Goal: Task Accomplishment & Management: Use online tool/utility

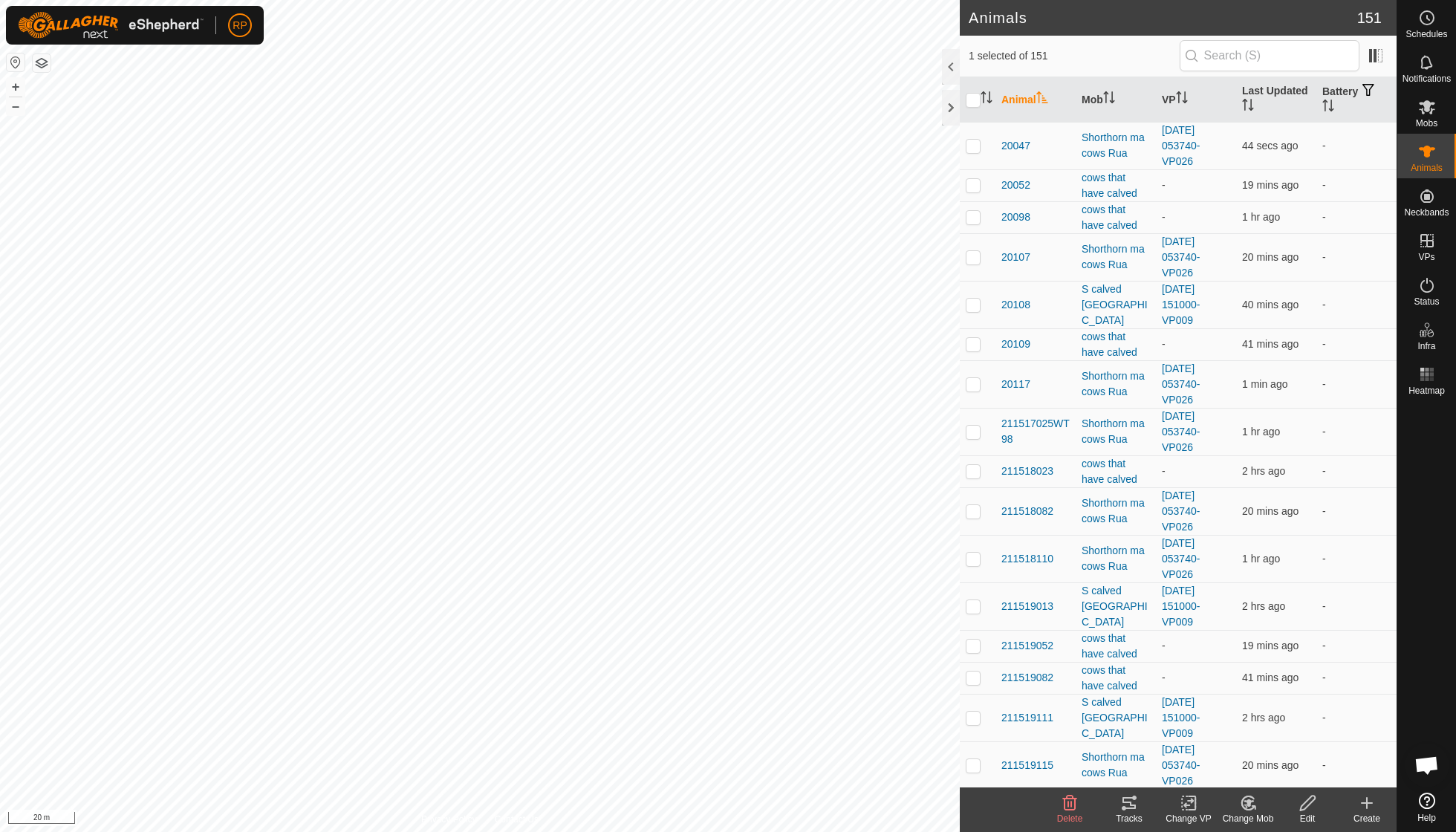
click at [698, 594] on icon at bounding box center [1248, 803] width 19 height 18
click at [698, 594] on link "Choose Mob..." at bounding box center [1292, 738] width 147 height 29
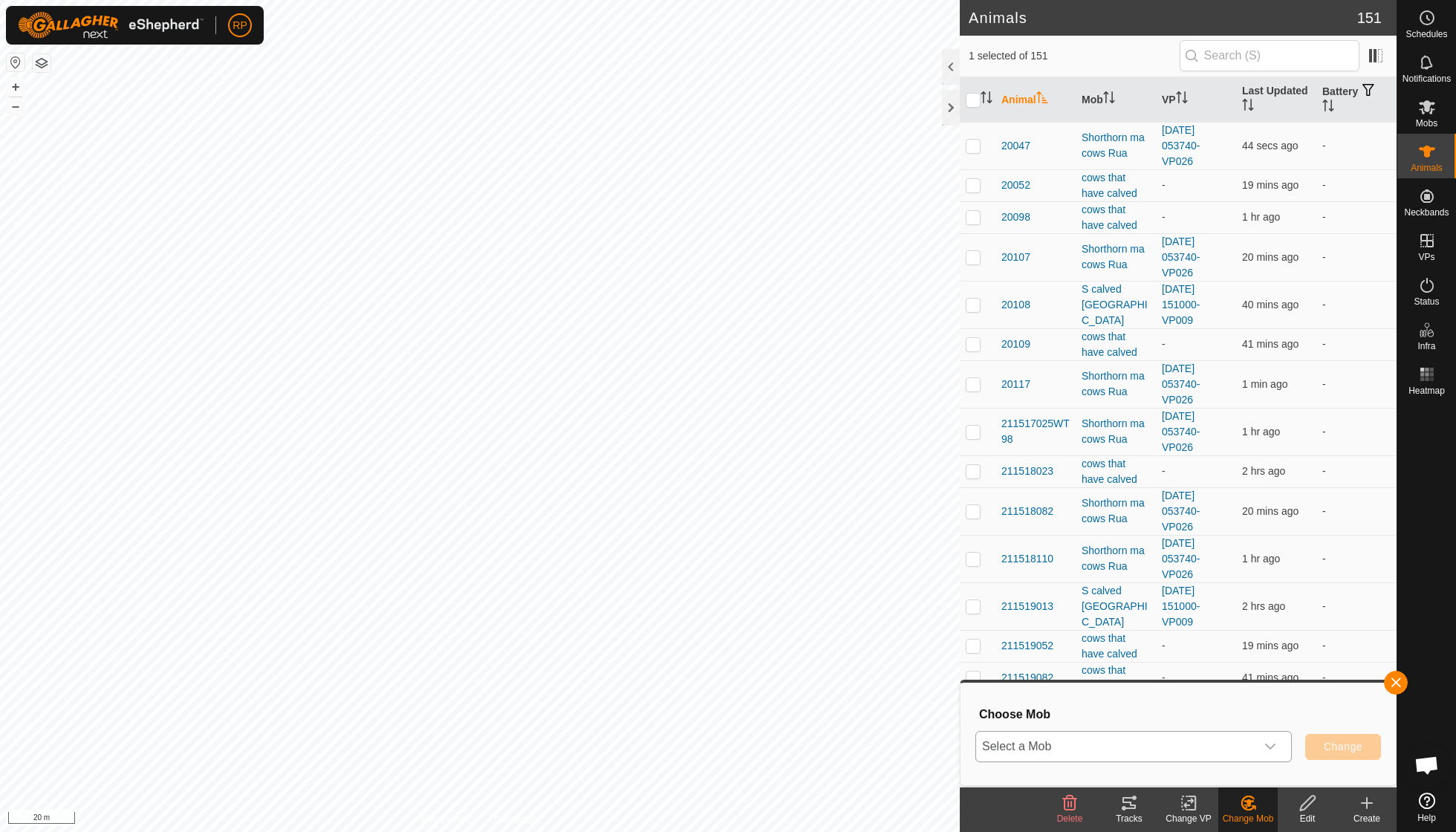
click at [698, 594] on div "dropdown trigger" at bounding box center [1270, 746] width 29 height 29
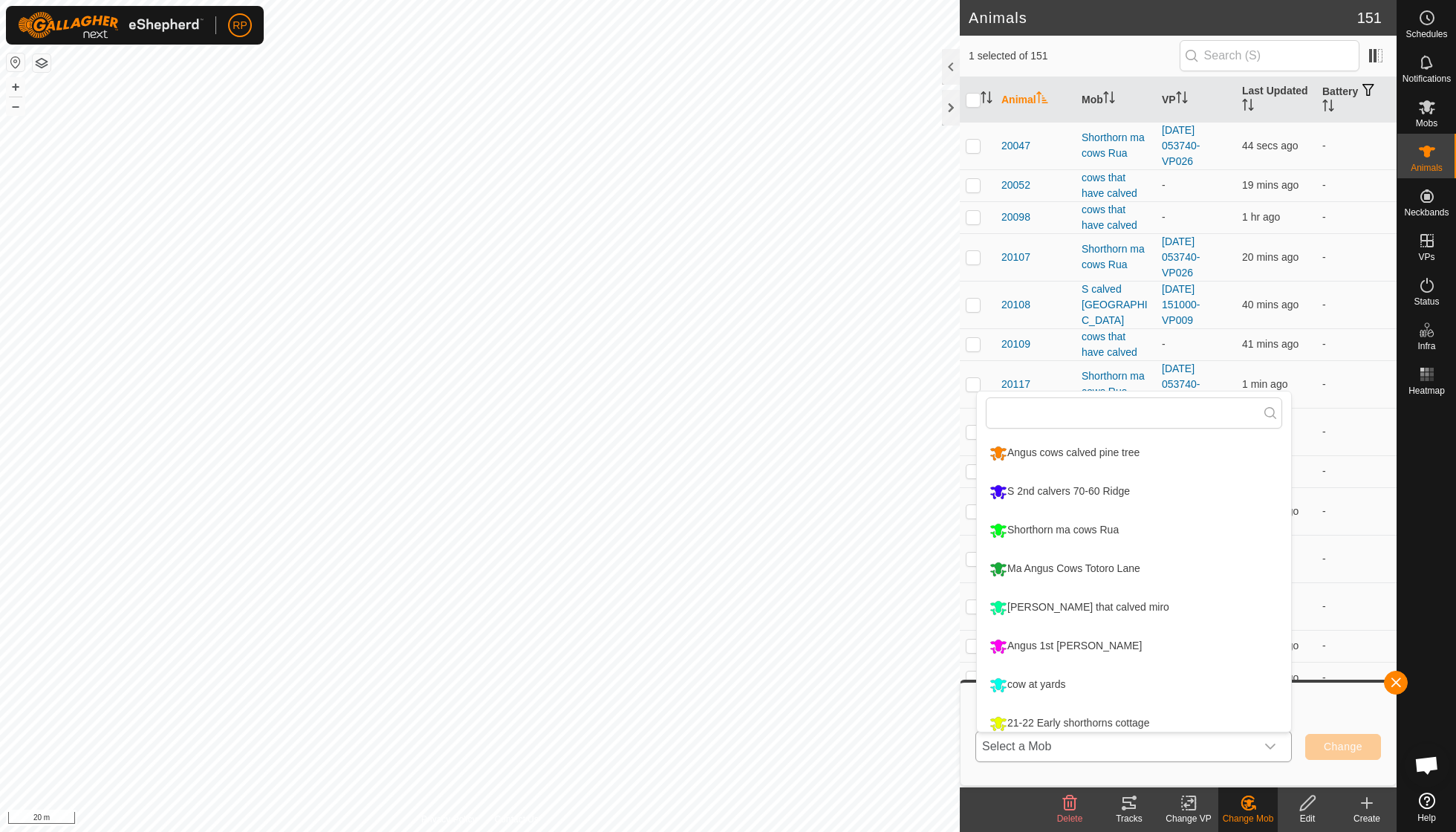
click at [698, 455] on li "Angus cows calved pine tree" at bounding box center [1133, 453] width 314 height 37
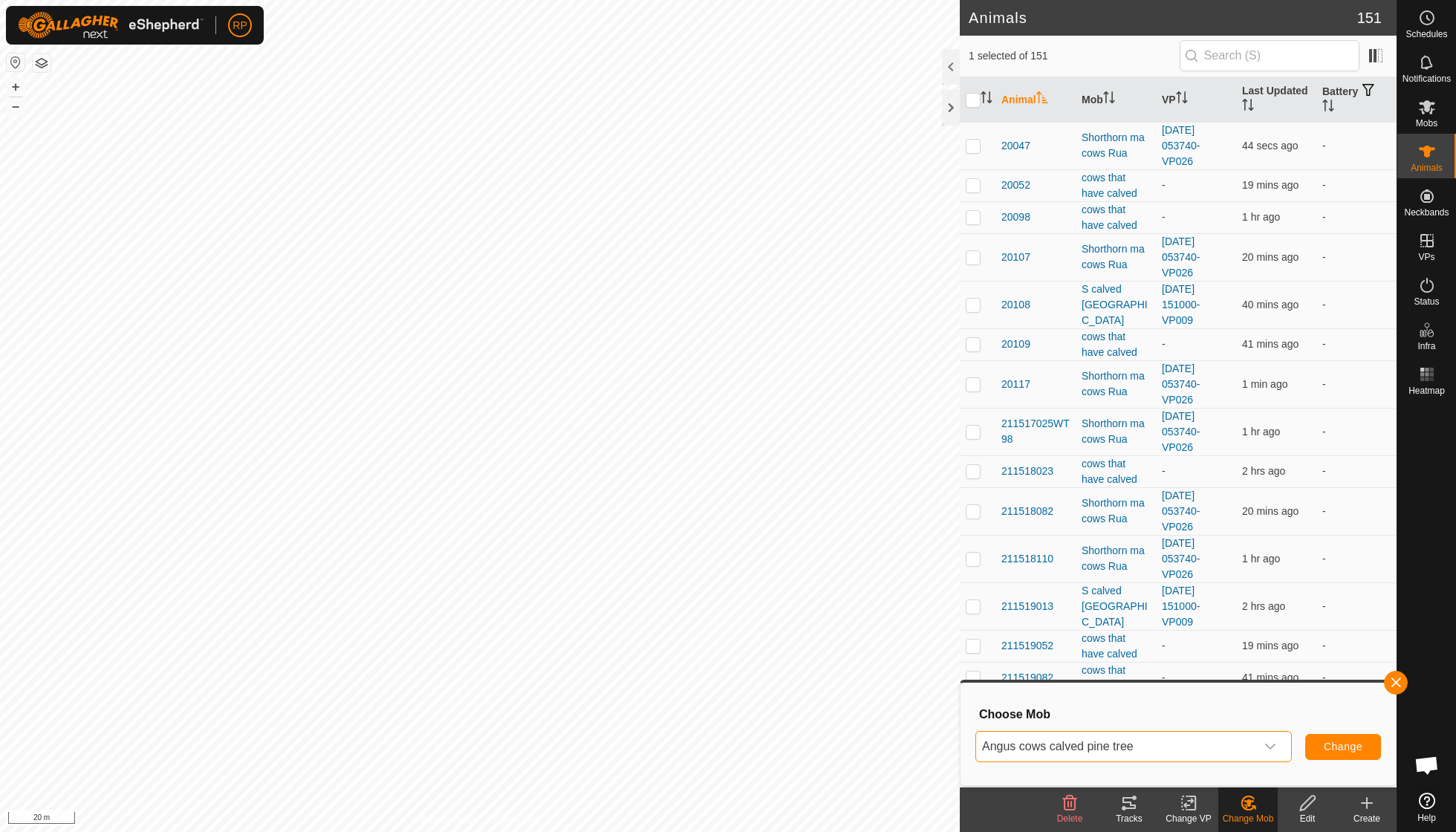
click at [698, 594] on span "Change" at bounding box center [1343, 747] width 38 height 12
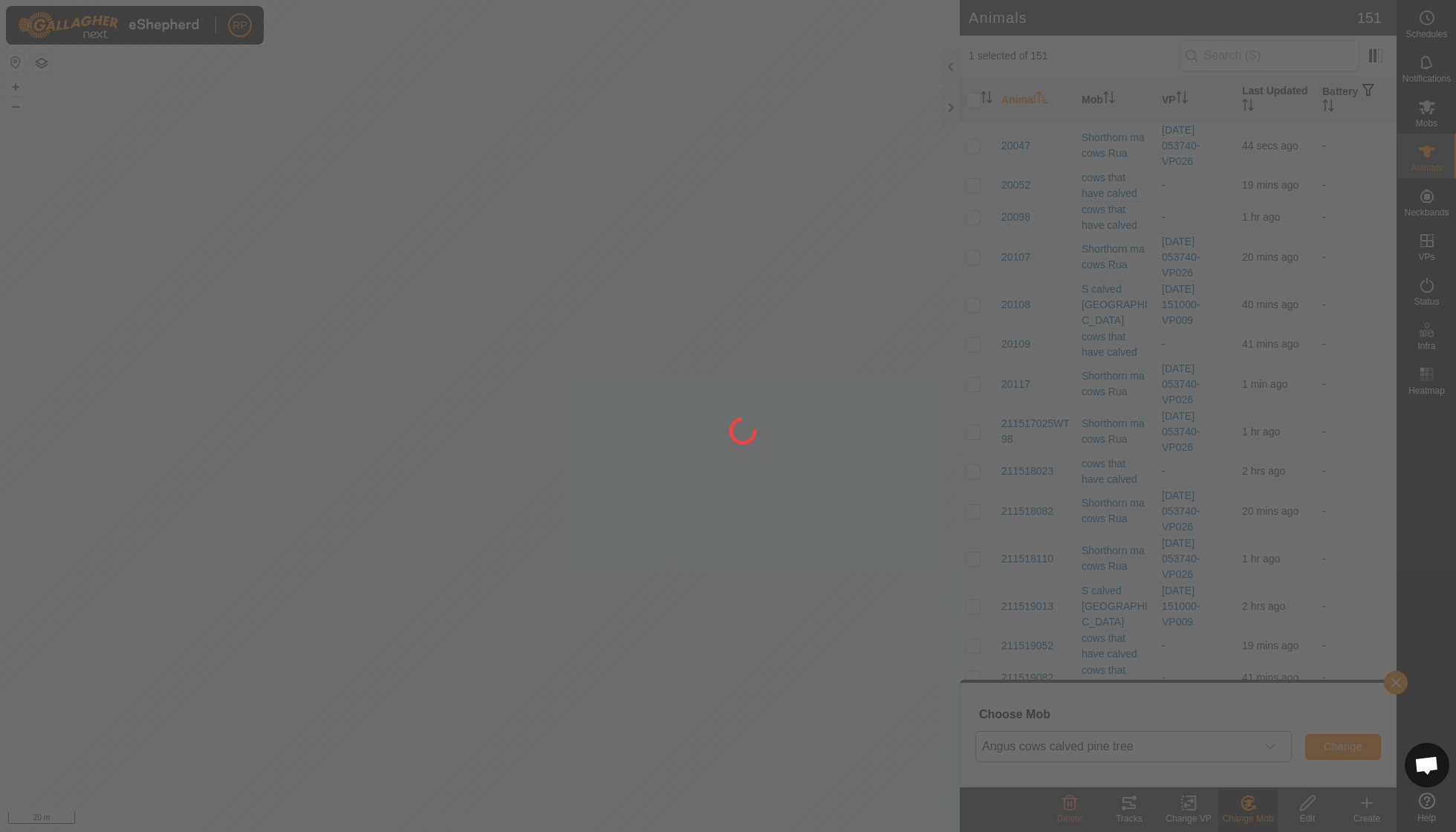
checkbox input "false"
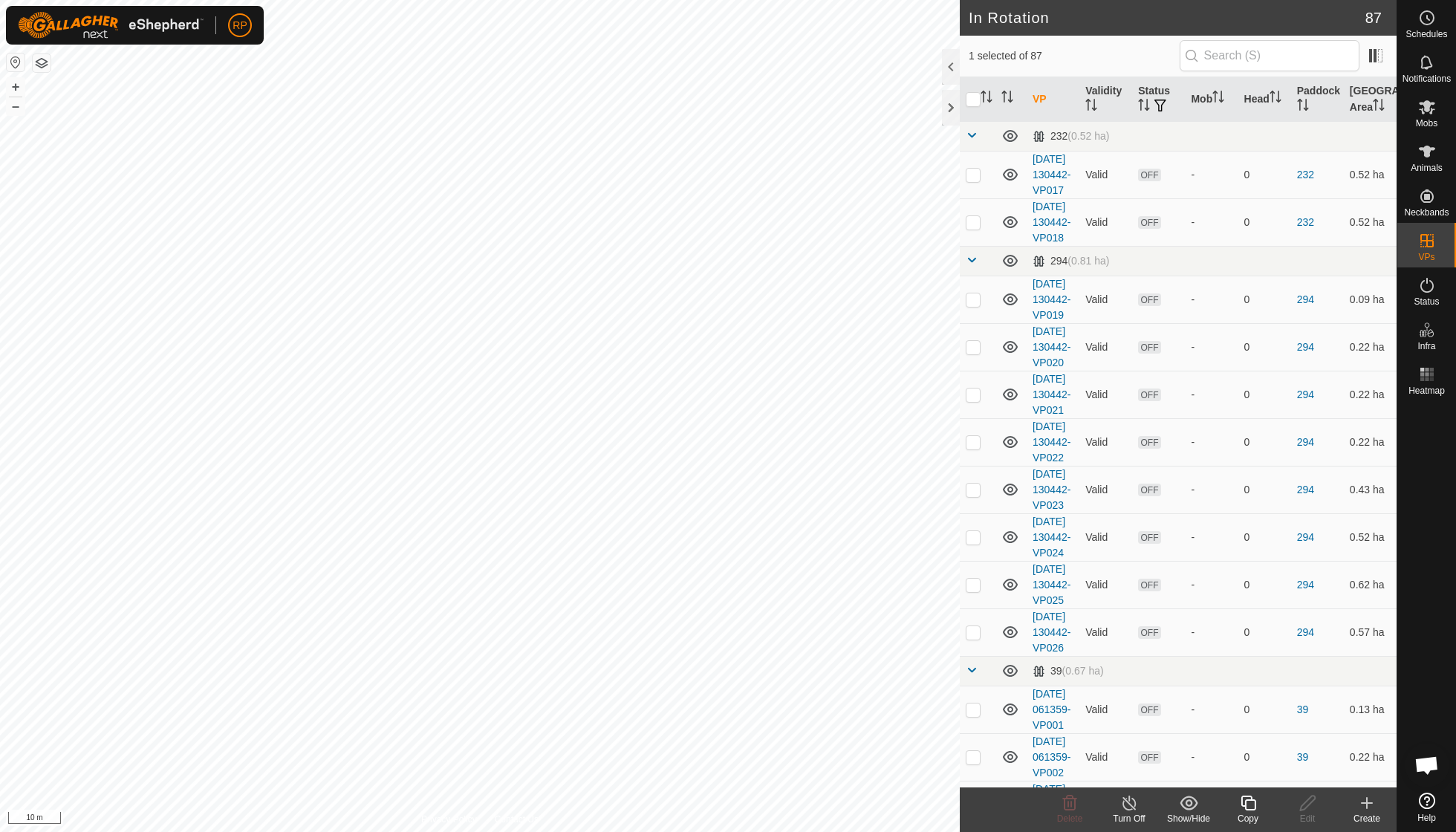
click at [698, 594] on icon at bounding box center [1248, 803] width 19 height 18
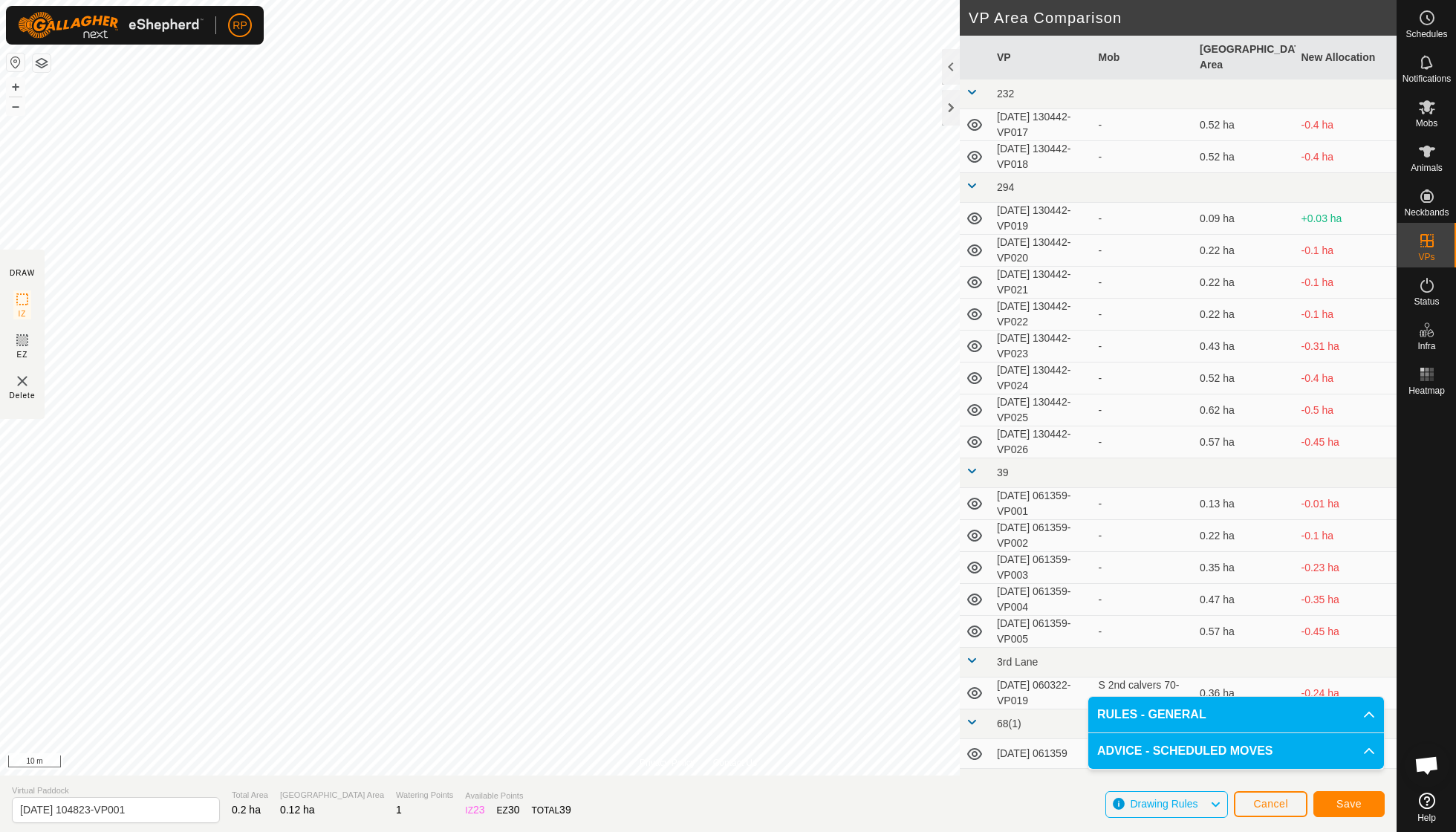
click at [698, 594] on span "Save" at bounding box center [1348, 804] width 25 height 12
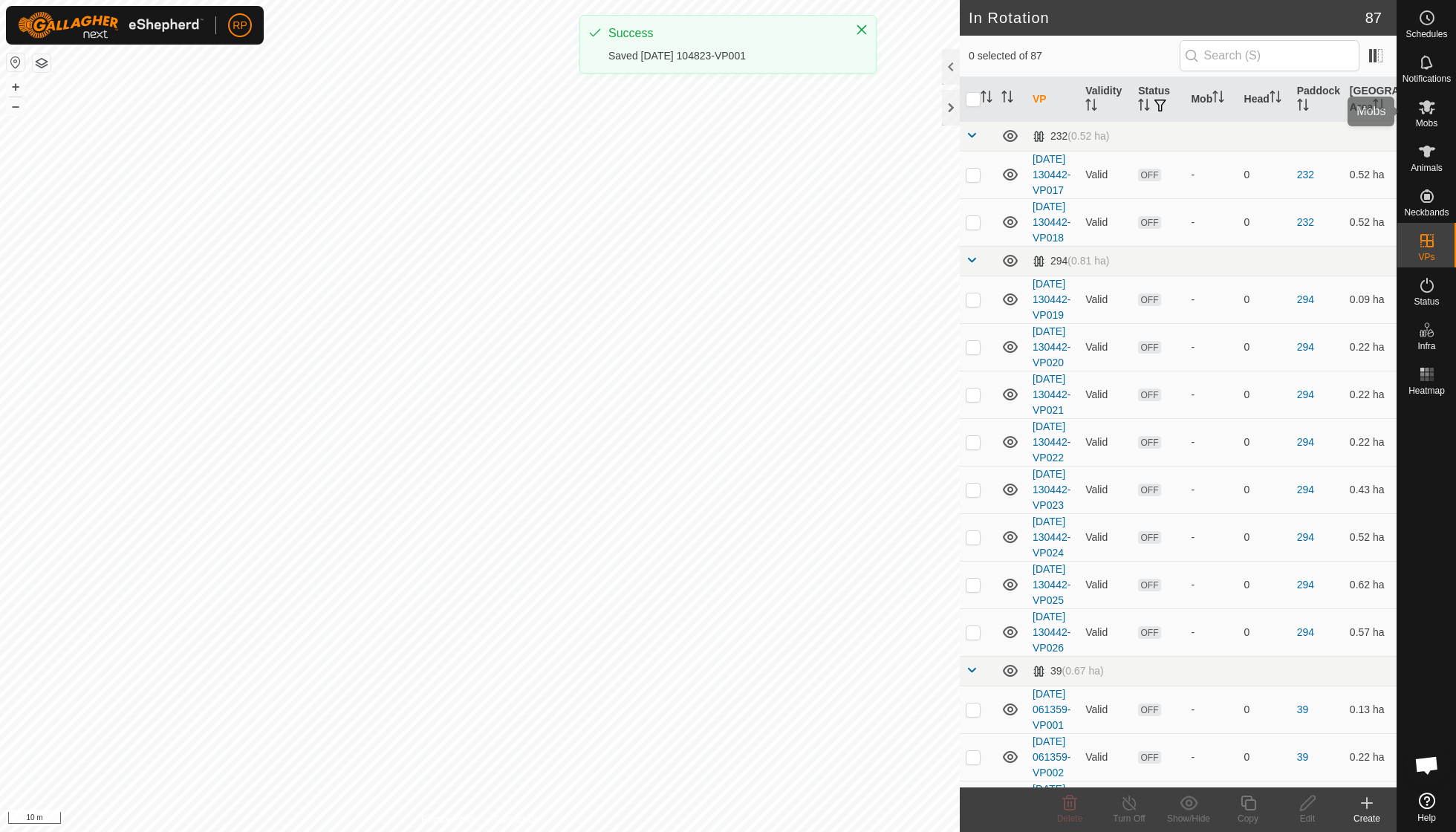
click at [698, 115] on icon at bounding box center [1427, 107] width 18 height 18
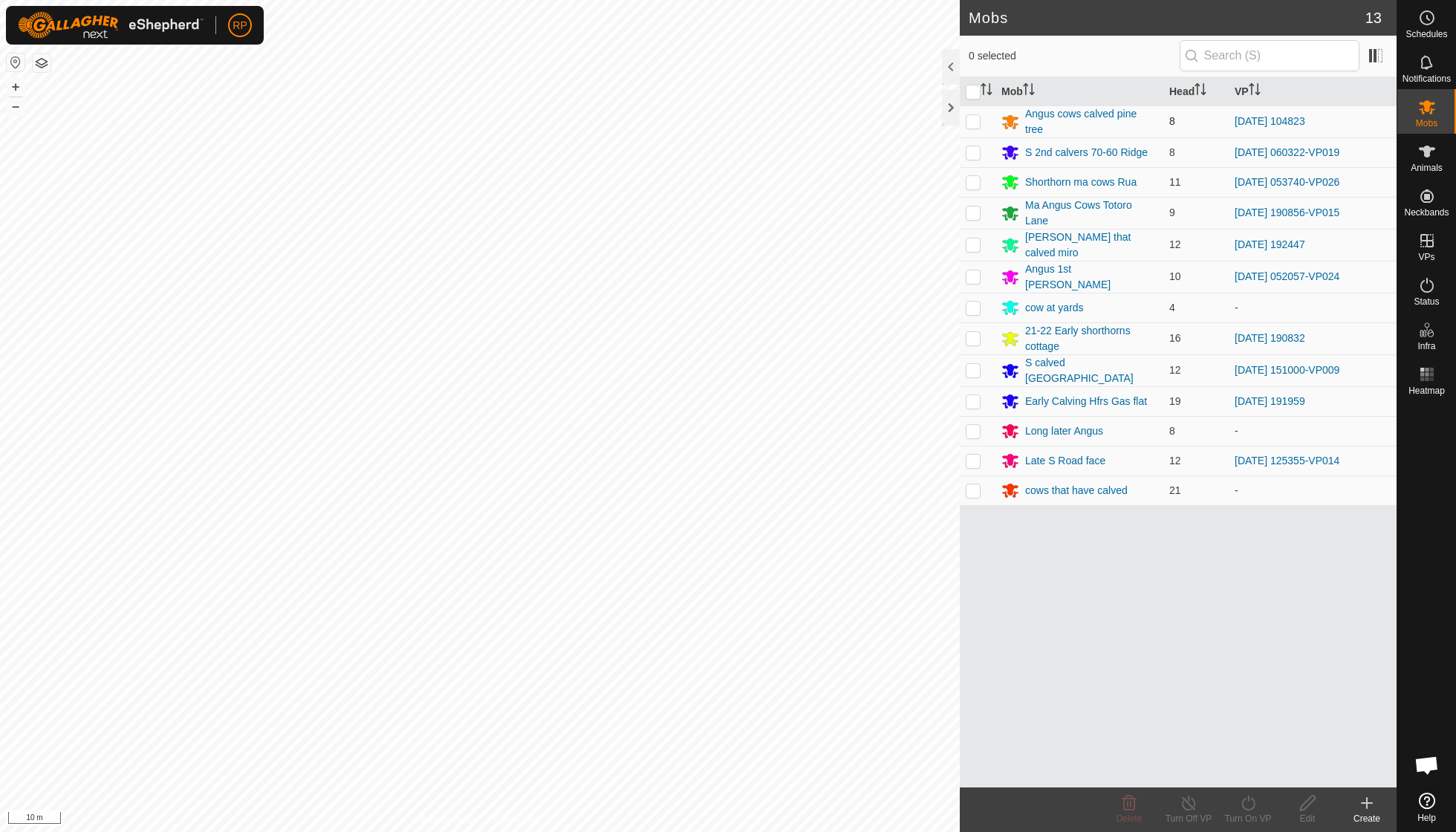
click at [698, 121] on p-checkbox at bounding box center [973, 121] width 15 height 12
checkbox input "true"
click at [698, 594] on icon at bounding box center [1248, 803] width 19 height 18
click at [698, 594] on link "Now" at bounding box center [1292, 769] width 147 height 29
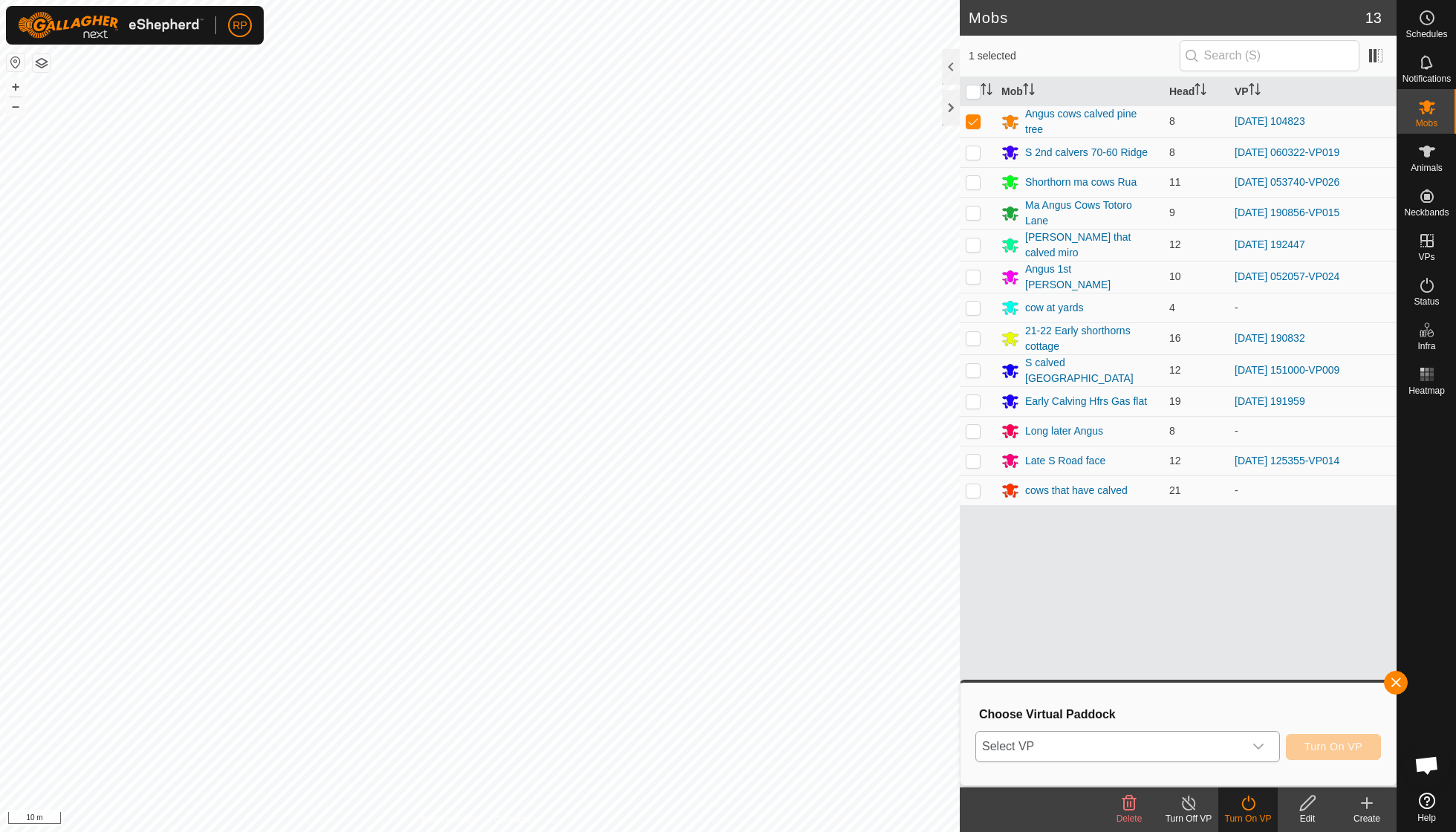
click at [698, 594] on div "dropdown trigger" at bounding box center [1258, 746] width 29 height 29
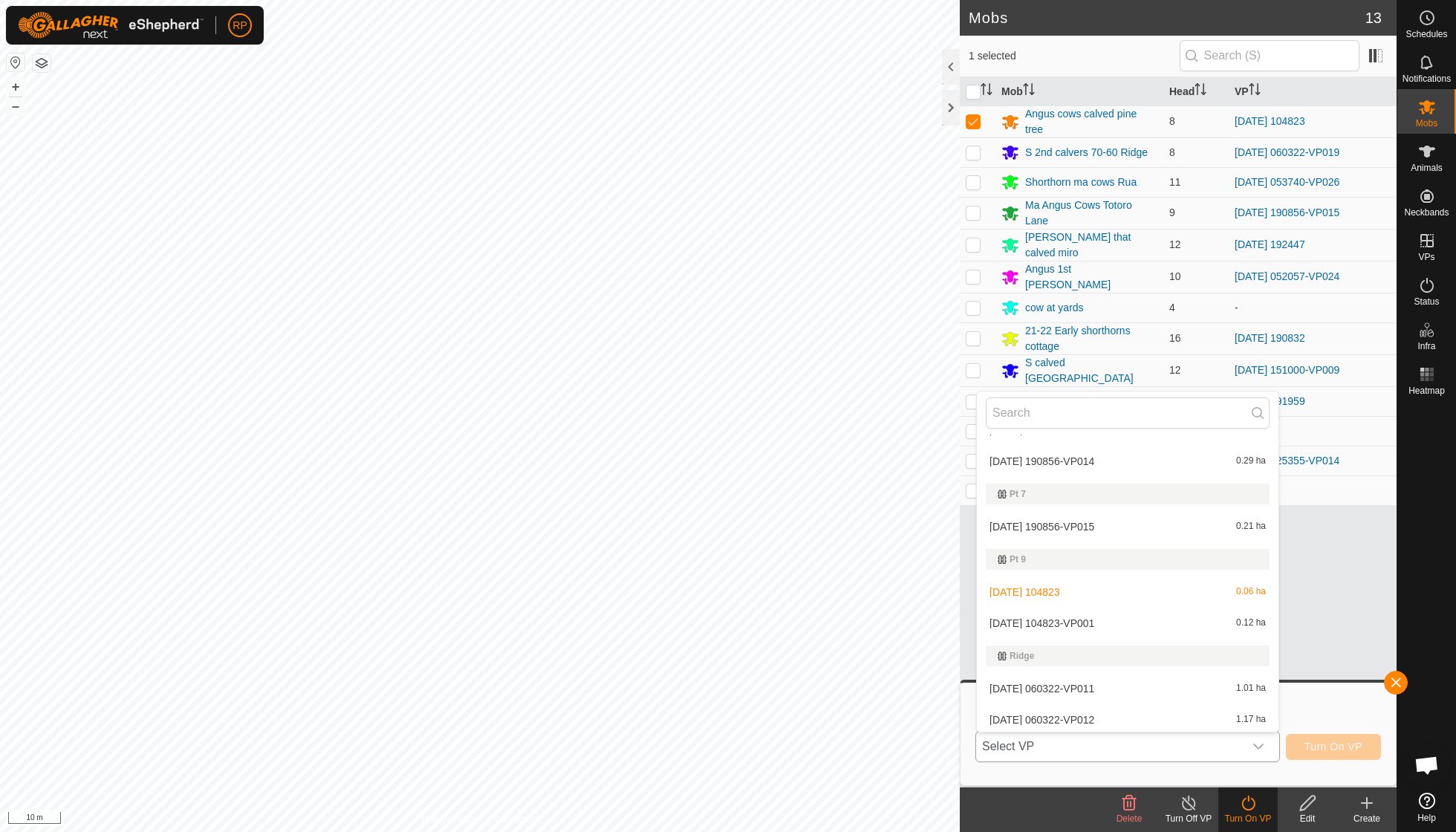
scroll to position [2314, 0]
click at [698, 594] on li "[DATE] 104823-VP001 0.12 ha" at bounding box center [1127, 620] width 302 height 29
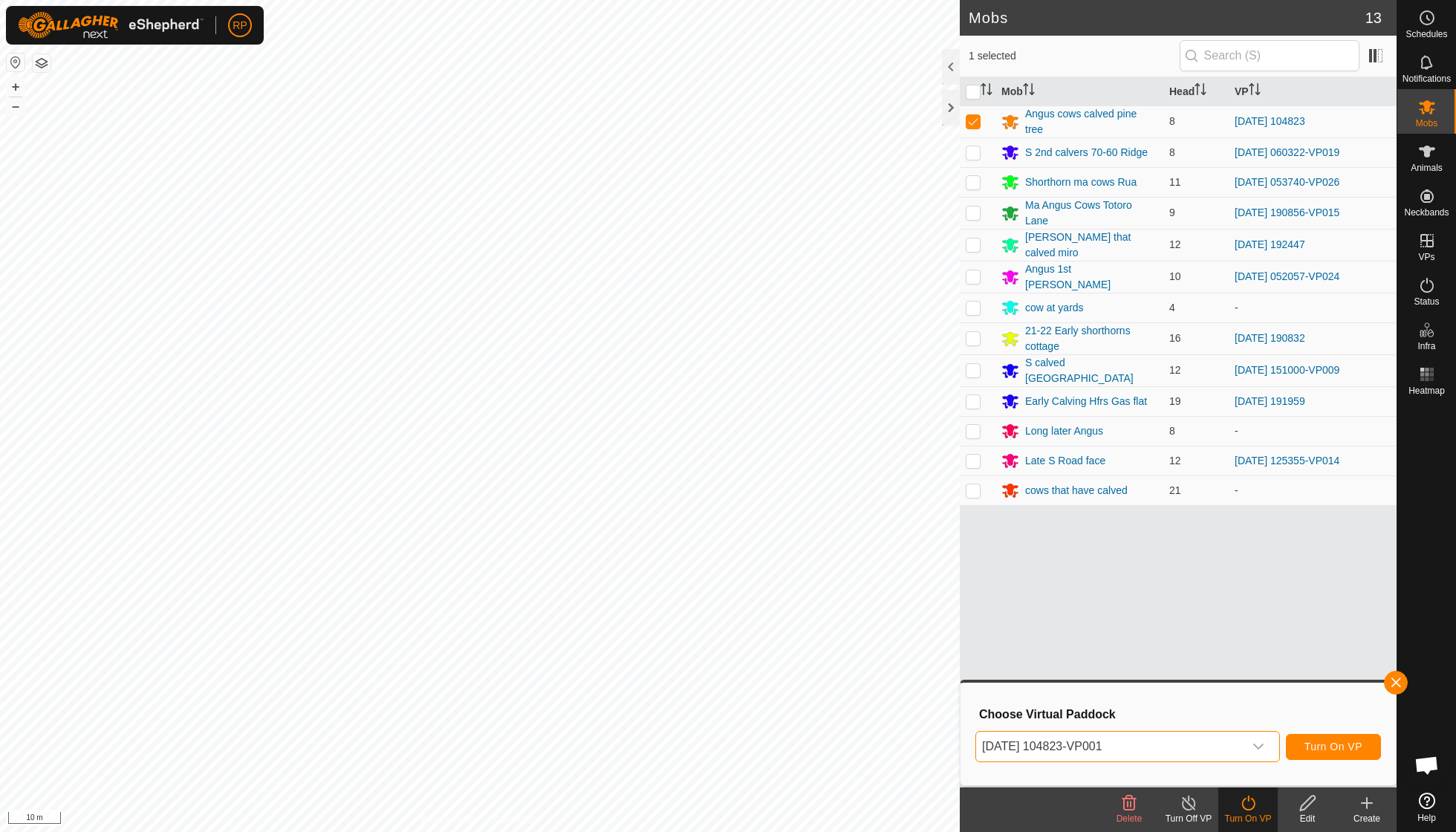
click at [698, 594] on button "Turn On VP" at bounding box center [1333, 747] width 95 height 26
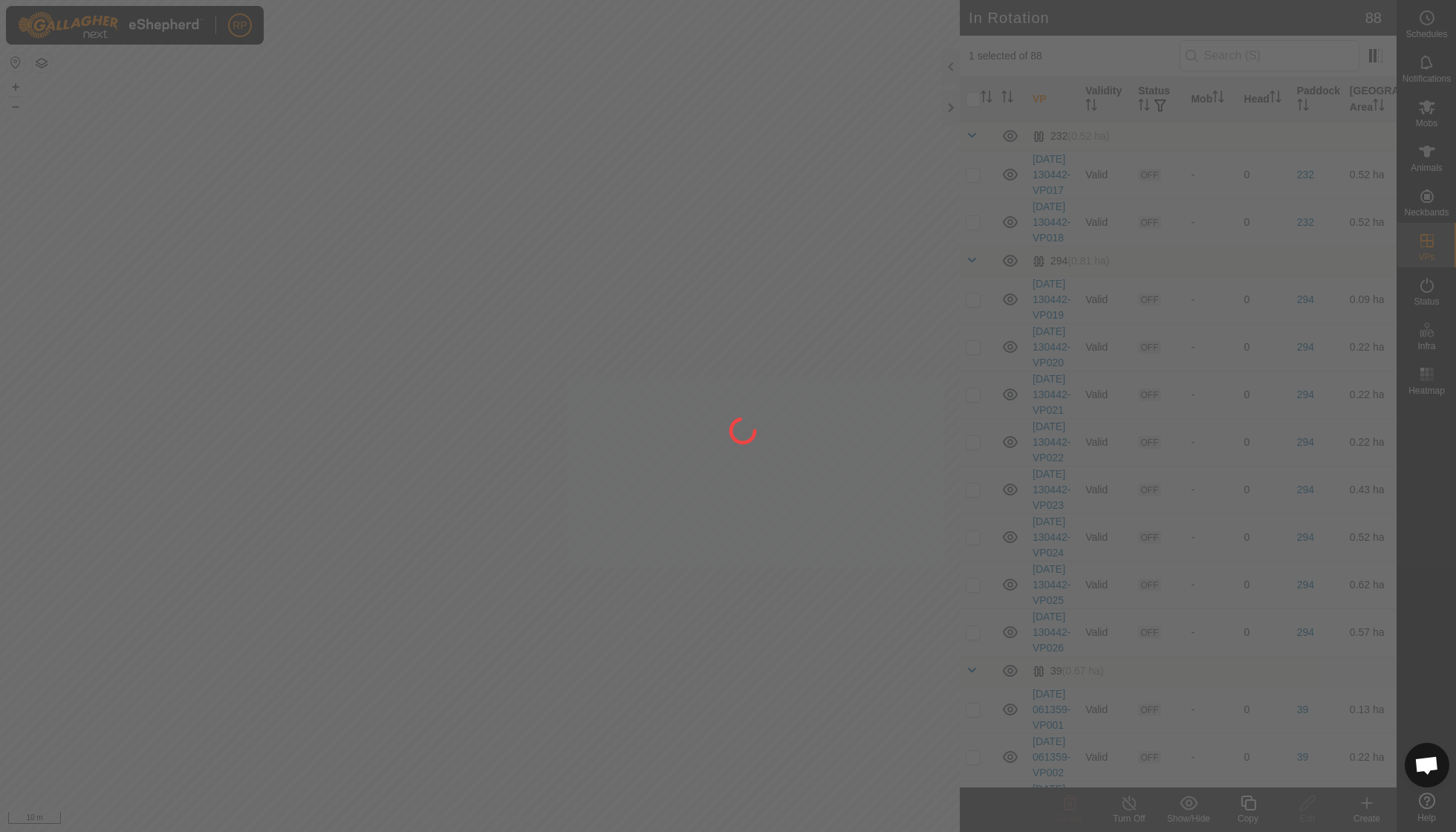
click at [357, 461] on div at bounding box center [728, 416] width 1456 height 832
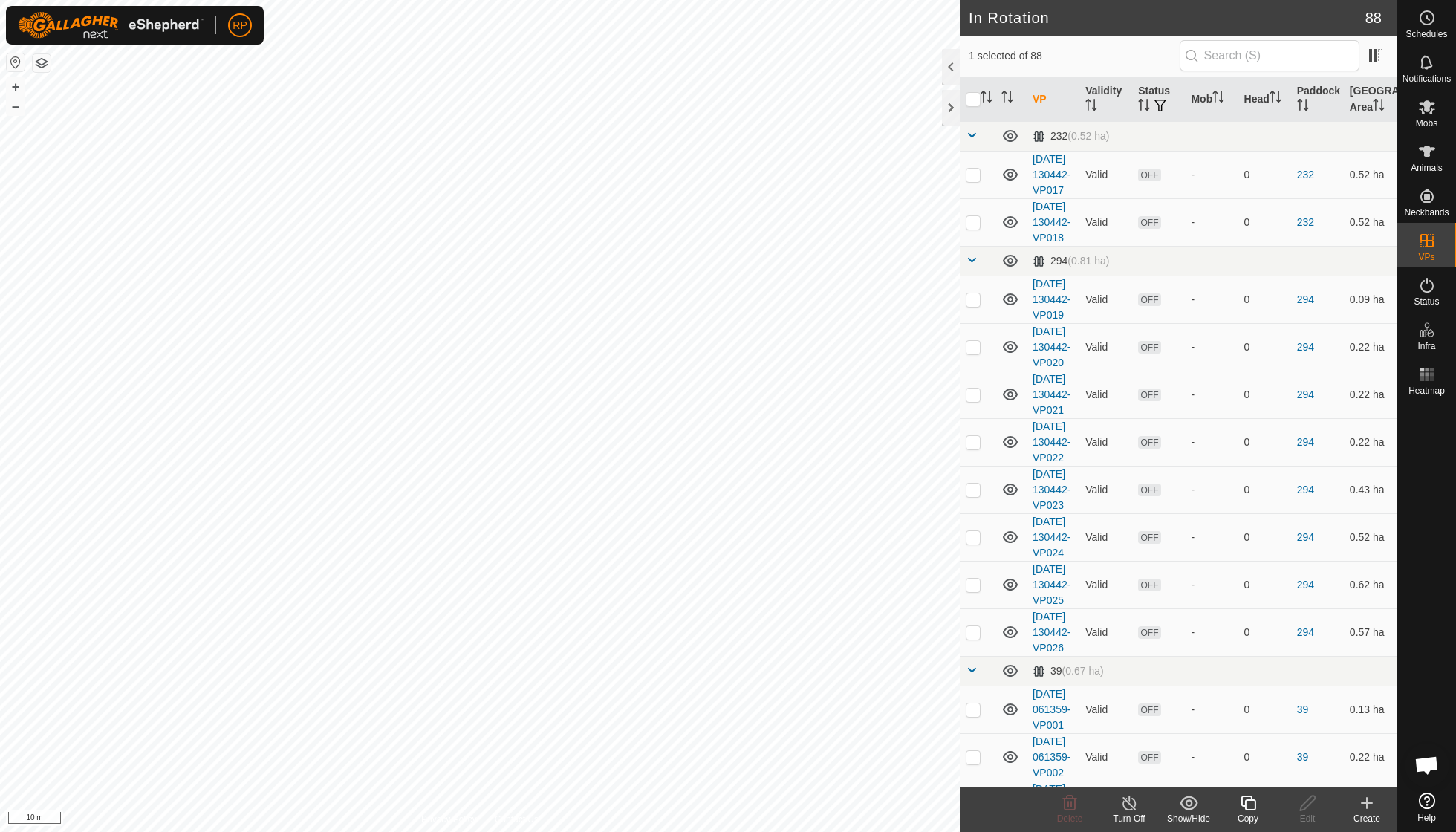
click at [698, 594] on icon at bounding box center [1248, 803] width 19 height 18
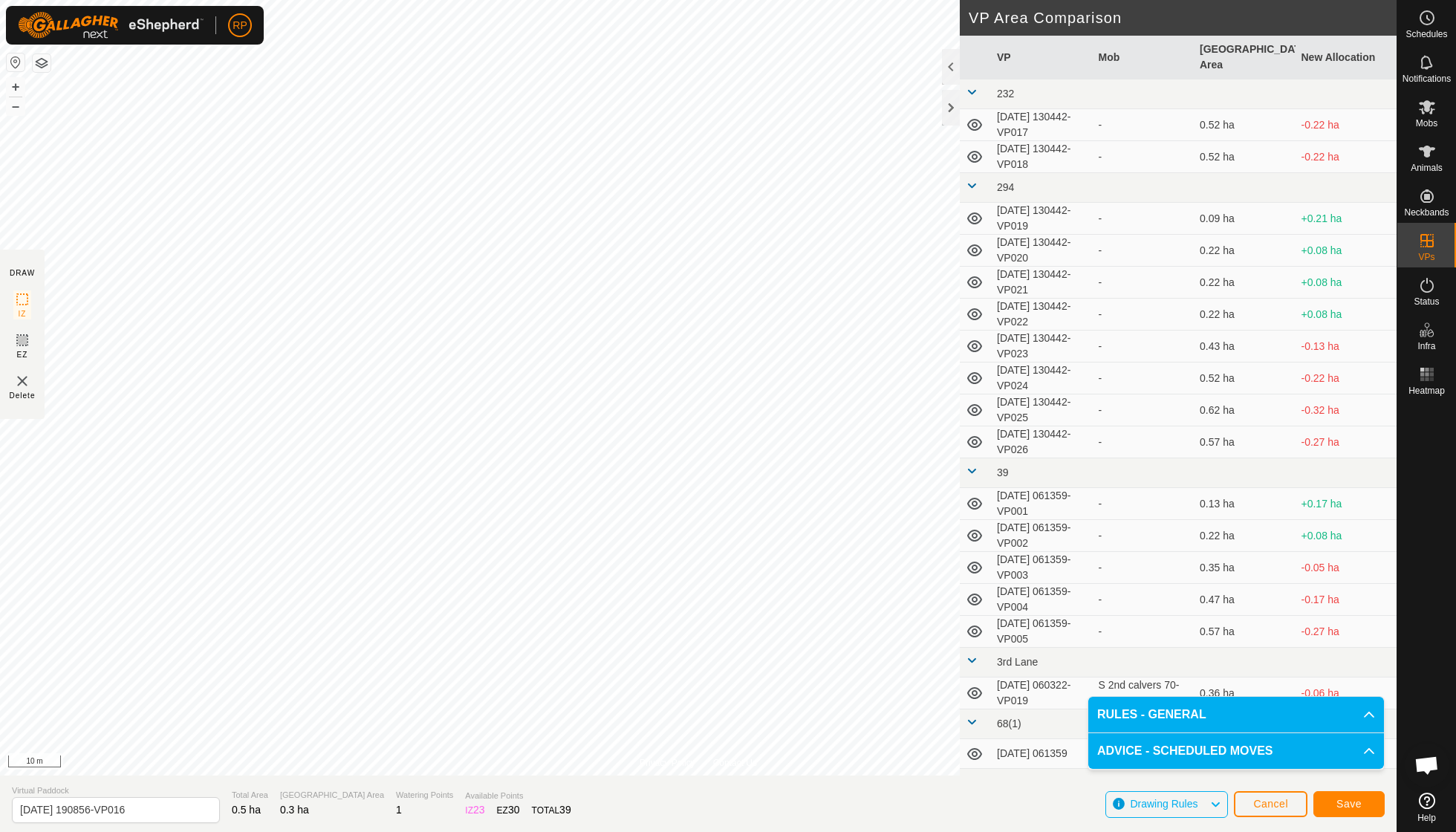
click at [698, 594] on span "Save" at bounding box center [1348, 804] width 25 height 12
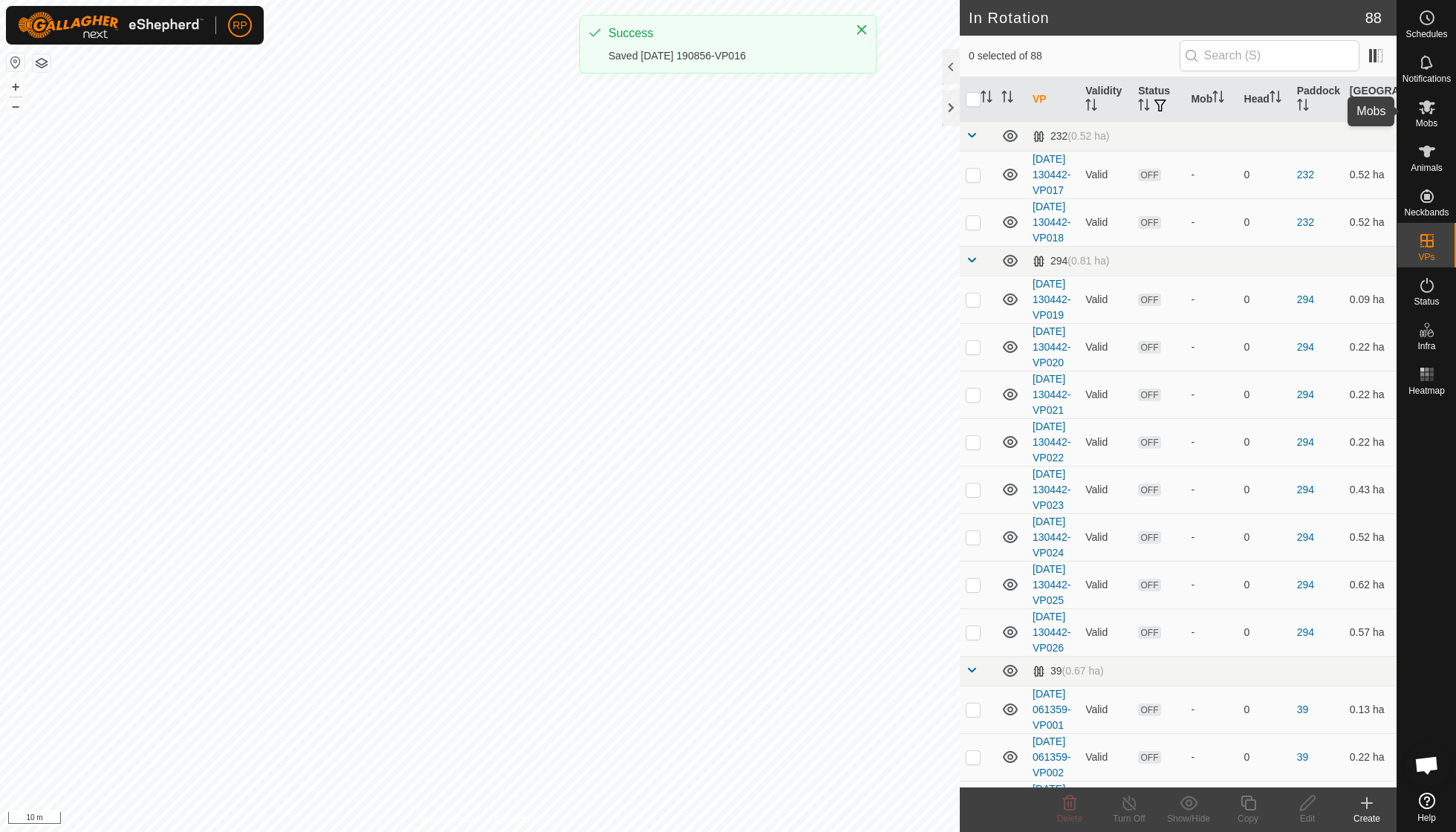
click at [698, 122] on span "Mobs" at bounding box center [1427, 124] width 22 height 9
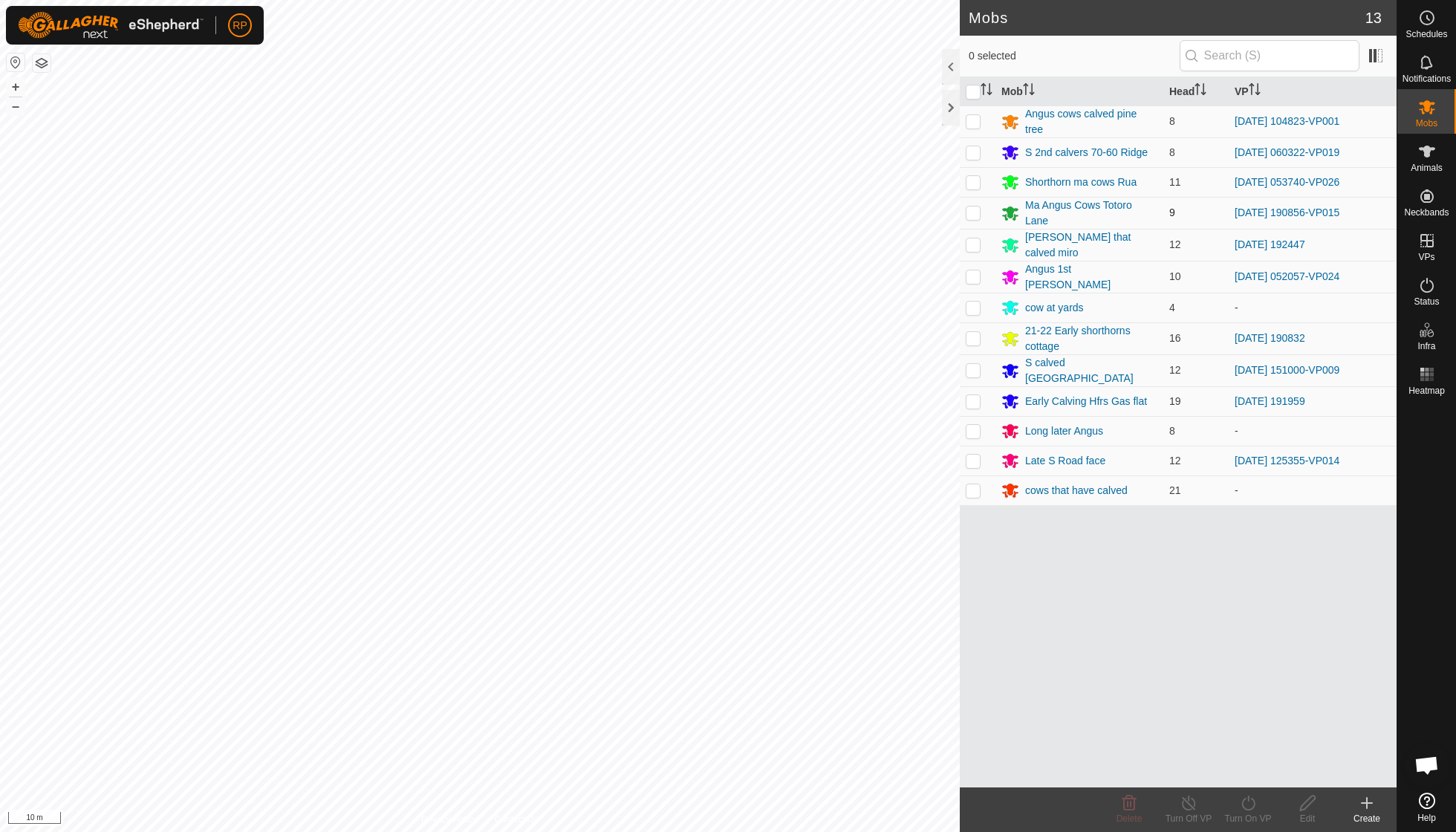
click at [698, 211] on p-checkbox at bounding box center [973, 213] width 15 height 12
checkbox input "true"
click at [698, 594] on icon at bounding box center [1248, 803] width 19 height 18
click at [698, 594] on link "Now" at bounding box center [1292, 769] width 147 height 29
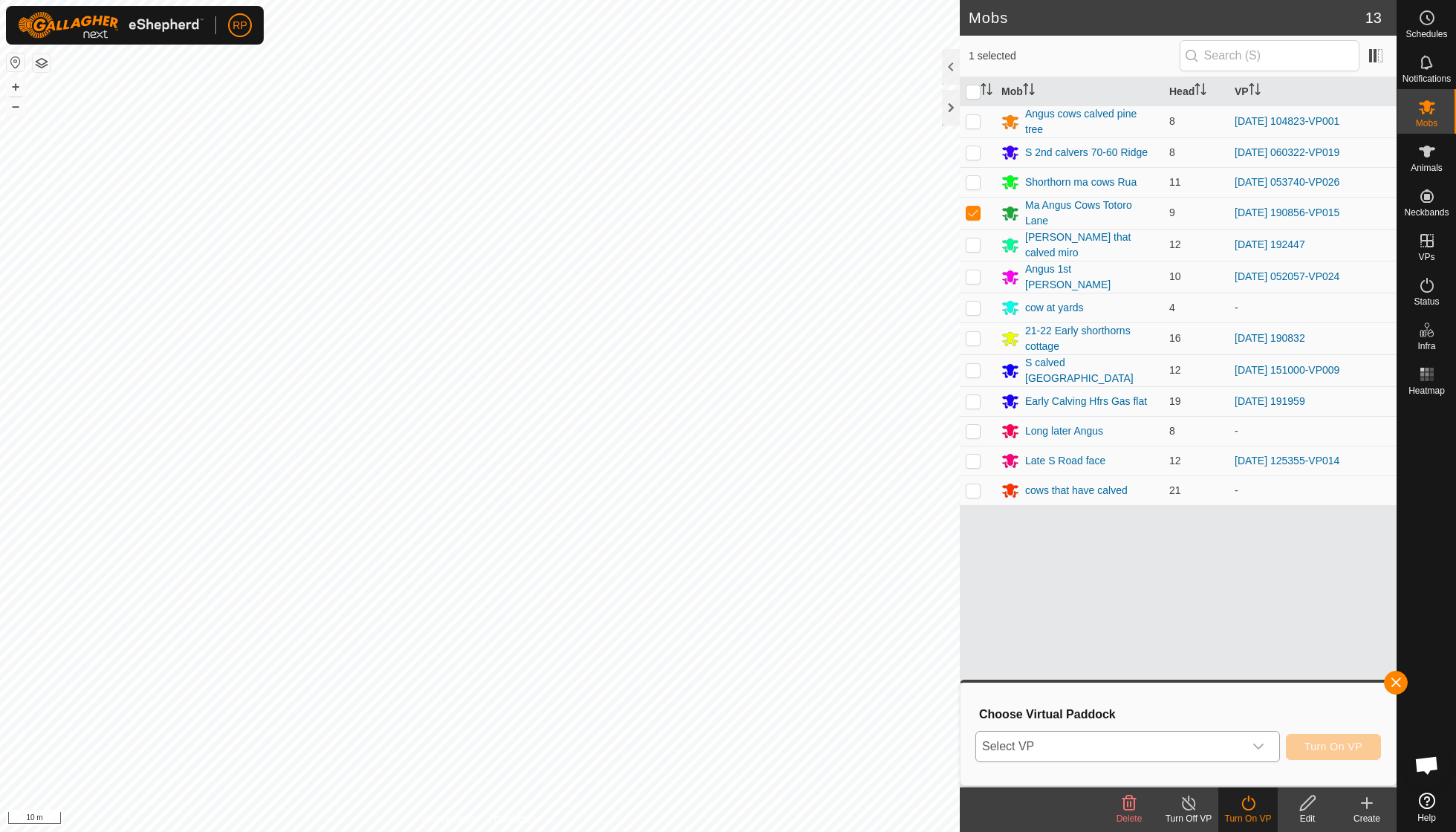
click at [698, 594] on icon "dropdown trigger" at bounding box center [1258, 747] width 12 height 12
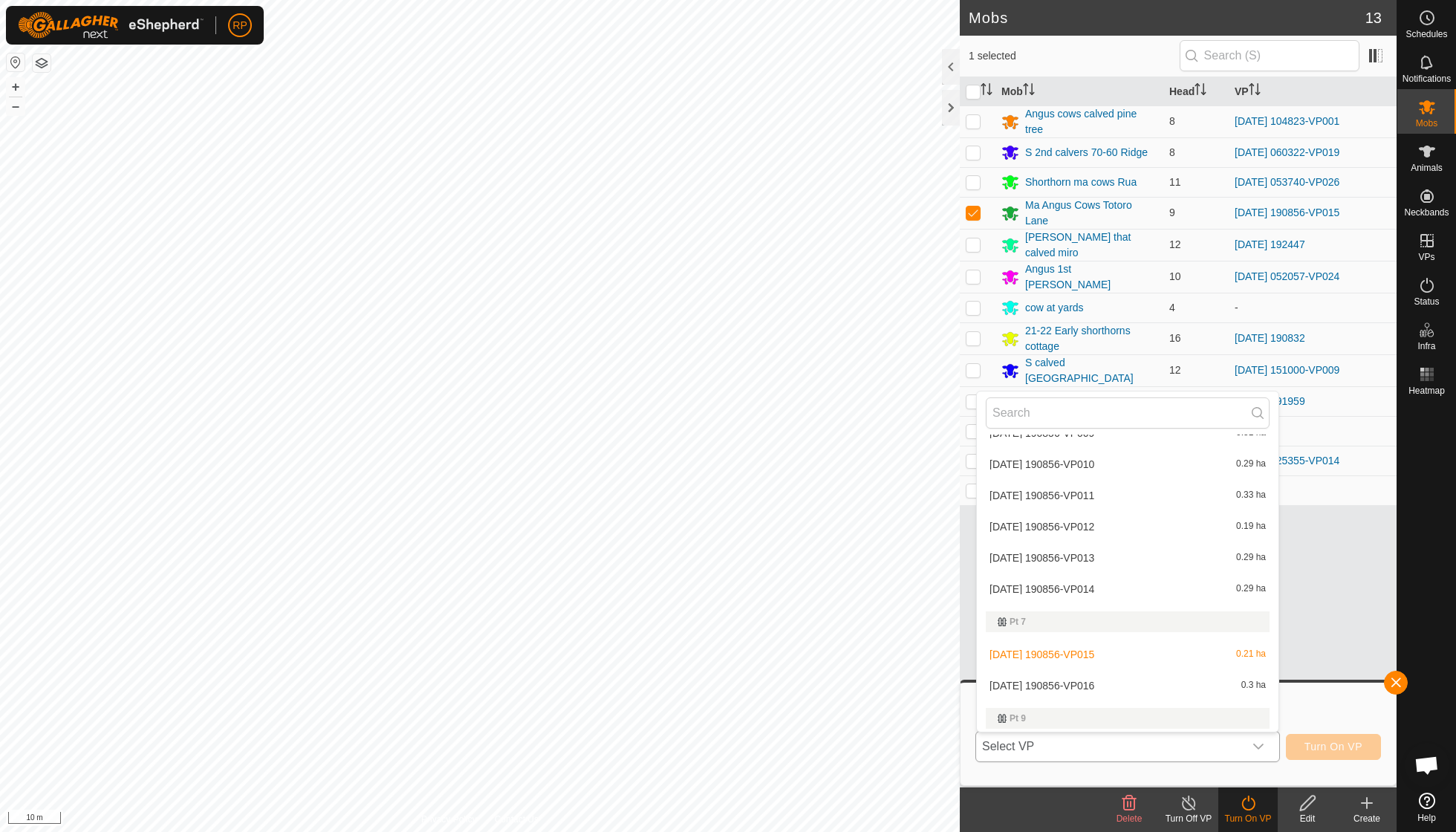
scroll to position [2185, 0]
click at [698, 594] on li "[DATE] 190856-VP016 0.3 ha" at bounding box center [1127, 683] width 302 height 29
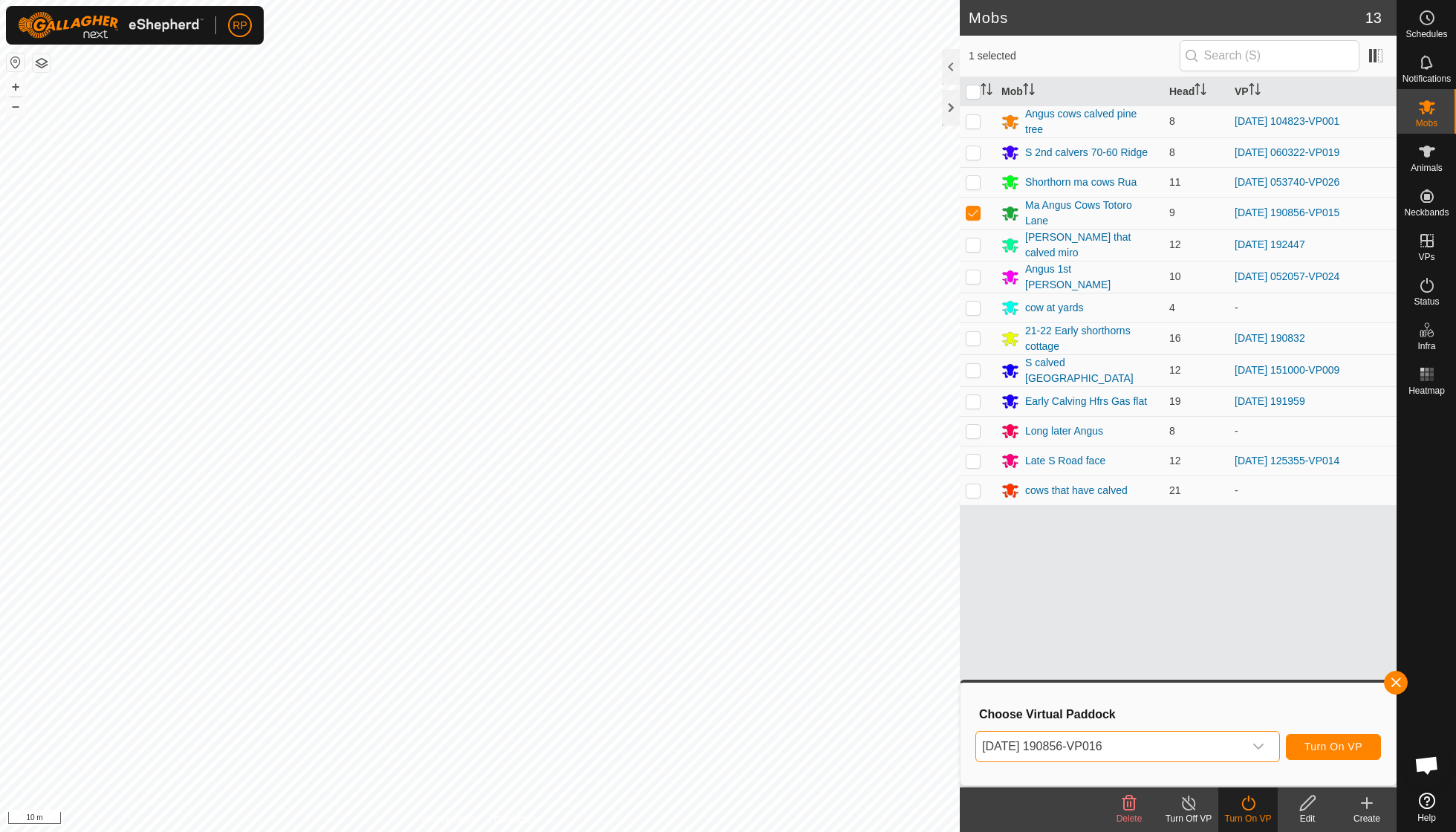
click at [698, 594] on span "Turn On VP" at bounding box center [1333, 747] width 58 height 12
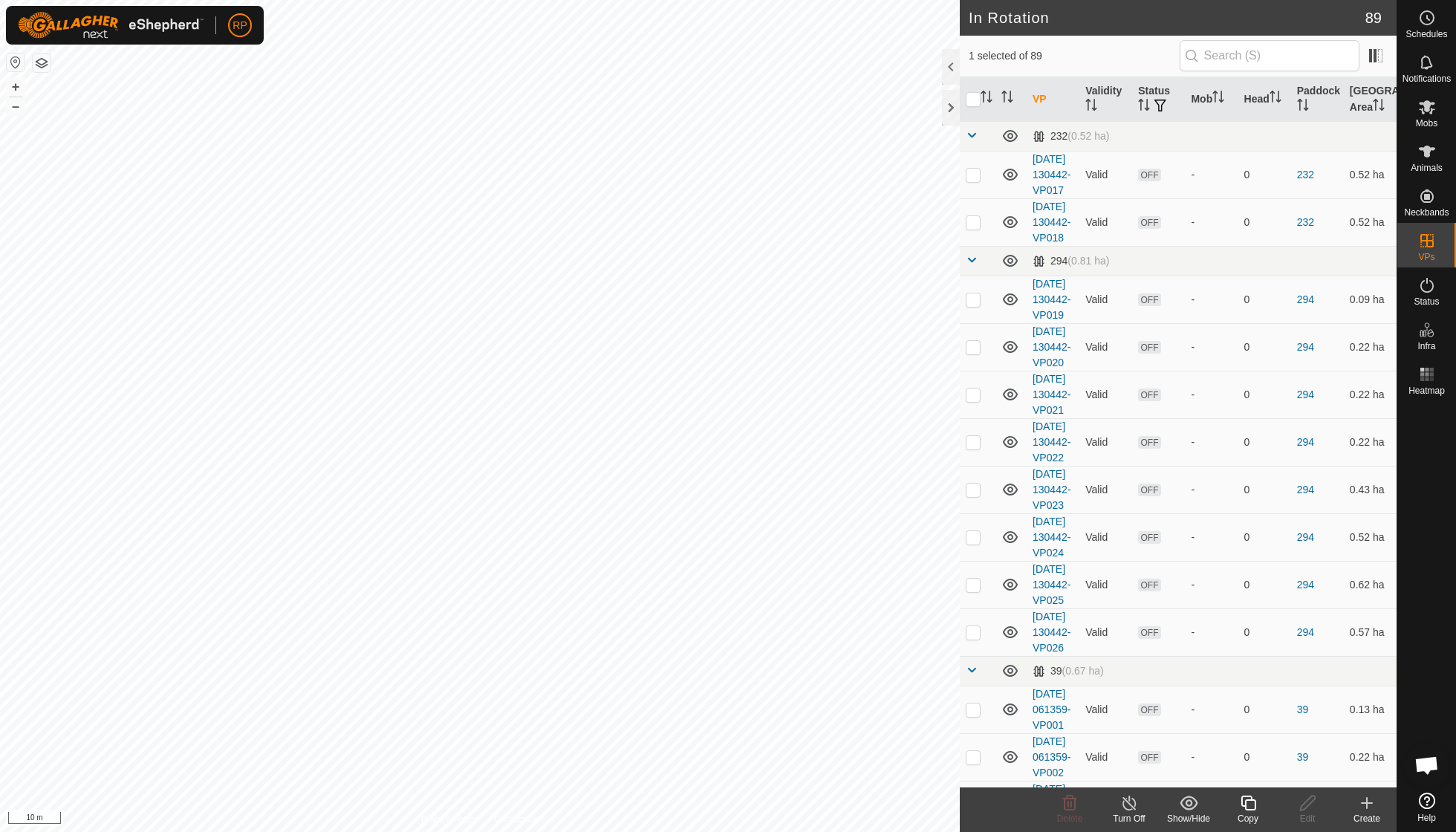
click at [698, 594] on icon at bounding box center [1248, 803] width 15 height 15
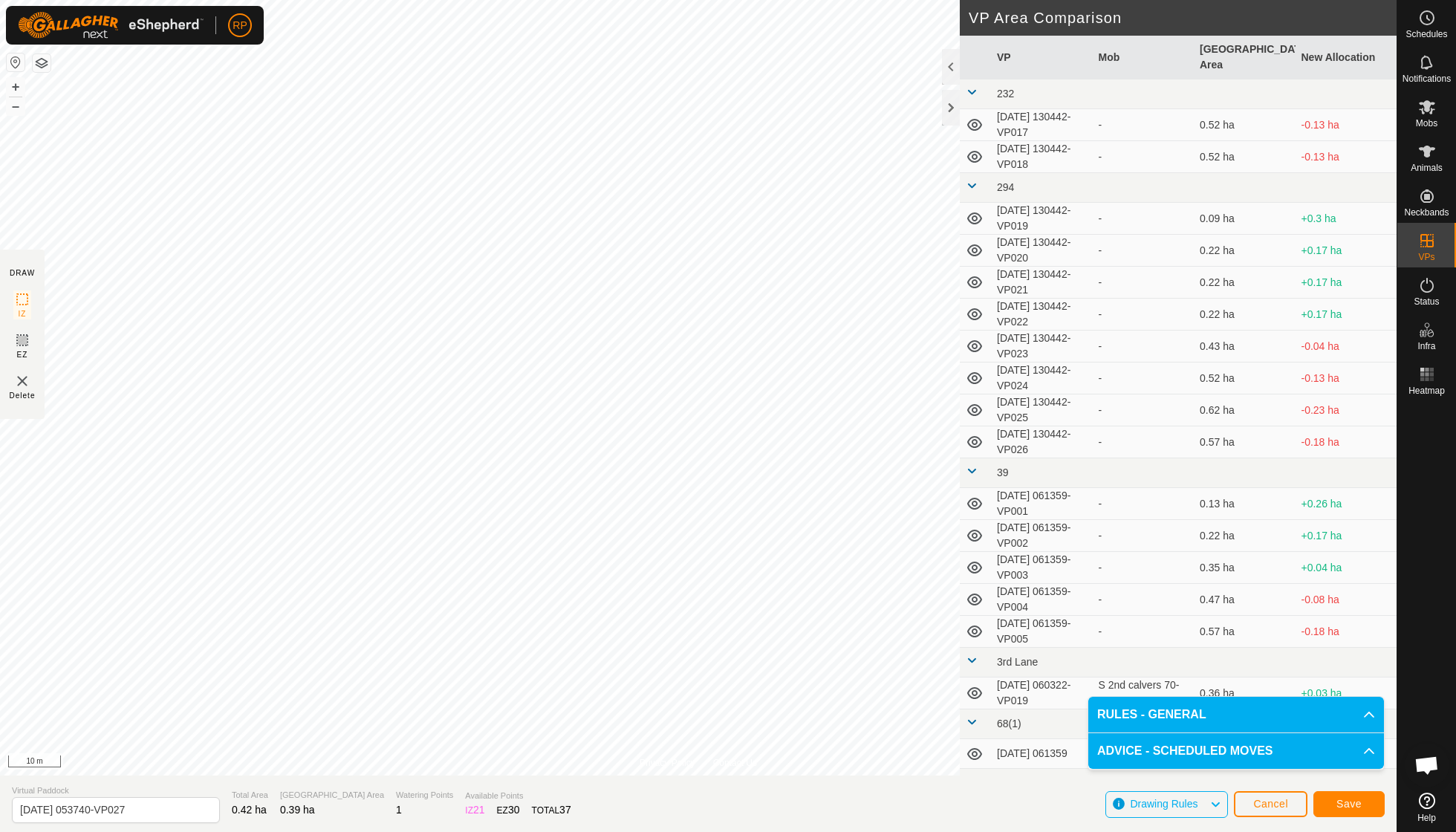
click at [698, 594] on span "Save" at bounding box center [1348, 804] width 25 height 12
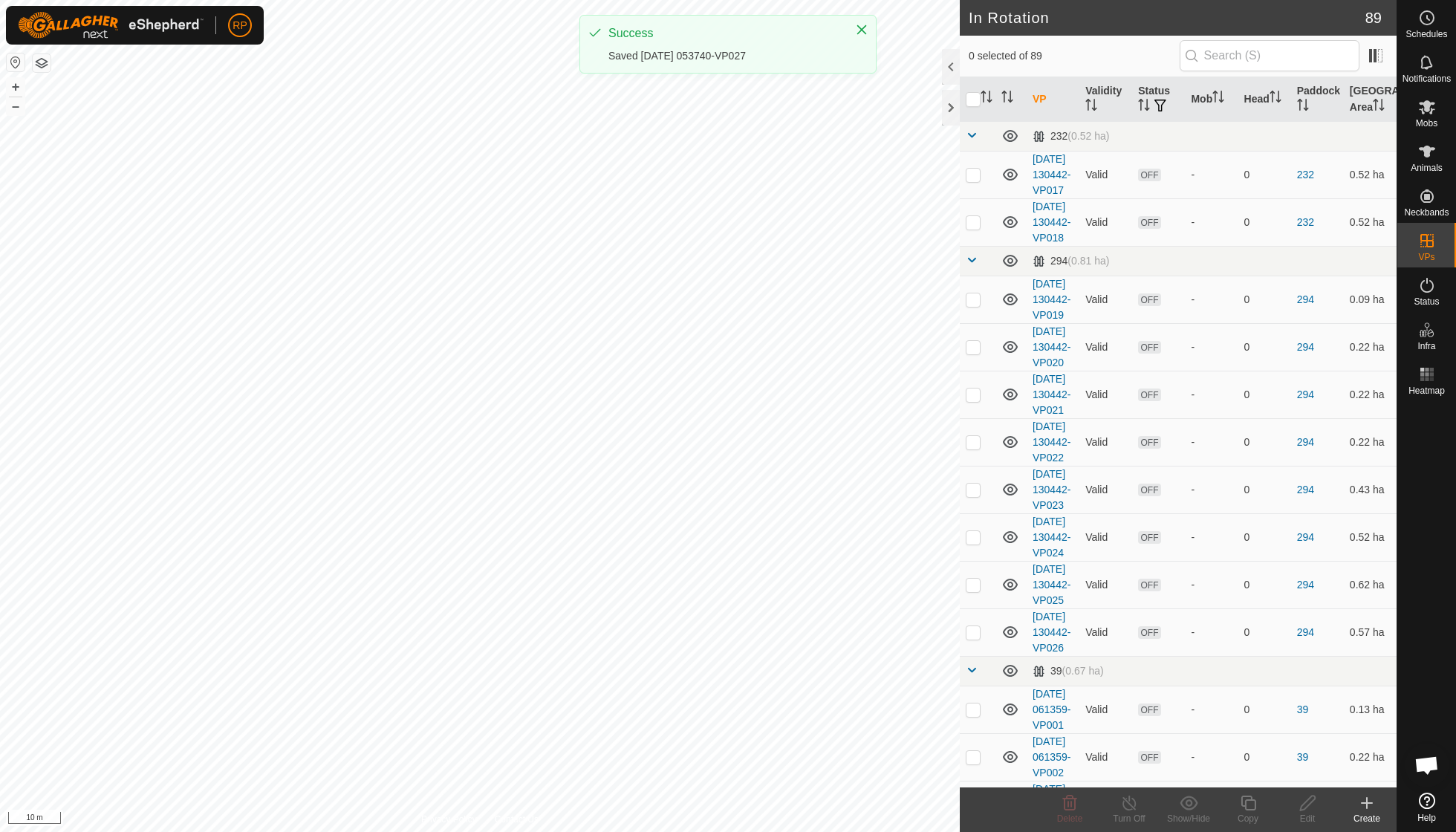
click at [698, 119] on span "Mobs" at bounding box center [1427, 124] width 22 height 9
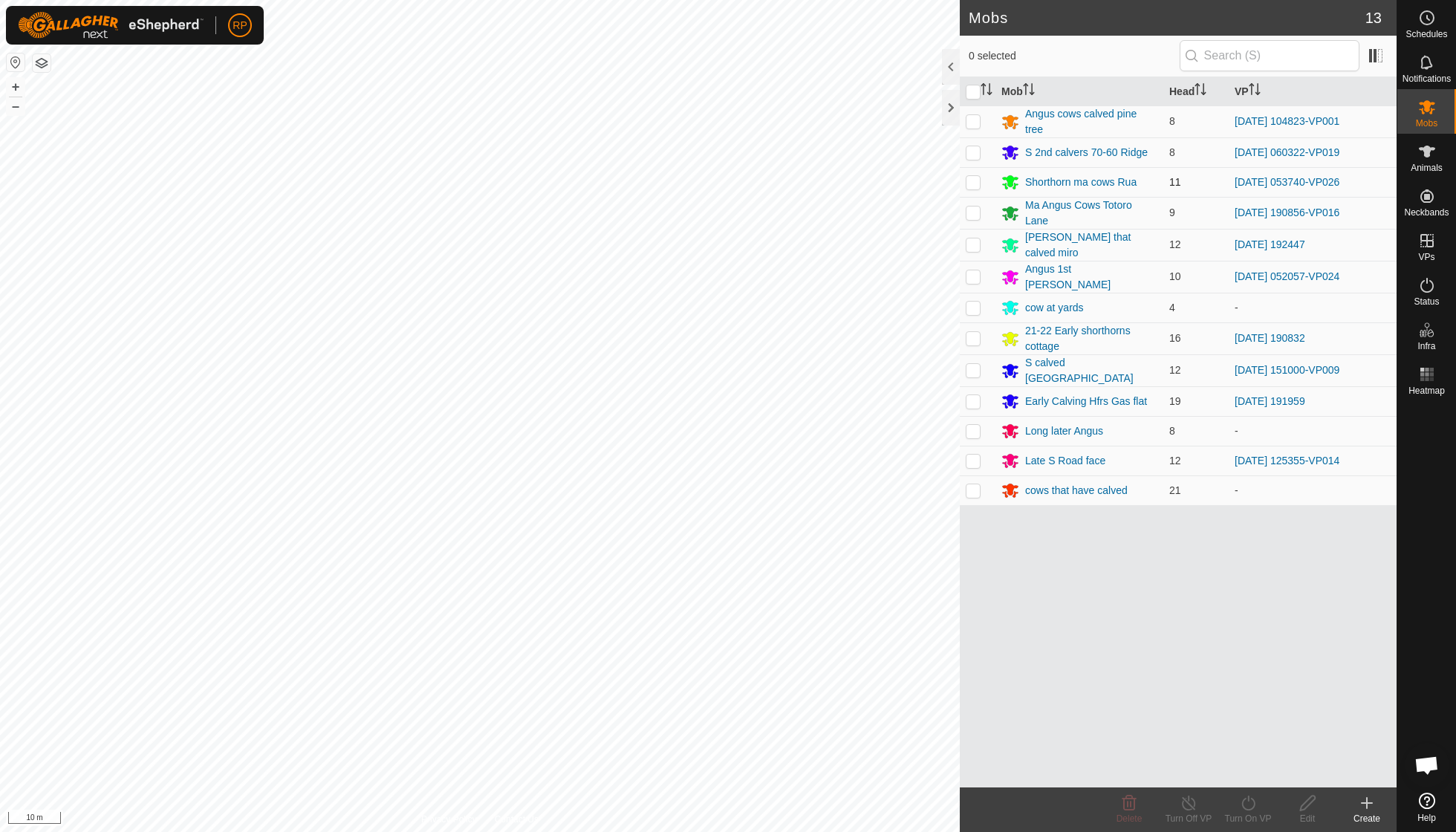
click at [698, 181] on p-checkbox at bounding box center [973, 182] width 15 height 12
checkbox input "true"
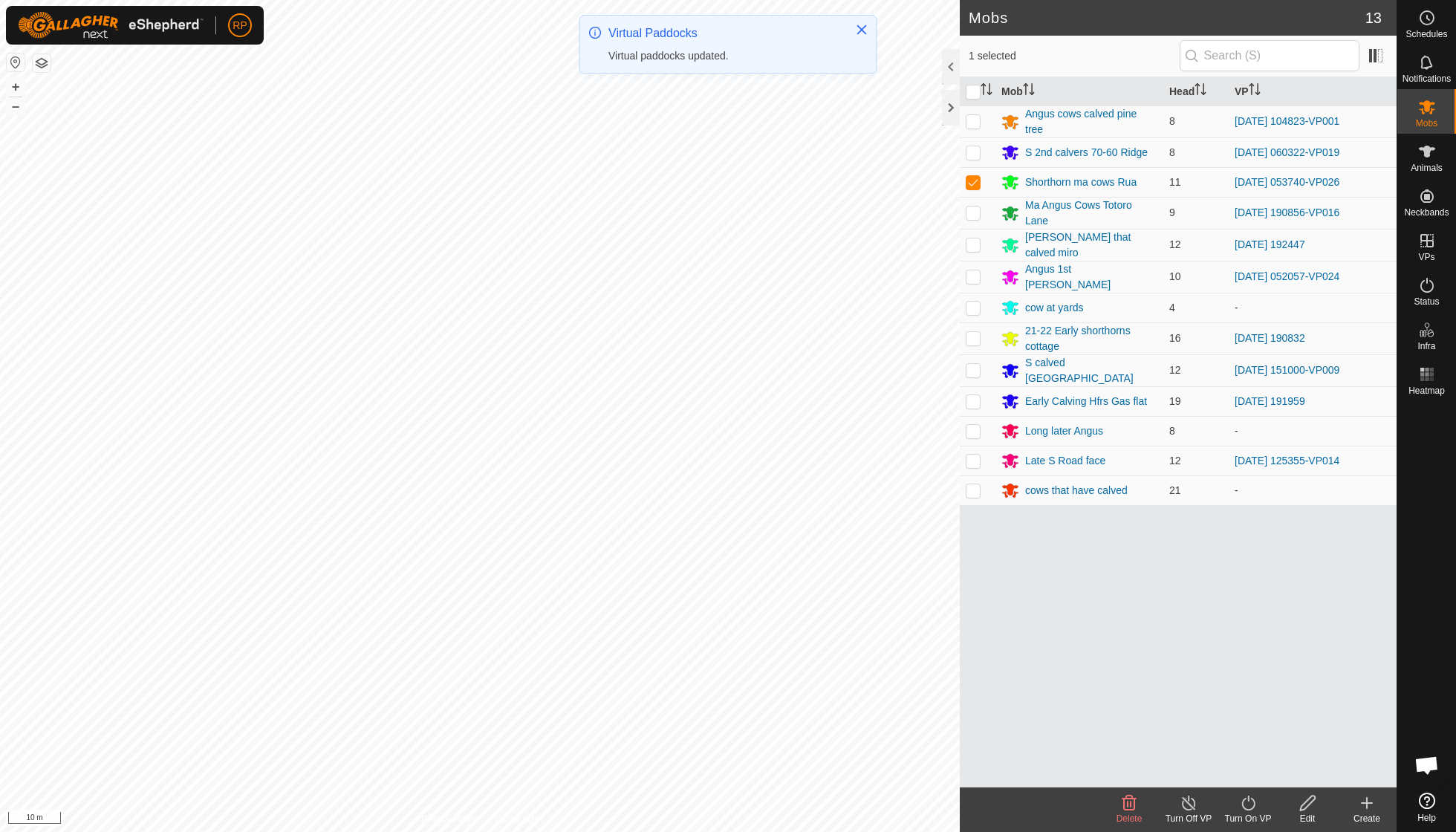
click at [698, 594] on icon at bounding box center [1248, 803] width 19 height 18
click at [698, 594] on link "Now" at bounding box center [1292, 769] width 147 height 29
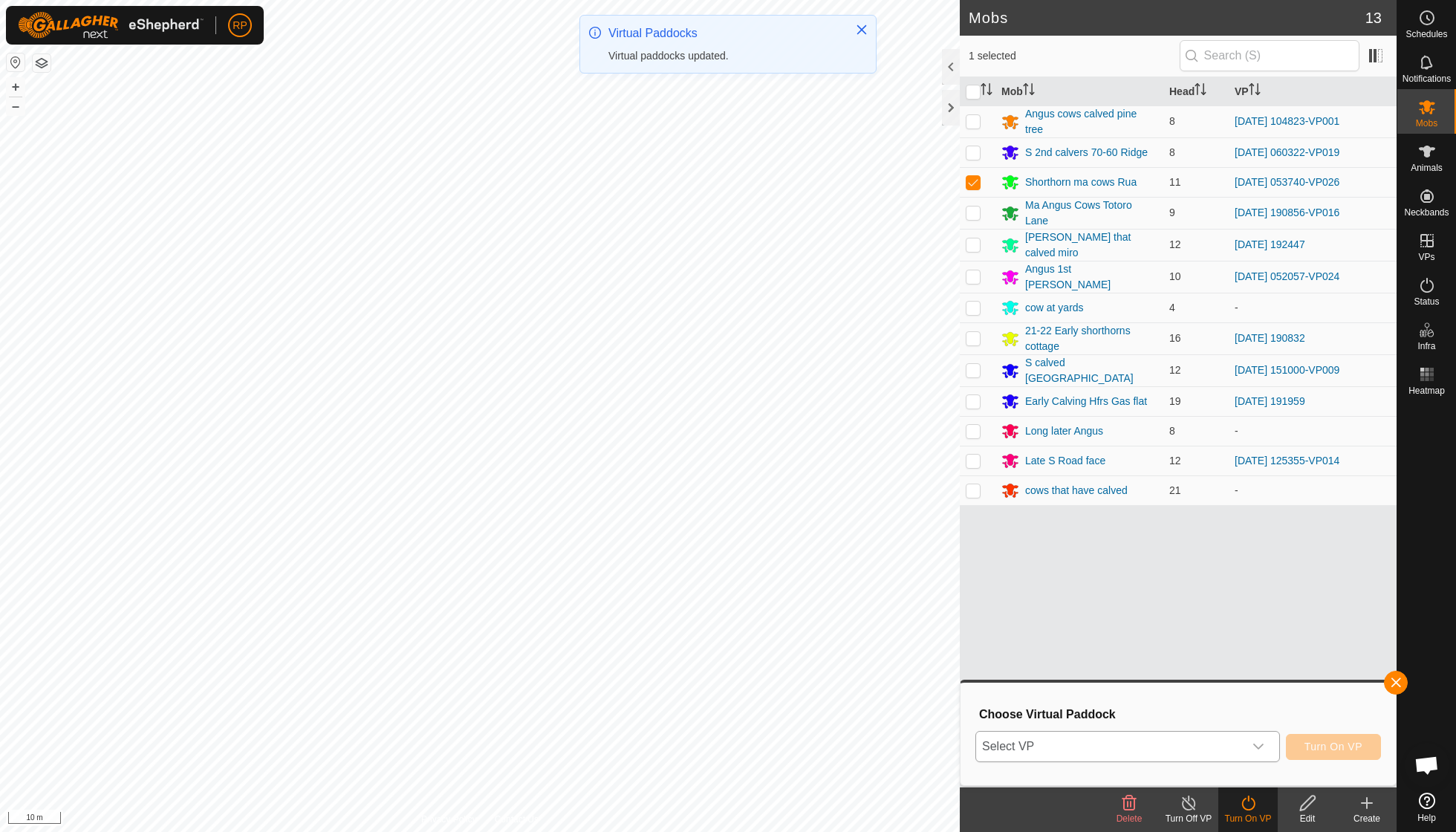
click at [698, 594] on icon "dropdown trigger" at bounding box center [1258, 747] width 12 height 12
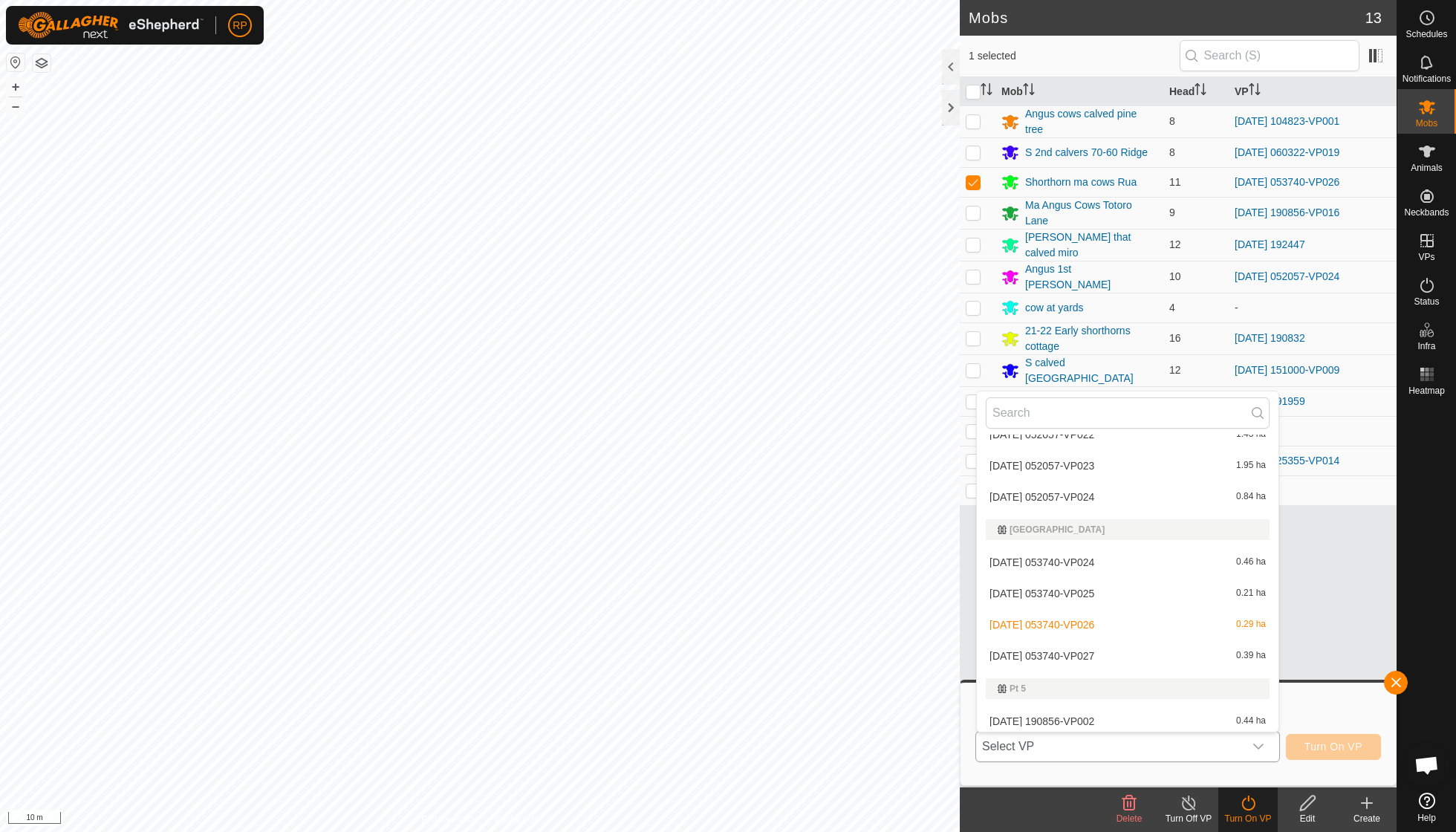
scroll to position [1672, 0]
click at [698, 594] on li "[DATE] 053740-VP027 0.39 ha" at bounding box center [1127, 658] width 302 height 29
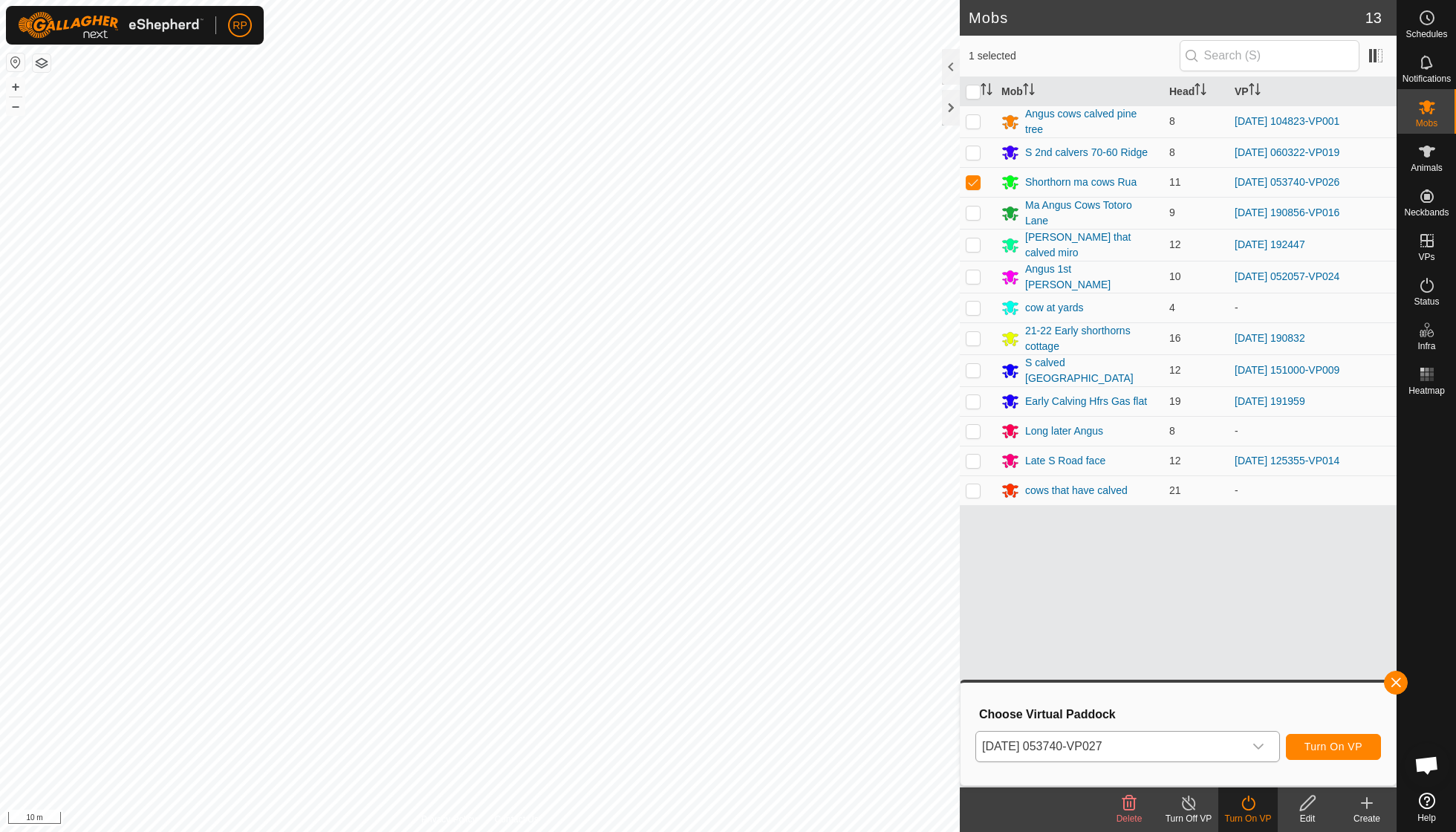
click at [698, 594] on span "Turn On VP" at bounding box center [1333, 747] width 58 height 12
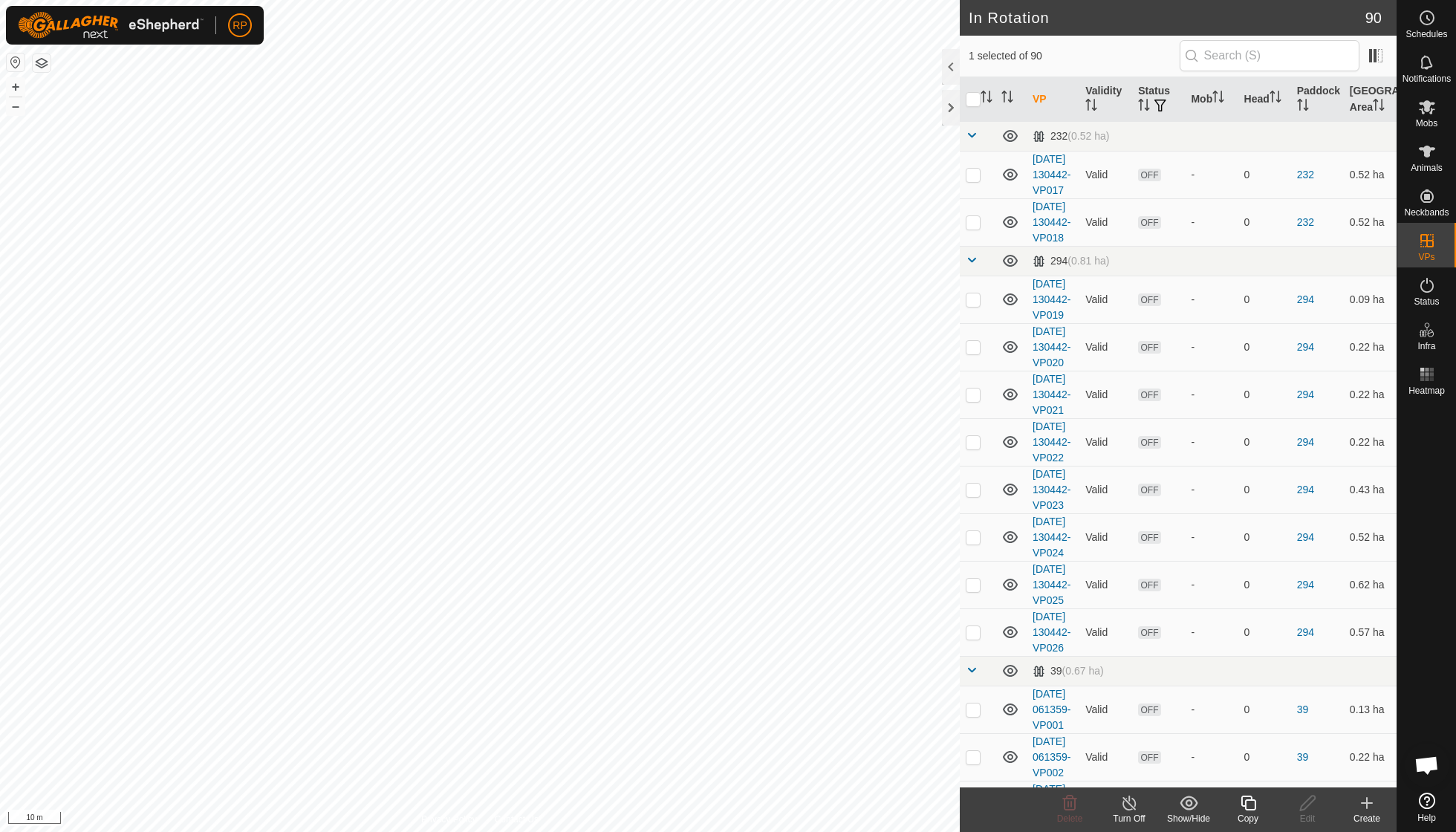
click at [698, 594] on icon at bounding box center [1248, 803] width 19 height 18
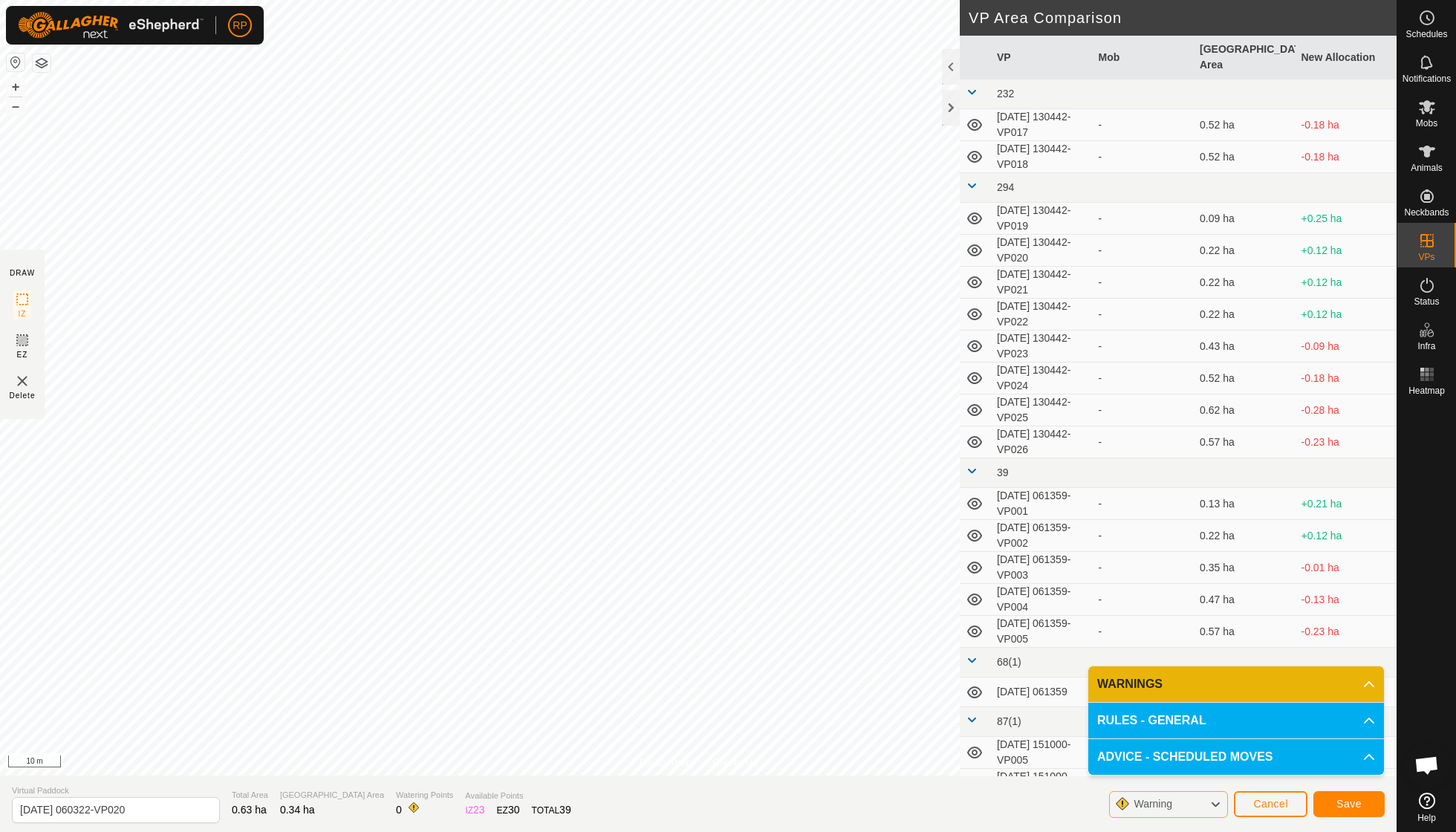
click at [698, 594] on span "Save" at bounding box center [1348, 804] width 25 height 12
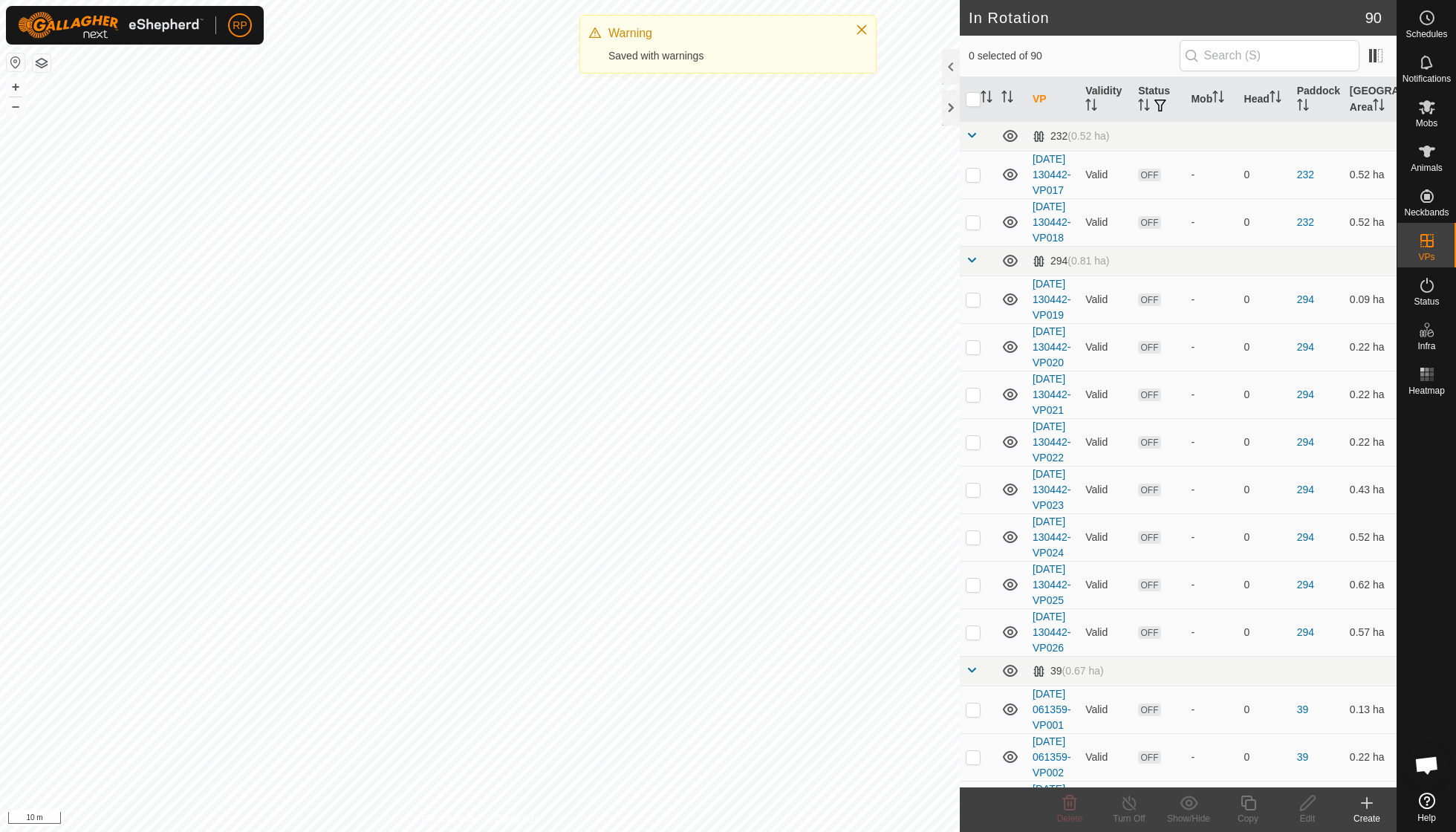
click at [698, 123] on span "Mobs" at bounding box center [1427, 124] width 22 height 9
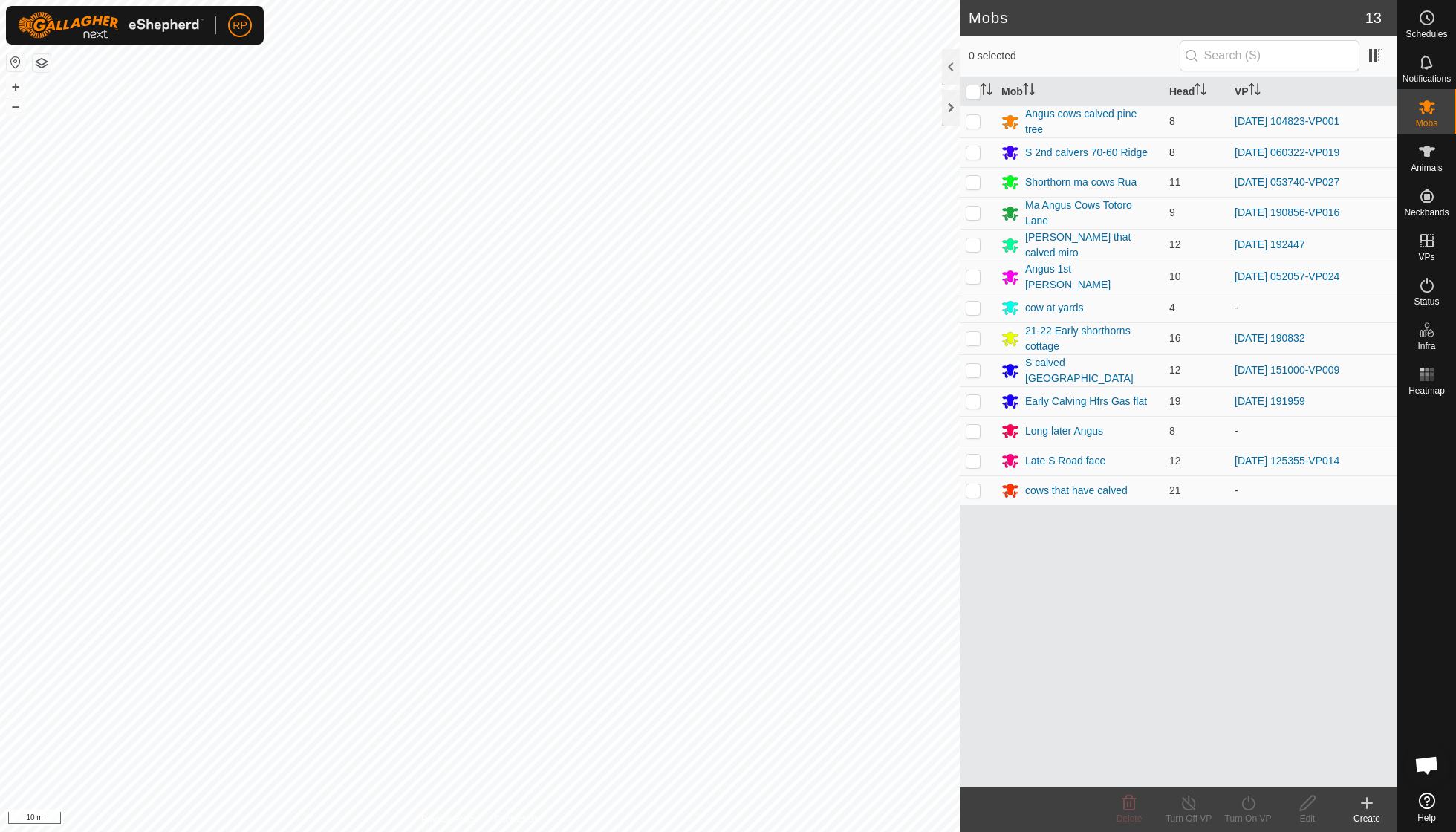
click at [698, 146] on p-checkbox at bounding box center [973, 152] width 15 height 12
checkbox input "true"
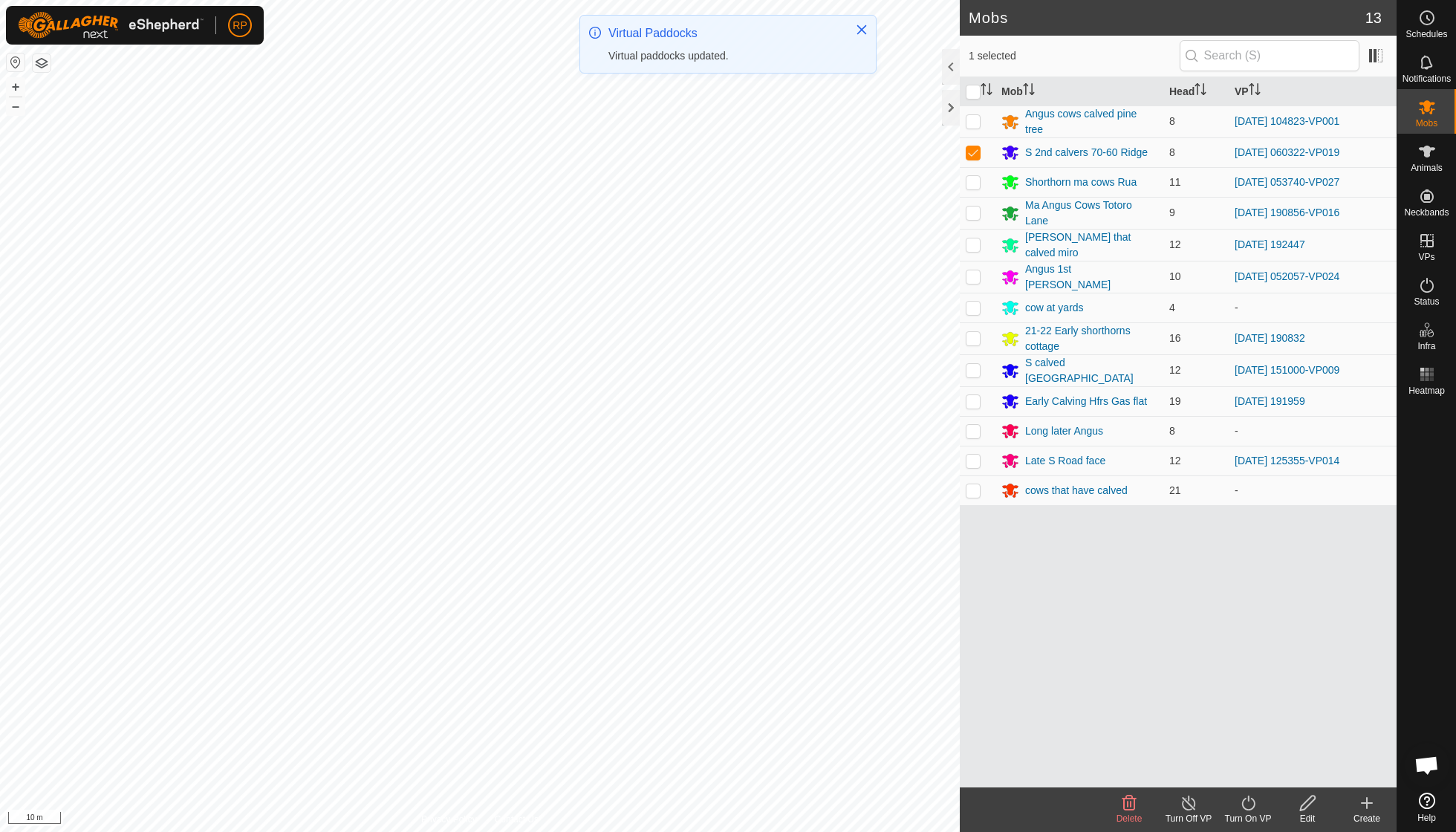
click at [698, 594] on icon at bounding box center [1248, 803] width 19 height 18
click at [698, 594] on link "Now" at bounding box center [1292, 769] width 147 height 29
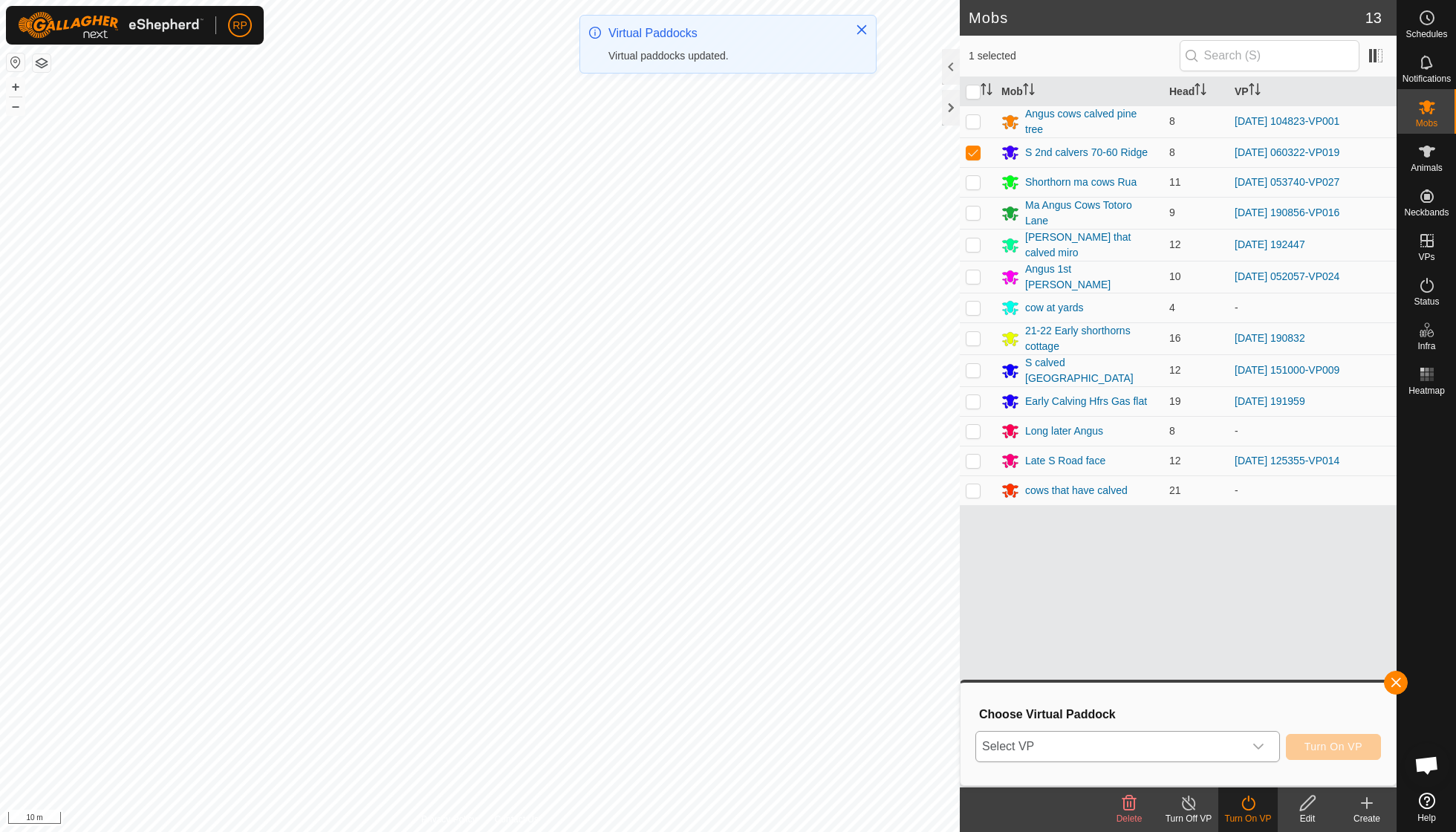
click at [698, 594] on icon "dropdown trigger" at bounding box center [1258, 747] width 11 height 6
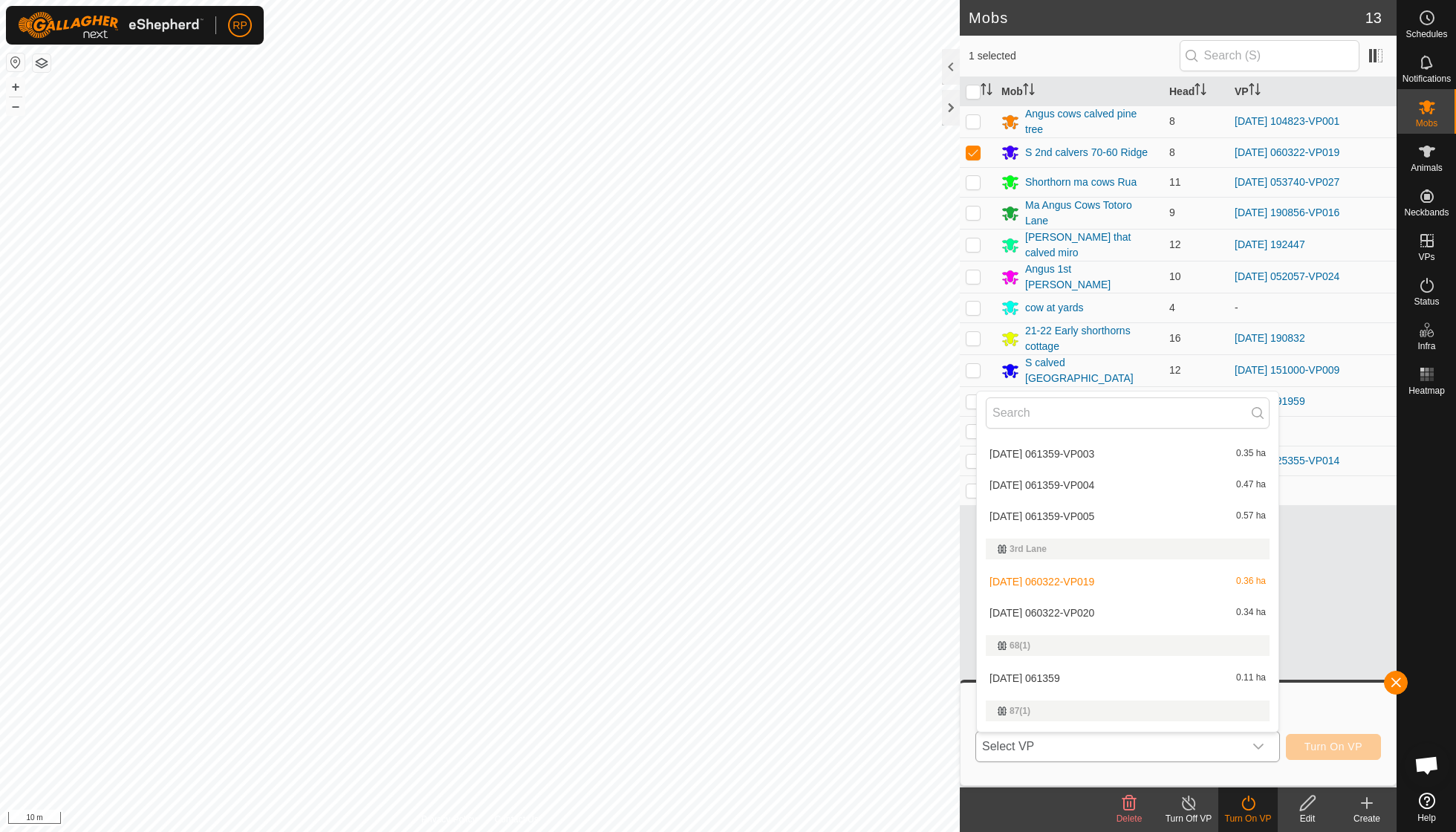
scroll to position [480, 0]
click at [698, 591] on li "[DATE] 060322-VP020 0.34 ha" at bounding box center [1127, 605] width 302 height 29
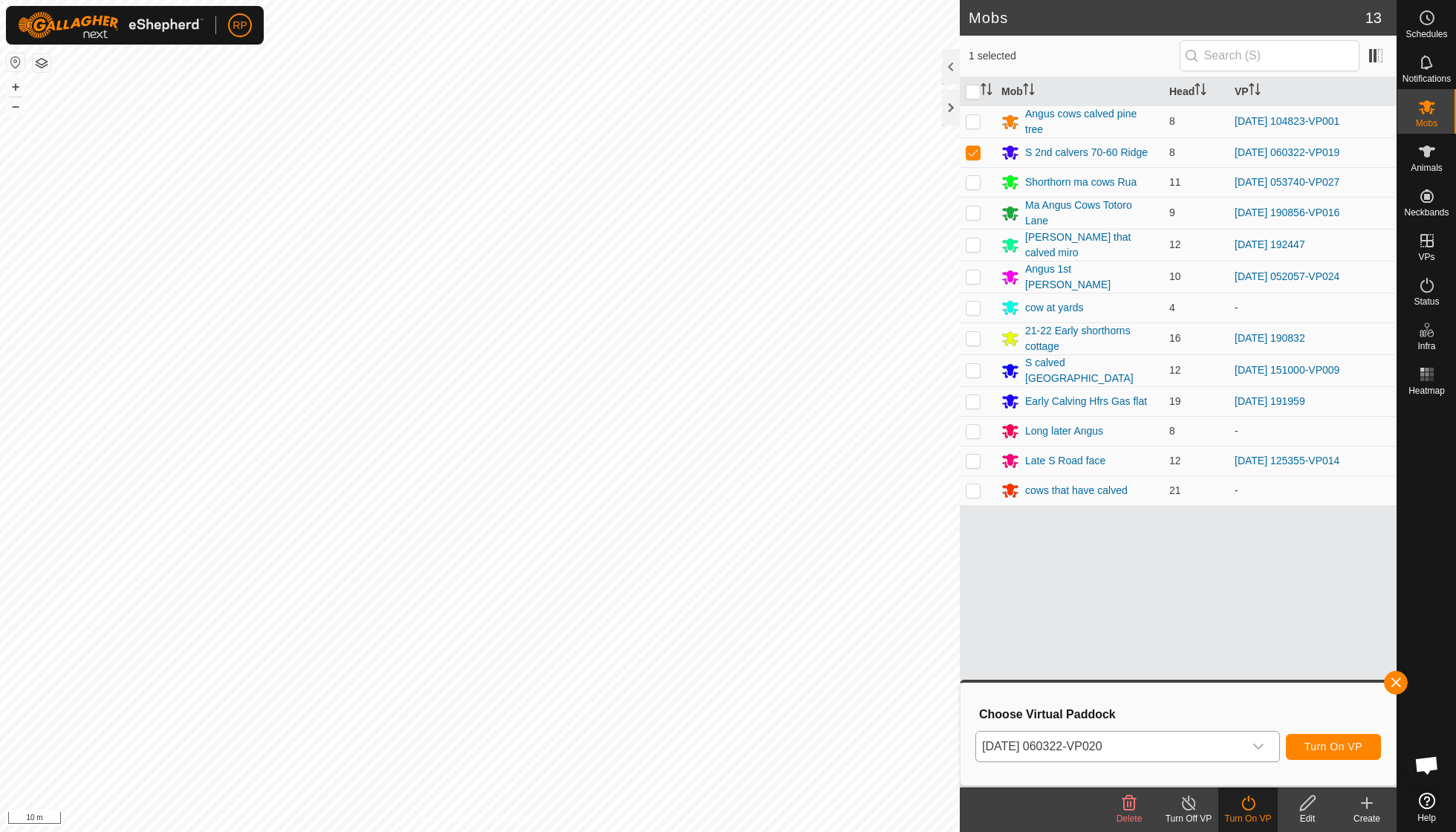
click at [698, 594] on span "Turn On VP" at bounding box center [1333, 747] width 58 height 12
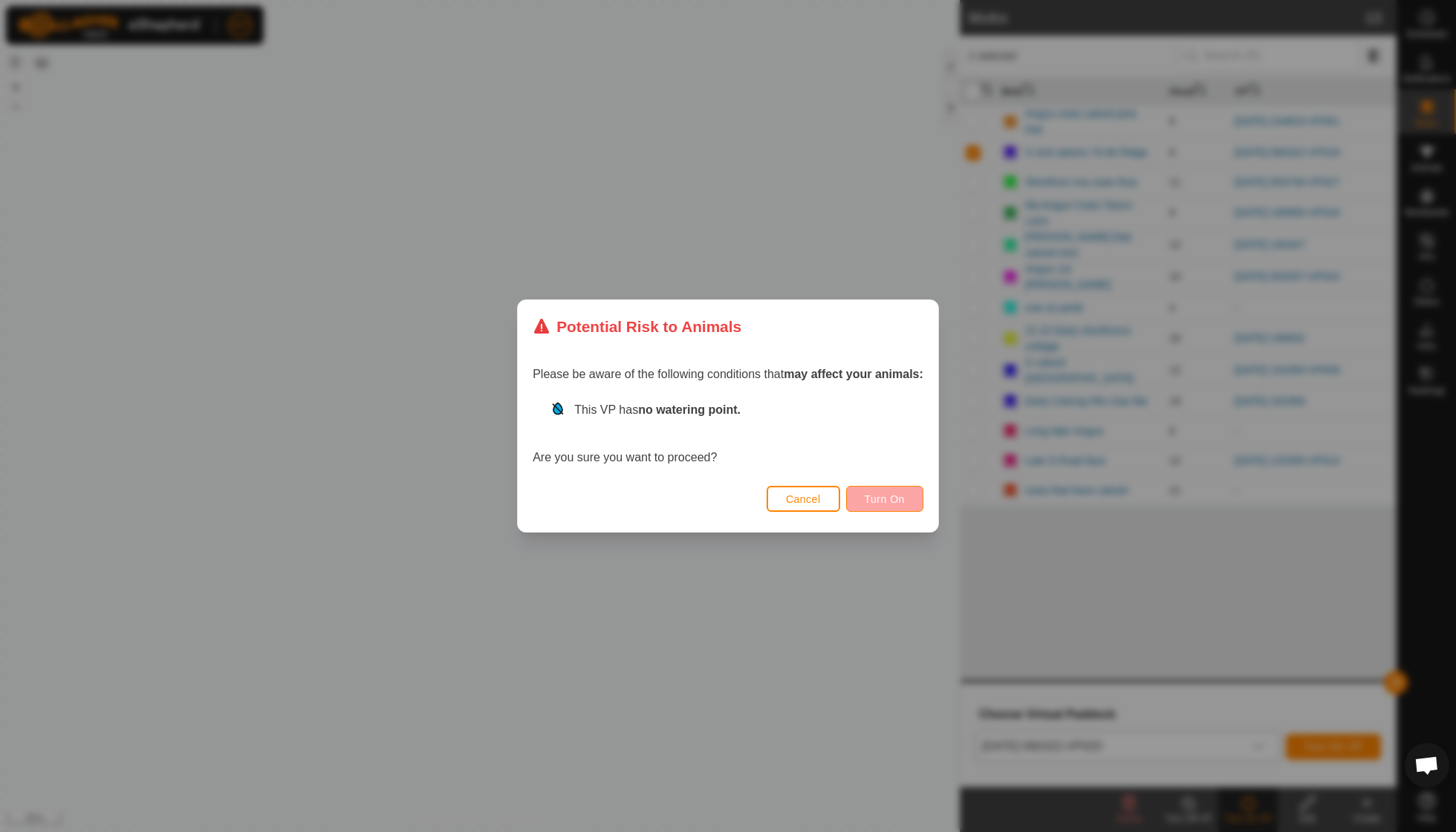
click at [698, 502] on span "Turn On" at bounding box center [884, 499] width 40 height 12
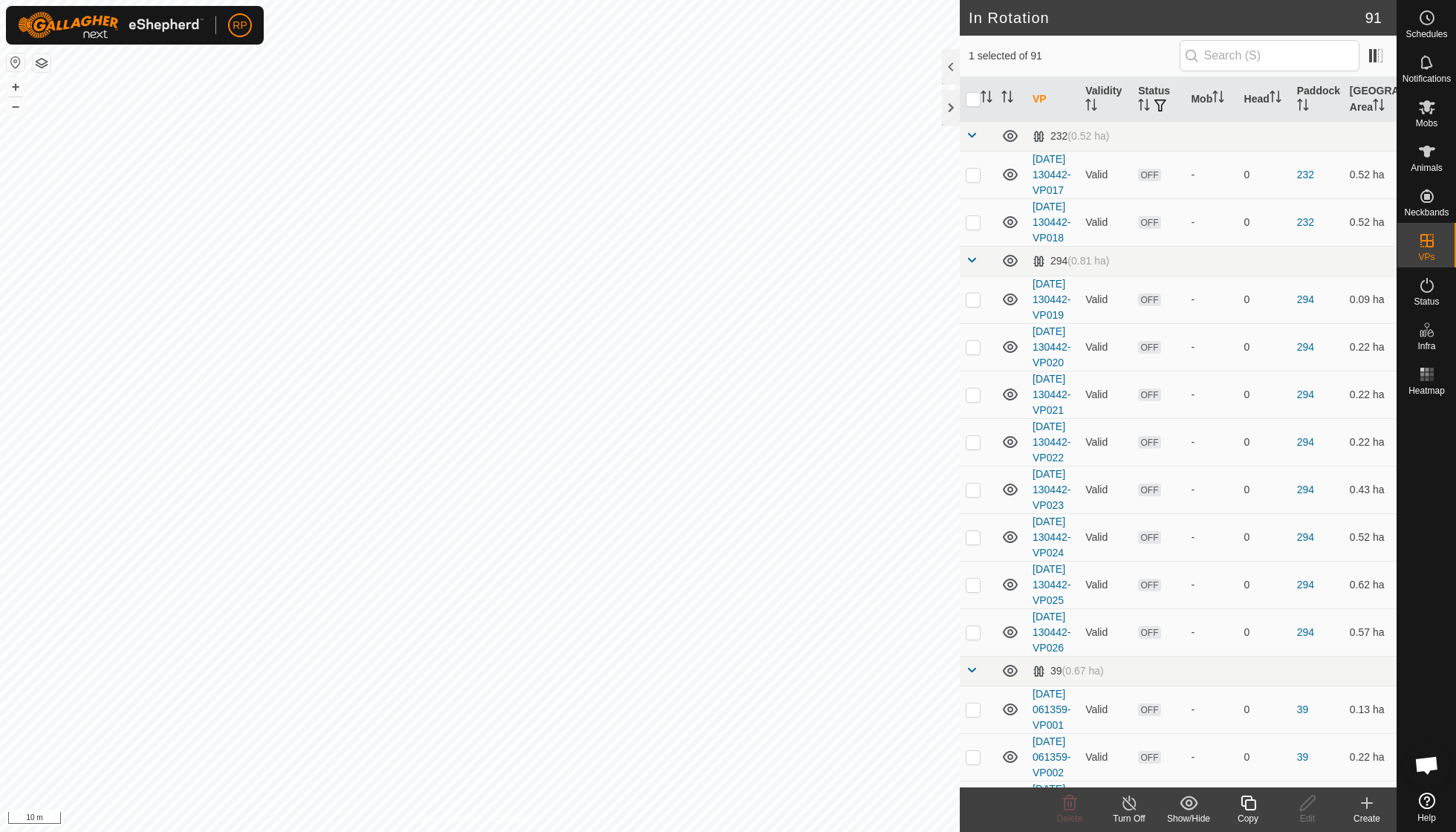
click at [698, 594] on icon at bounding box center [1248, 803] width 15 height 15
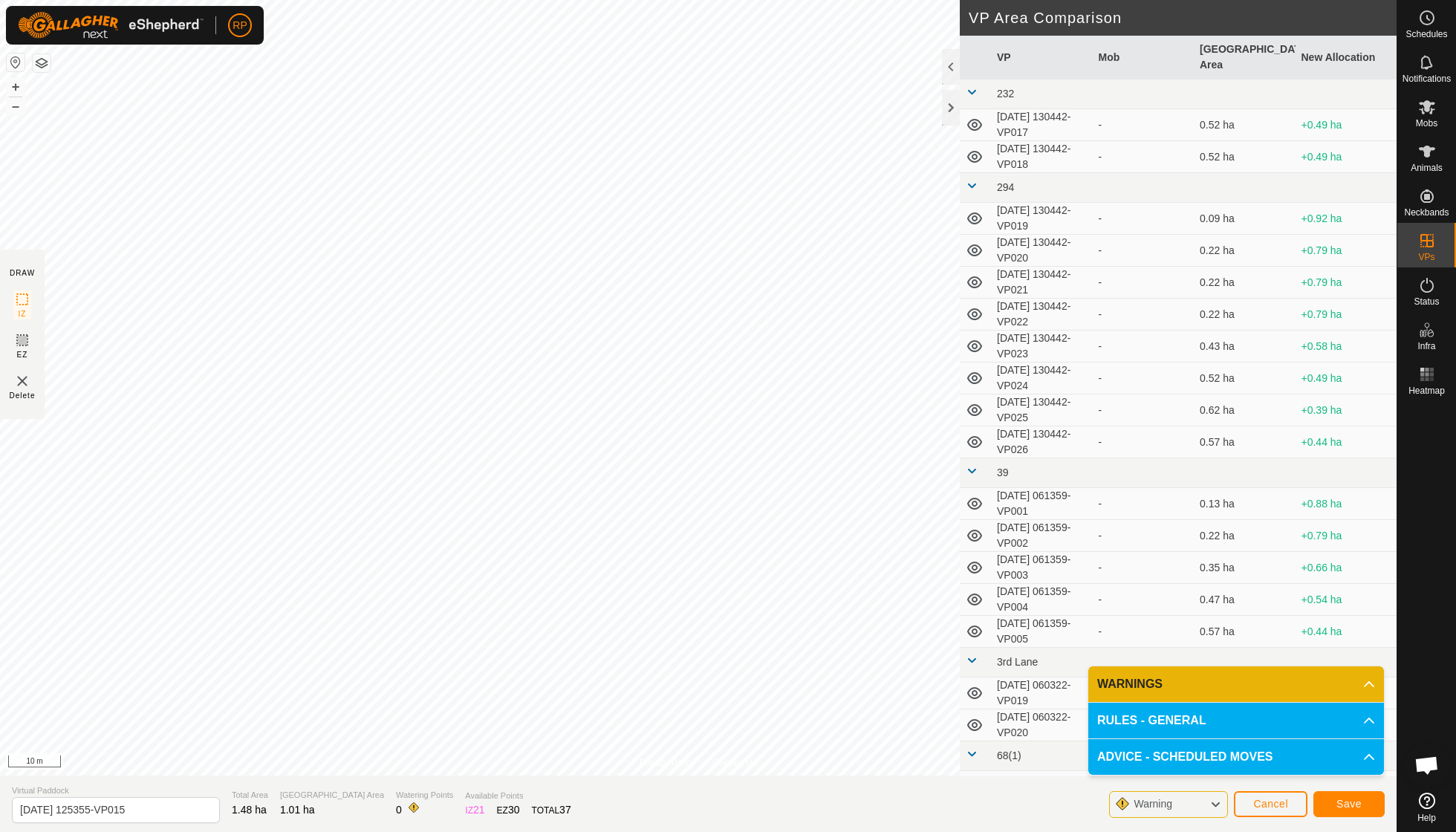
click at [0, 271] on div "Privacy Policy Contact Us Type: Inclusion Zone undefined Animal + – ⇧ i 10 m DR…" at bounding box center [698, 416] width 1396 height 832
click at [566, 594] on div "Privacy Policy Contact Us Type: Inclusion Zone undefined Animal + – ⇧ i 10 m DR…" at bounding box center [698, 416] width 1396 height 832
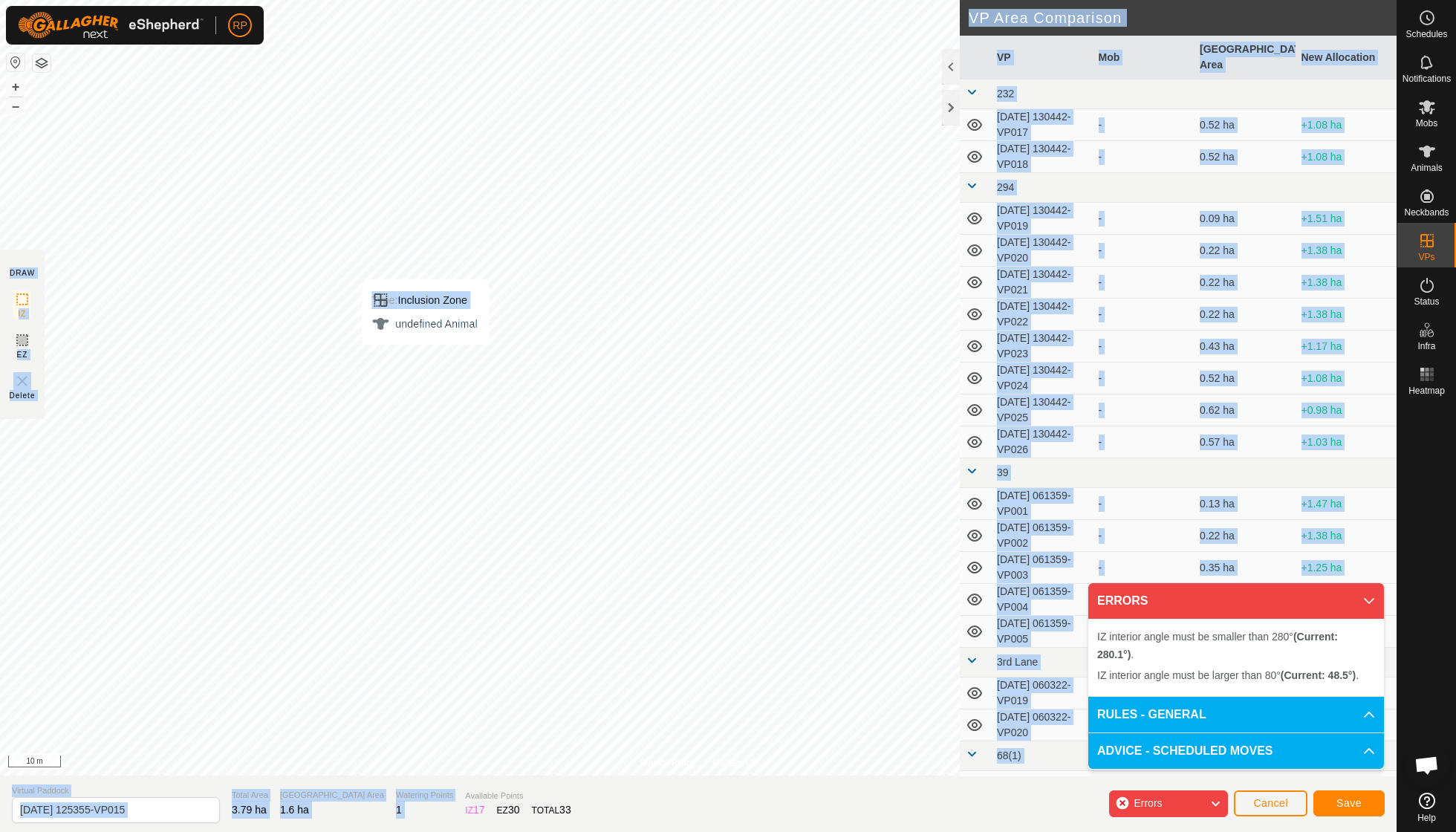
click at [425, 360] on div "Privacy Policy Contact Us Type: Inclusion Zone undefined Animal + – ⇧ i 10 m DR…" at bounding box center [698, 416] width 1396 height 832
drag, startPoint x: 398, startPoint y: 783, endPoint x: 171, endPoint y: 791, distance: 227.1
click at [171, 594] on div "Privacy Policy Contact Us Type: Inclusion Zone undefined Animal + – ⇧ i 10 m DR…" at bounding box center [698, 416] width 1396 height 832
click at [455, 594] on div "Privacy Policy Contact Us Type: Inclusion Zone undefined Animal + – ⇧ i 10 m DR…" at bounding box center [698, 416] width 1396 height 832
click at [698, 594] on div "Privacy Policy Contact Us Type: Inclusion Zone undefined Animal + – ⇧ i 10 m DR…" at bounding box center [698, 416] width 1396 height 832
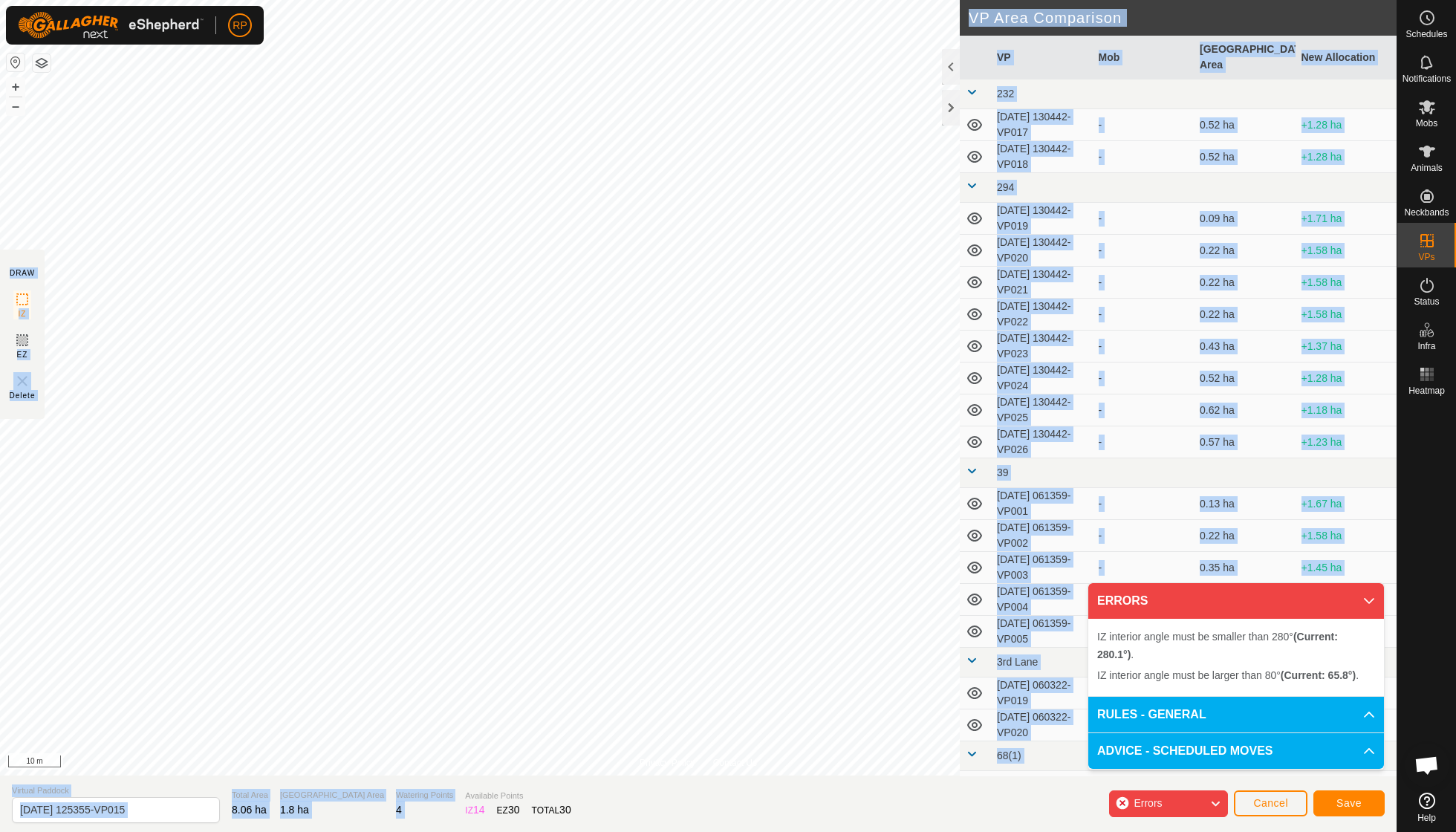
click at [698, 416] on div "Privacy Policy Contact Us Type: Inclusion Zone undefined Animal + – ⇧ i 10 m DR…" at bounding box center [698, 416] width 1396 height 832
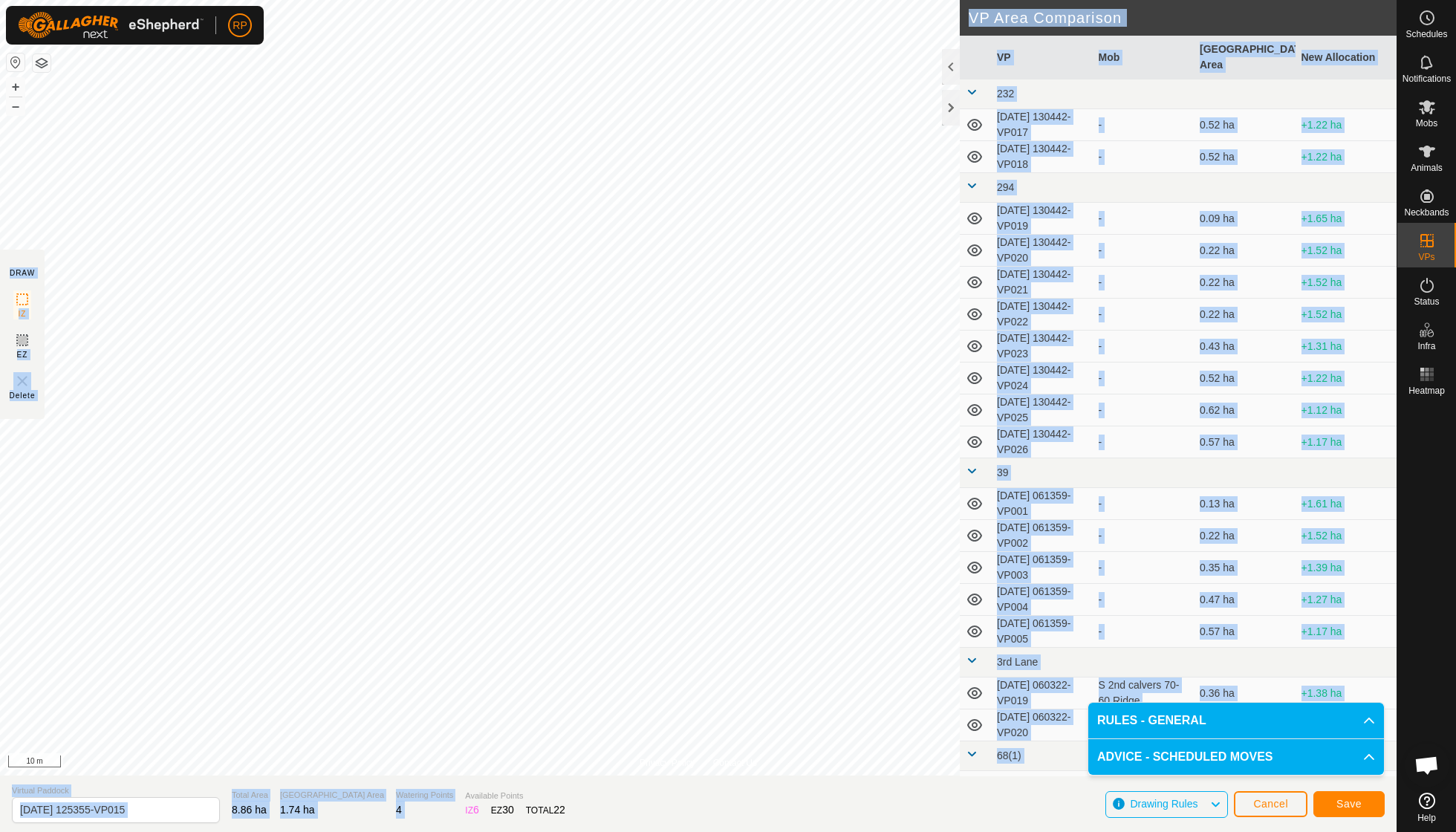
click at [698, 594] on span "Save" at bounding box center [1348, 804] width 25 height 12
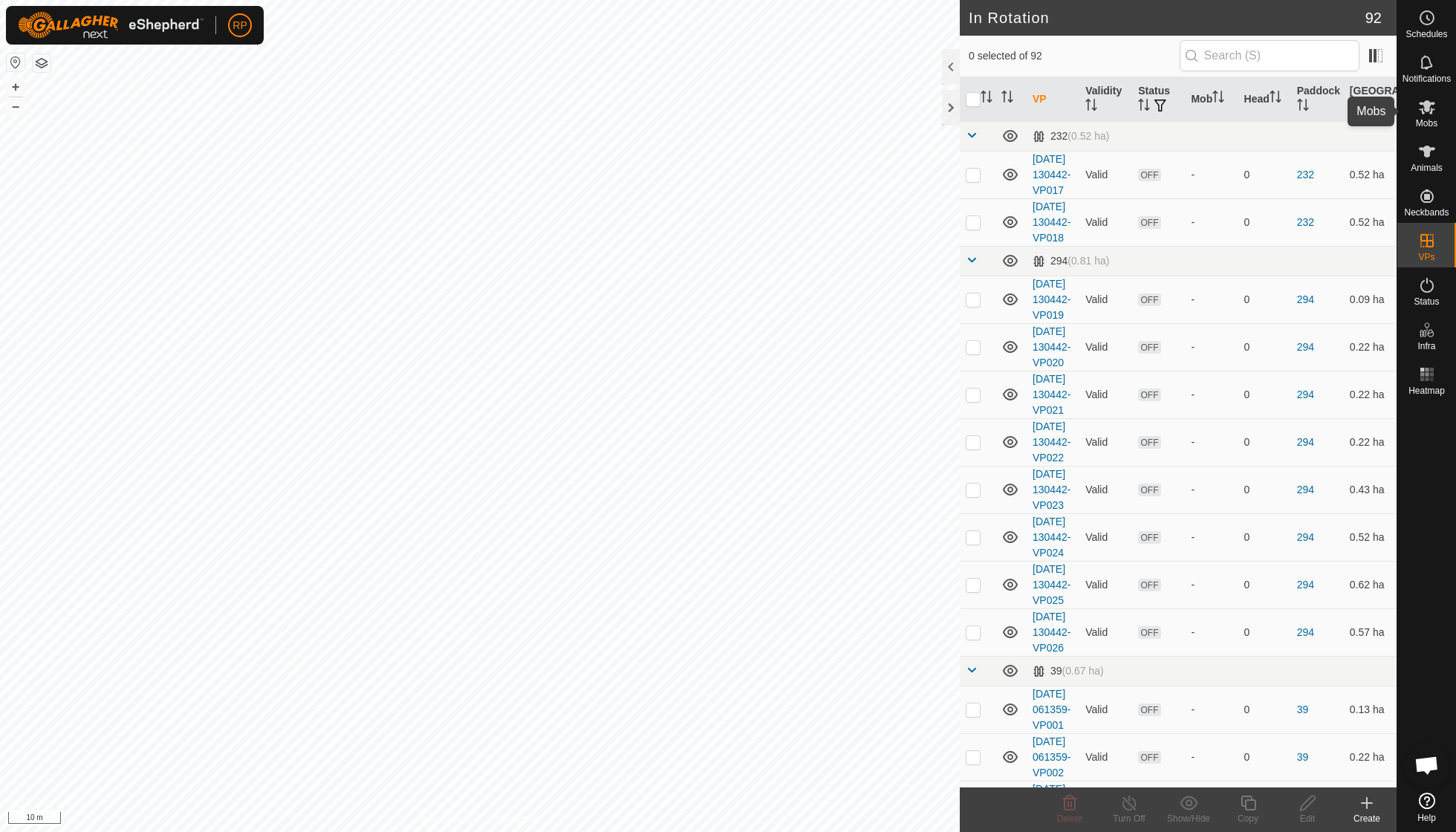
click at [698, 113] on icon at bounding box center [1427, 107] width 17 height 14
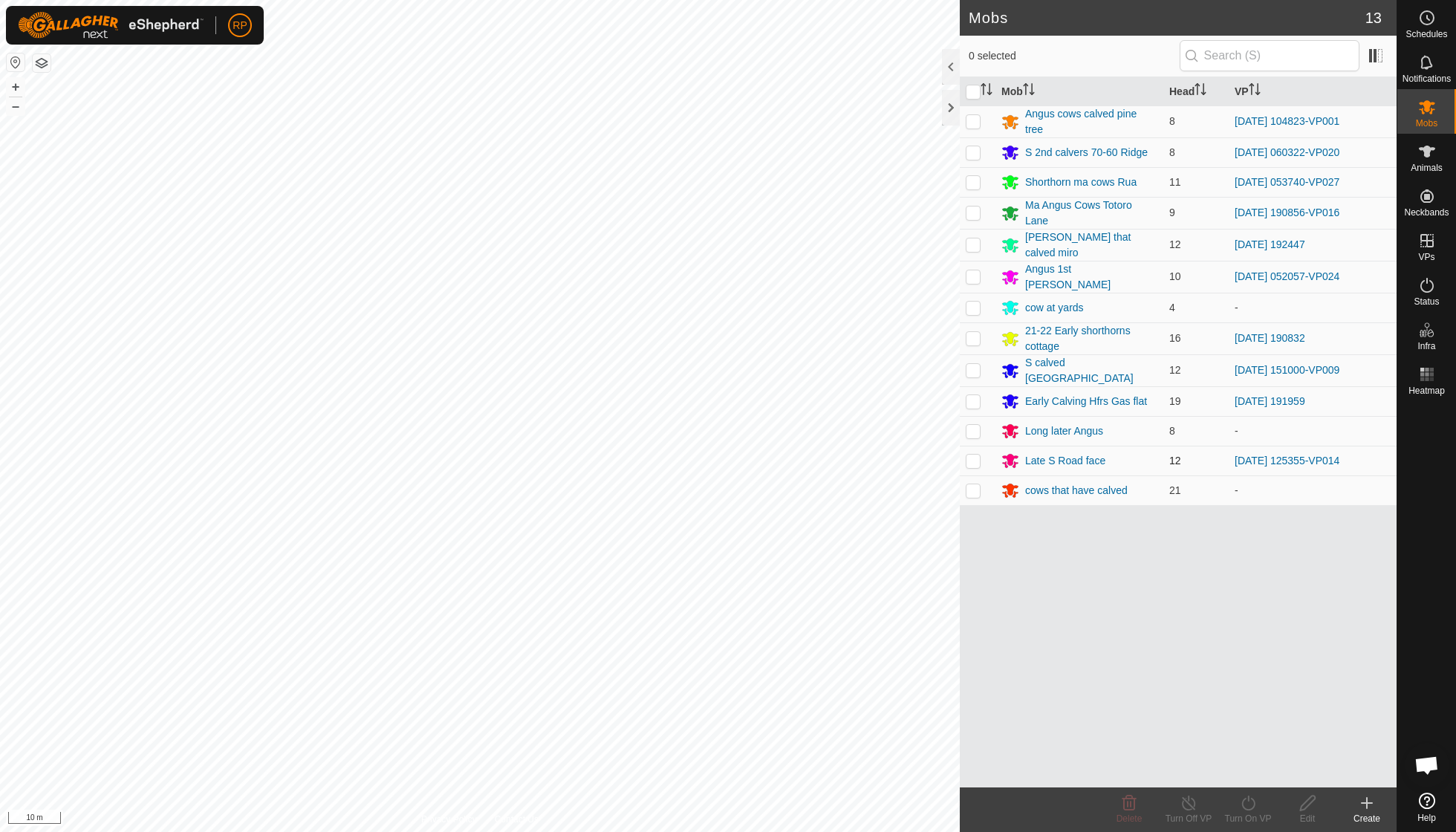
click at [698, 456] on td at bounding box center [977, 460] width 35 height 29
checkbox input "true"
click at [698, 594] on icon at bounding box center [1248, 803] width 14 height 15
click at [698, 594] on link "Now" at bounding box center [1292, 769] width 147 height 29
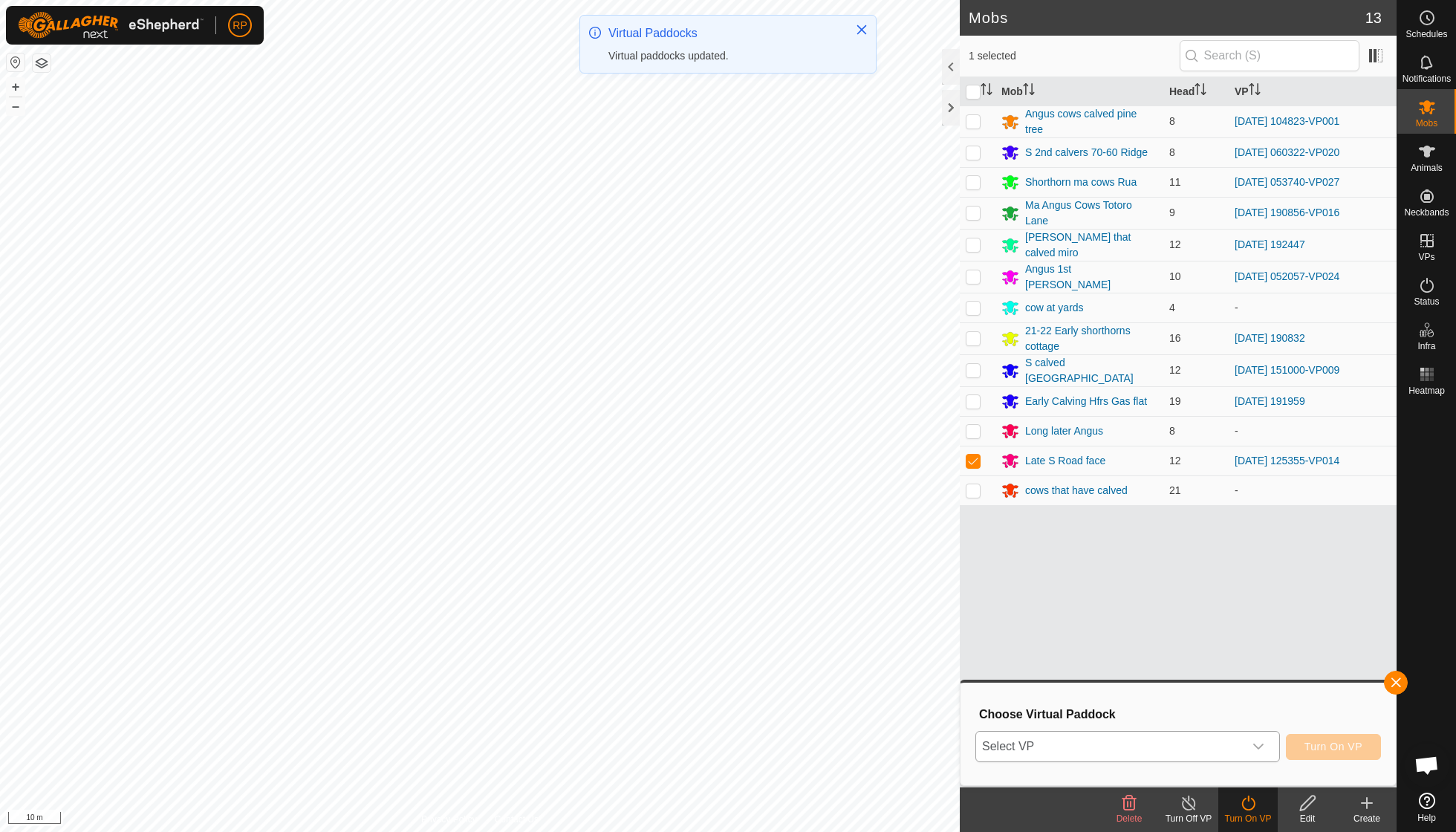
click at [698, 594] on icon "dropdown trigger" at bounding box center [1258, 747] width 12 height 12
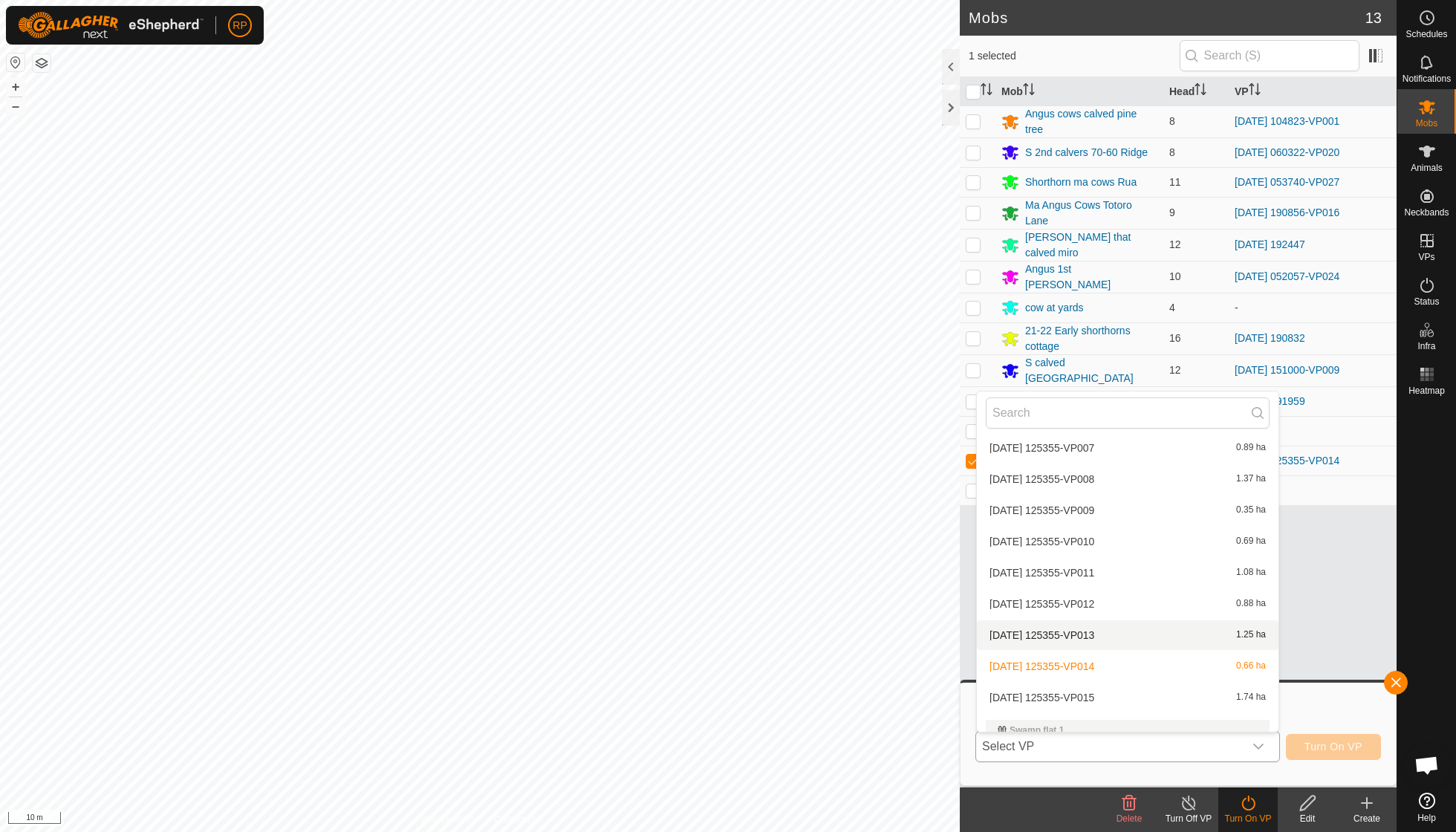
scroll to position [3024, 0]
click at [698, 594] on li "[DATE] 125355-VP015 1.74 ha" at bounding box center [1127, 696] width 302 height 29
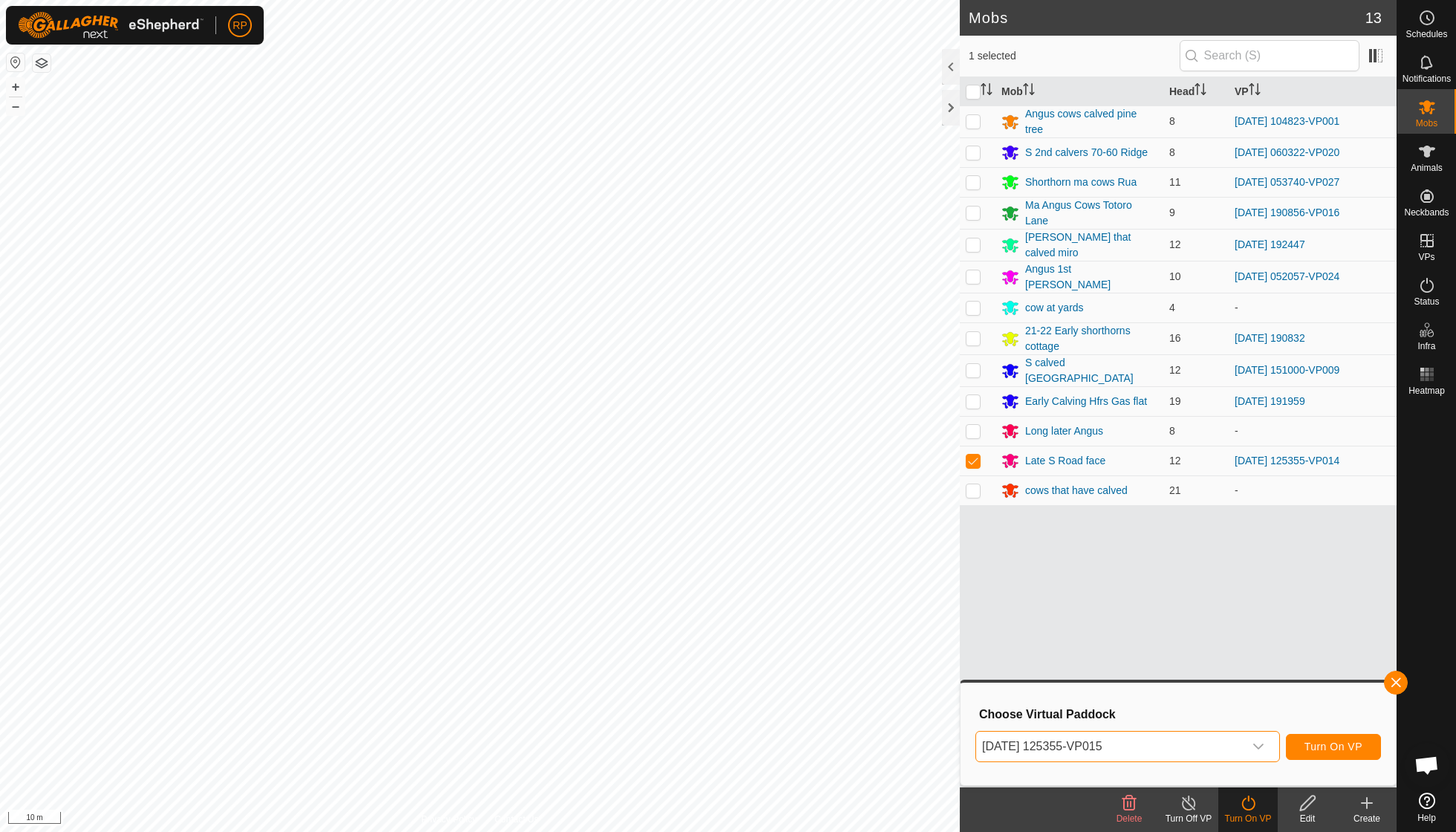
click at [698, 594] on span "Turn On VP" at bounding box center [1333, 747] width 58 height 12
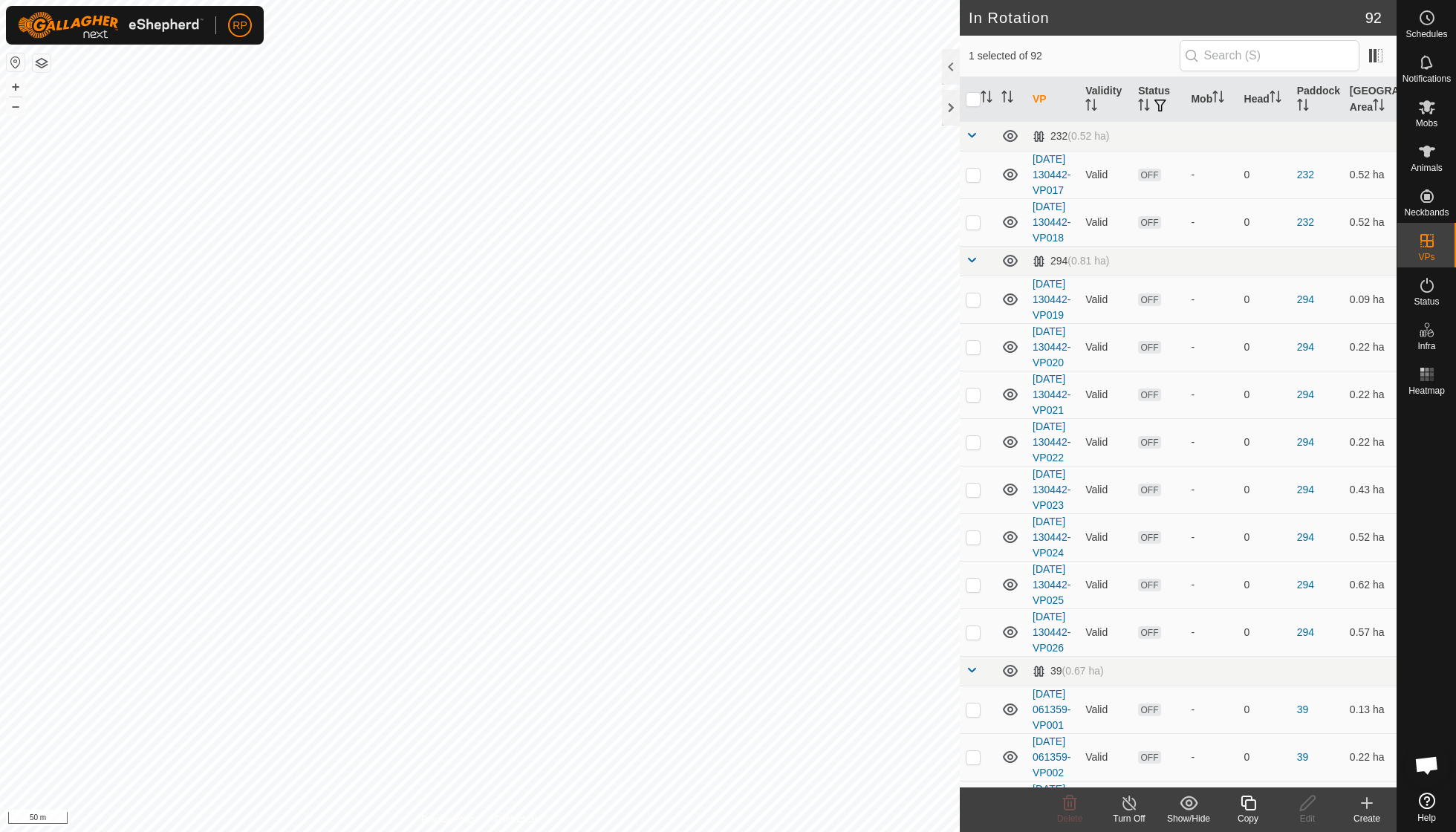
click at [698, 594] on icon at bounding box center [1248, 803] width 19 height 18
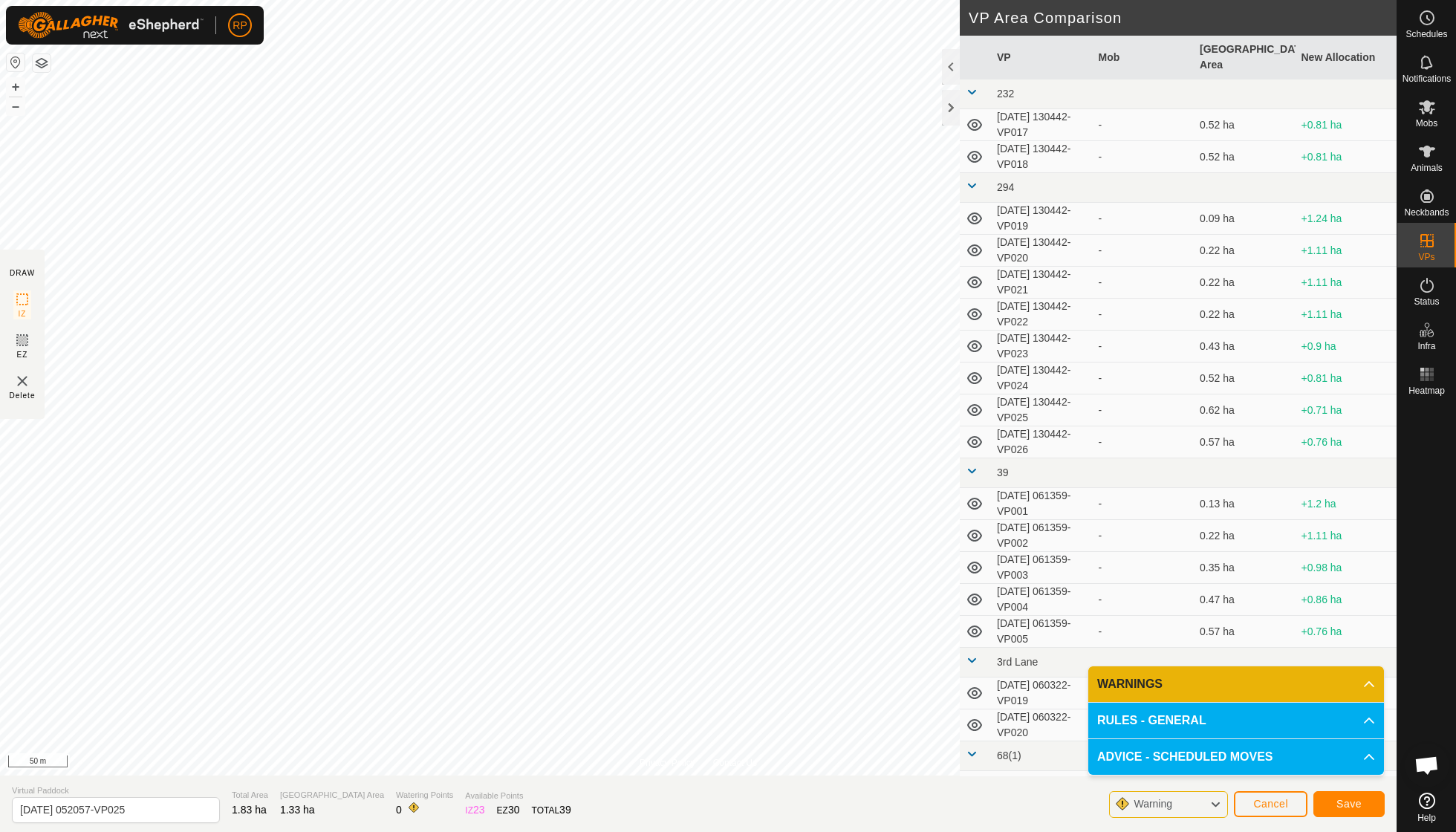
click at [698, 594] on span "Save" at bounding box center [1348, 804] width 25 height 12
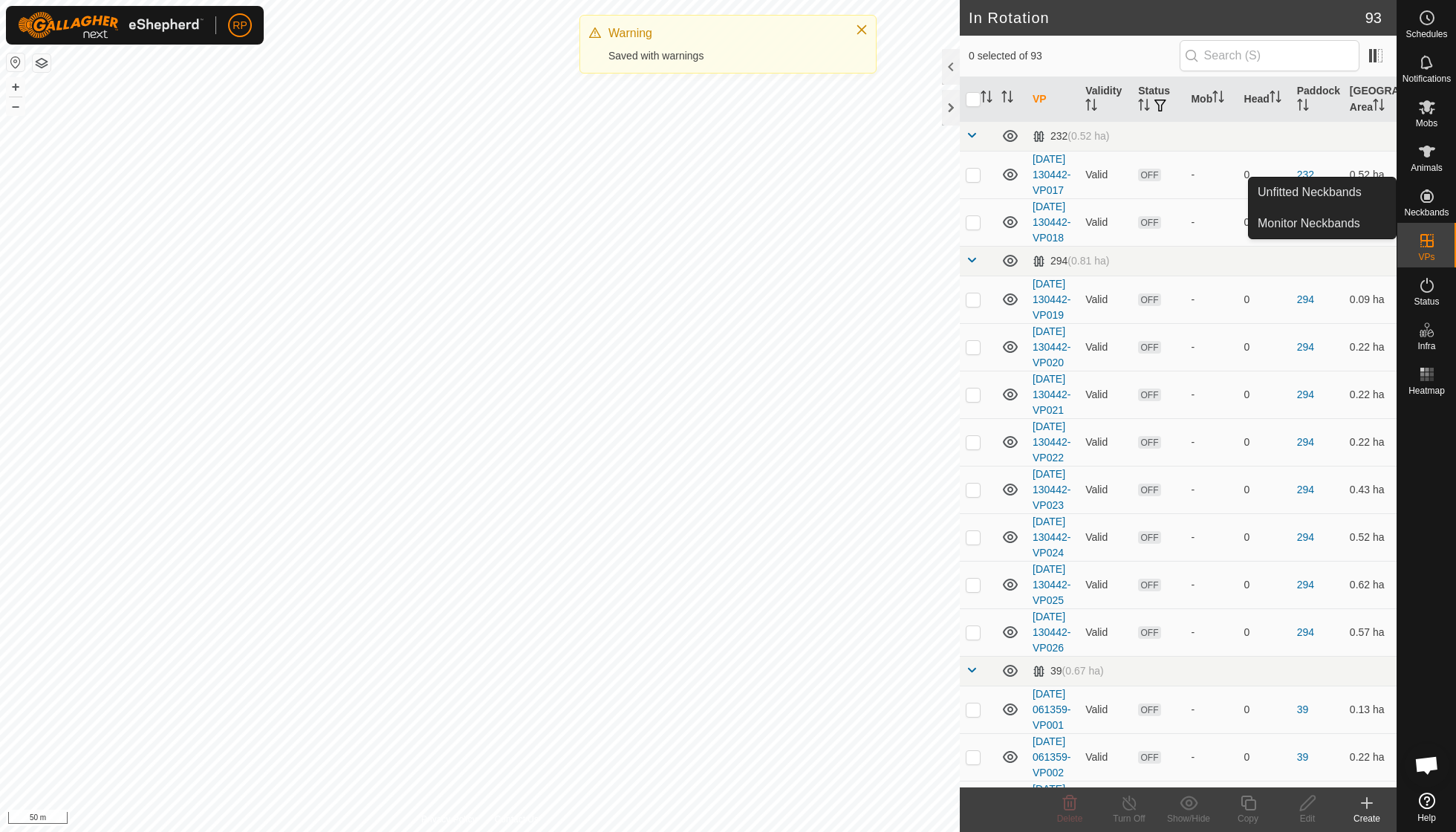
click at [698, 114] on icon at bounding box center [1427, 107] width 18 height 18
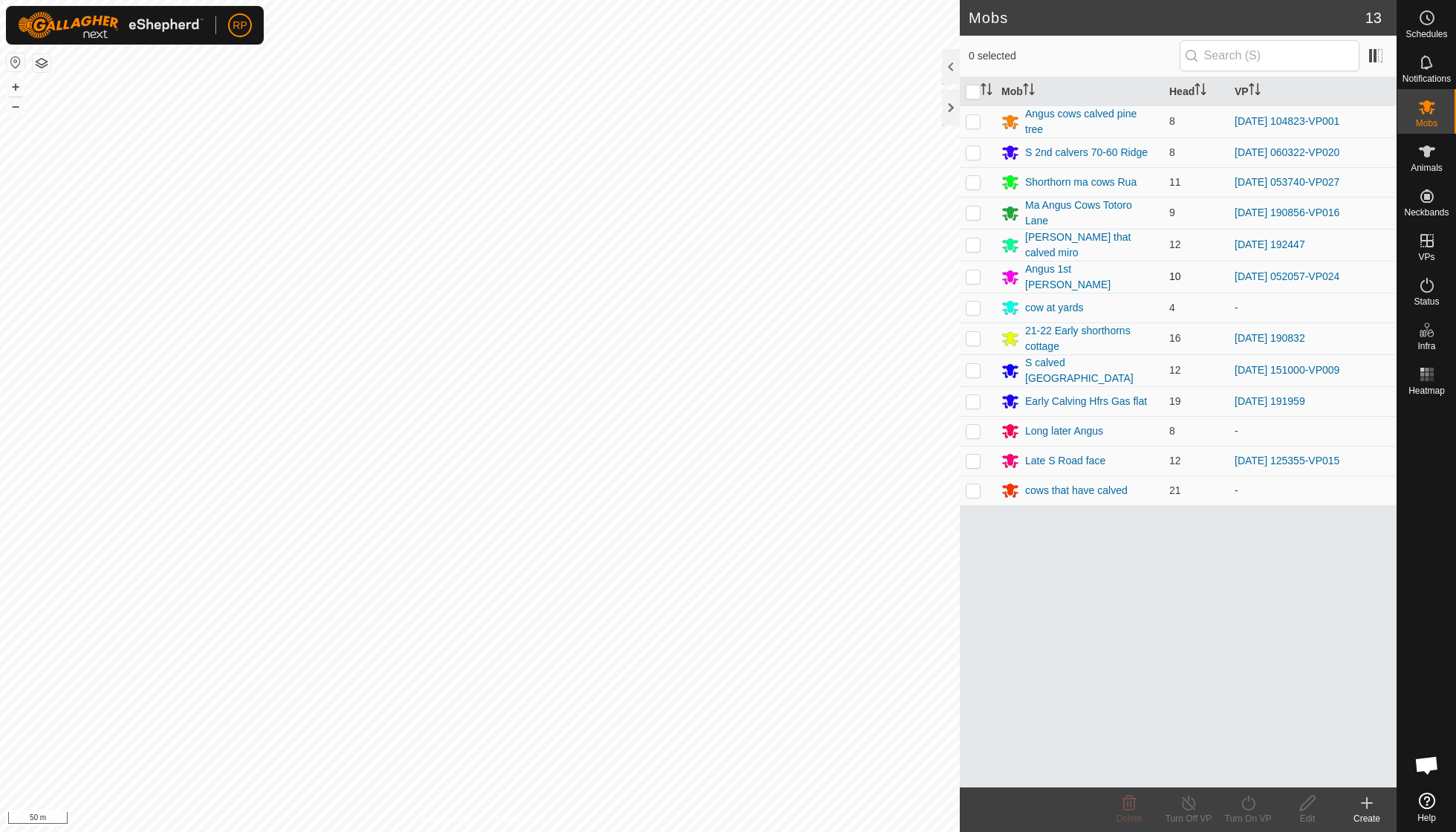
click at [698, 271] on p-checkbox at bounding box center [973, 277] width 15 height 12
checkbox input "true"
click at [698, 594] on div "Turn On VP" at bounding box center [1248, 819] width 60 height 14
click at [698, 594] on link "Now" at bounding box center [1292, 769] width 147 height 29
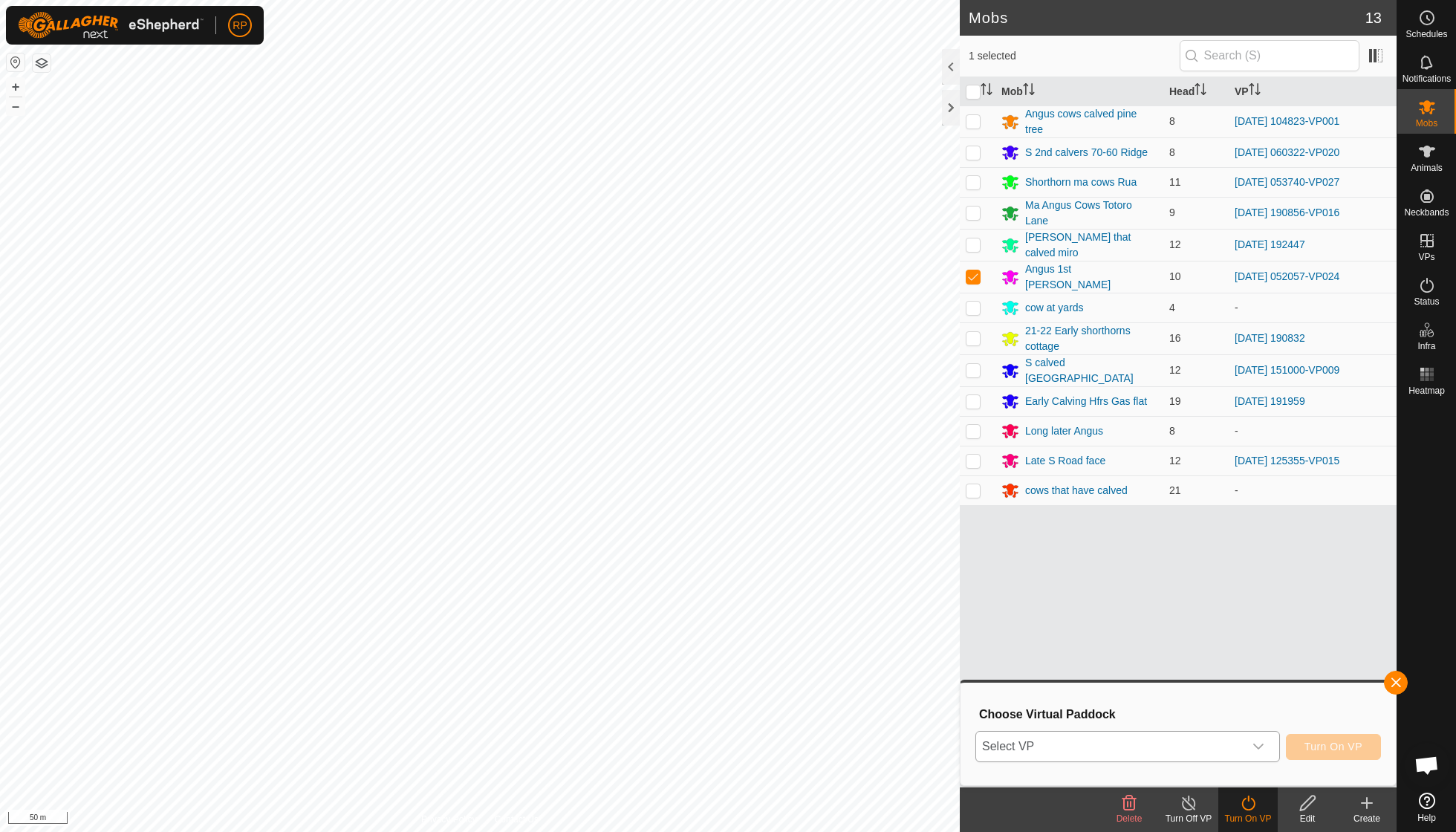
click at [698, 594] on icon "dropdown trigger" at bounding box center [1258, 747] width 11 height 6
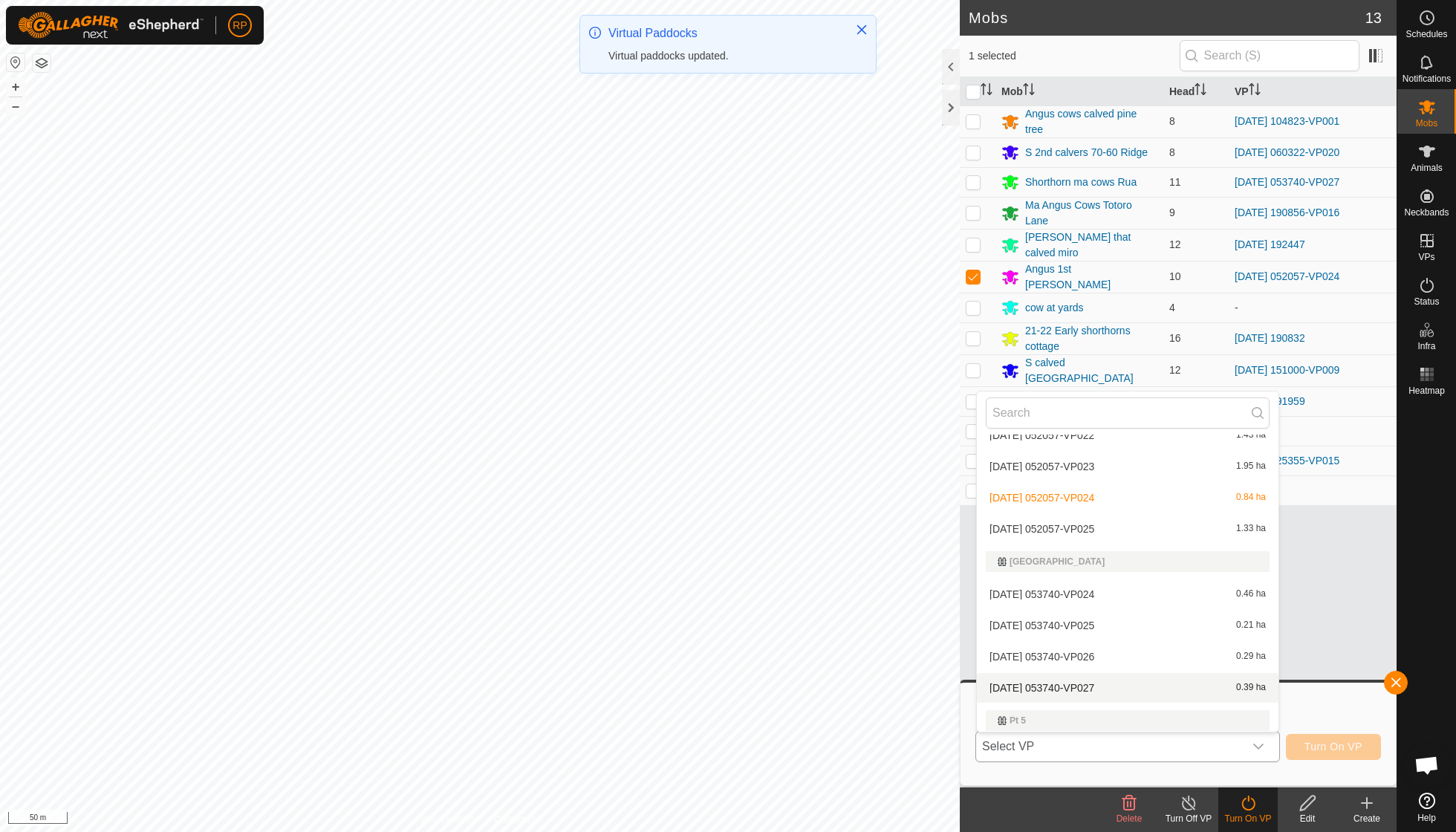
scroll to position [1697, 0]
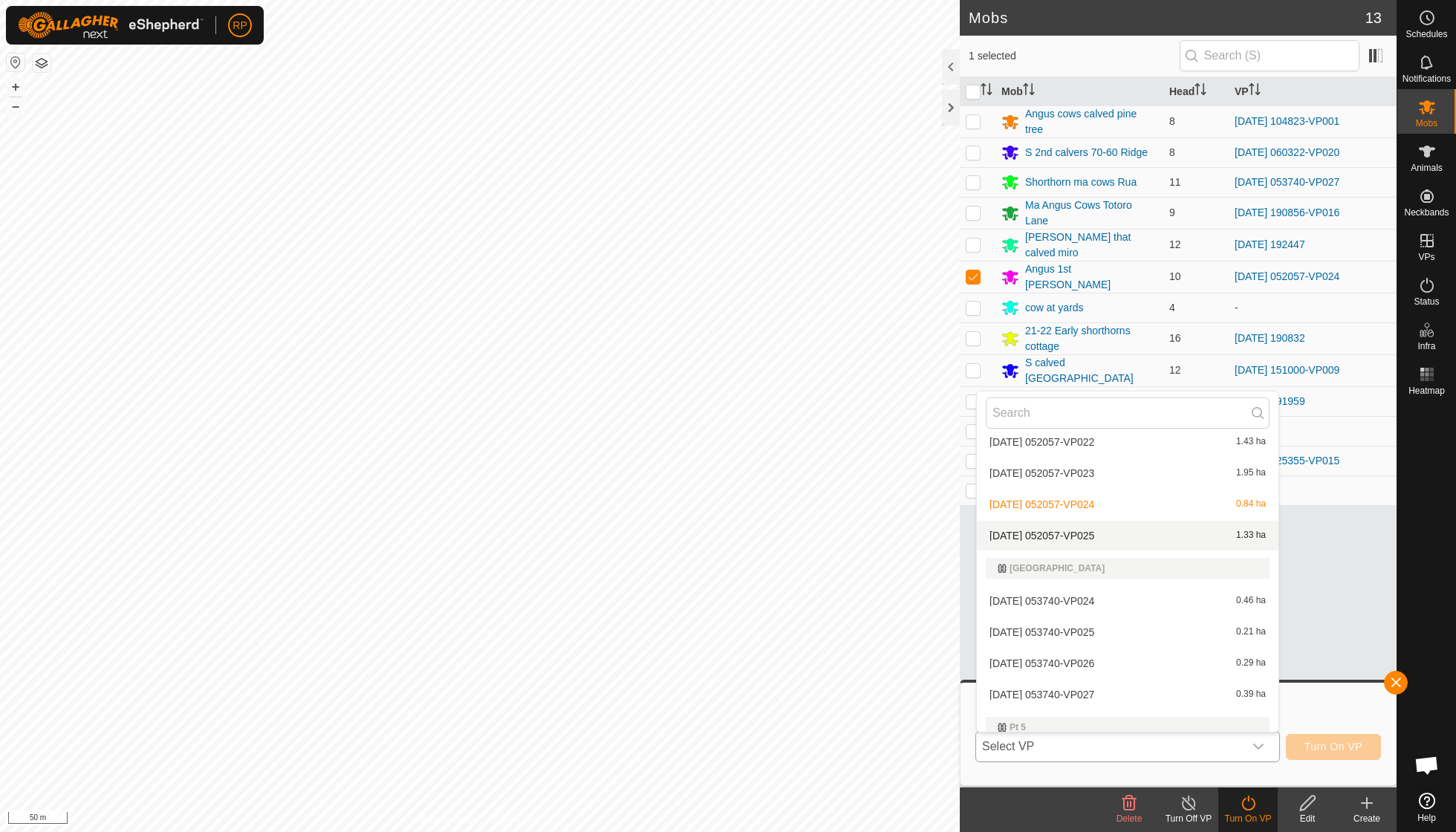
click at [698, 521] on li "[DATE] 052057-VP025 1.33 ha" at bounding box center [1127, 536] width 302 height 29
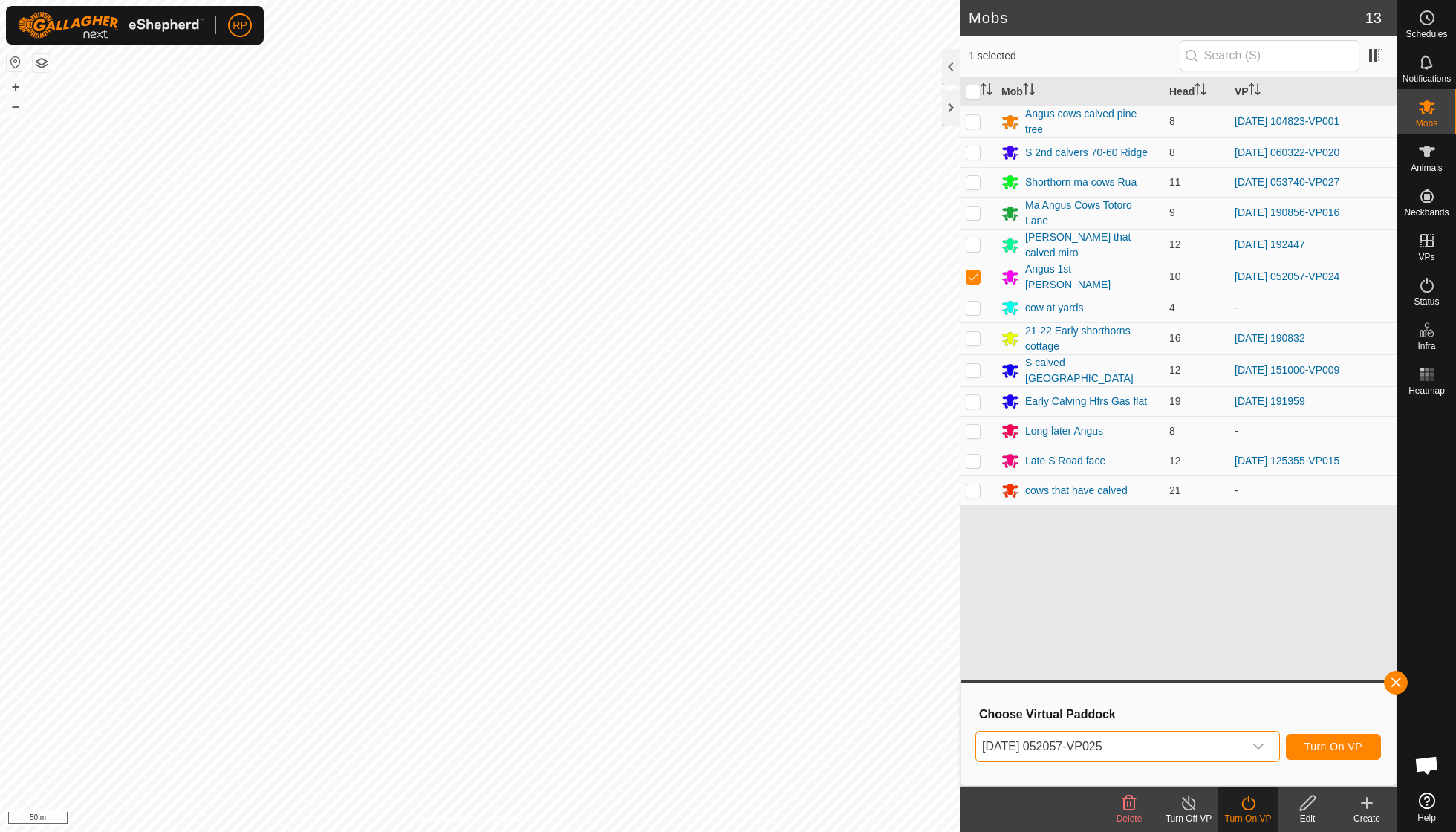
click at [698, 594] on button "Turn On VP" at bounding box center [1333, 747] width 95 height 26
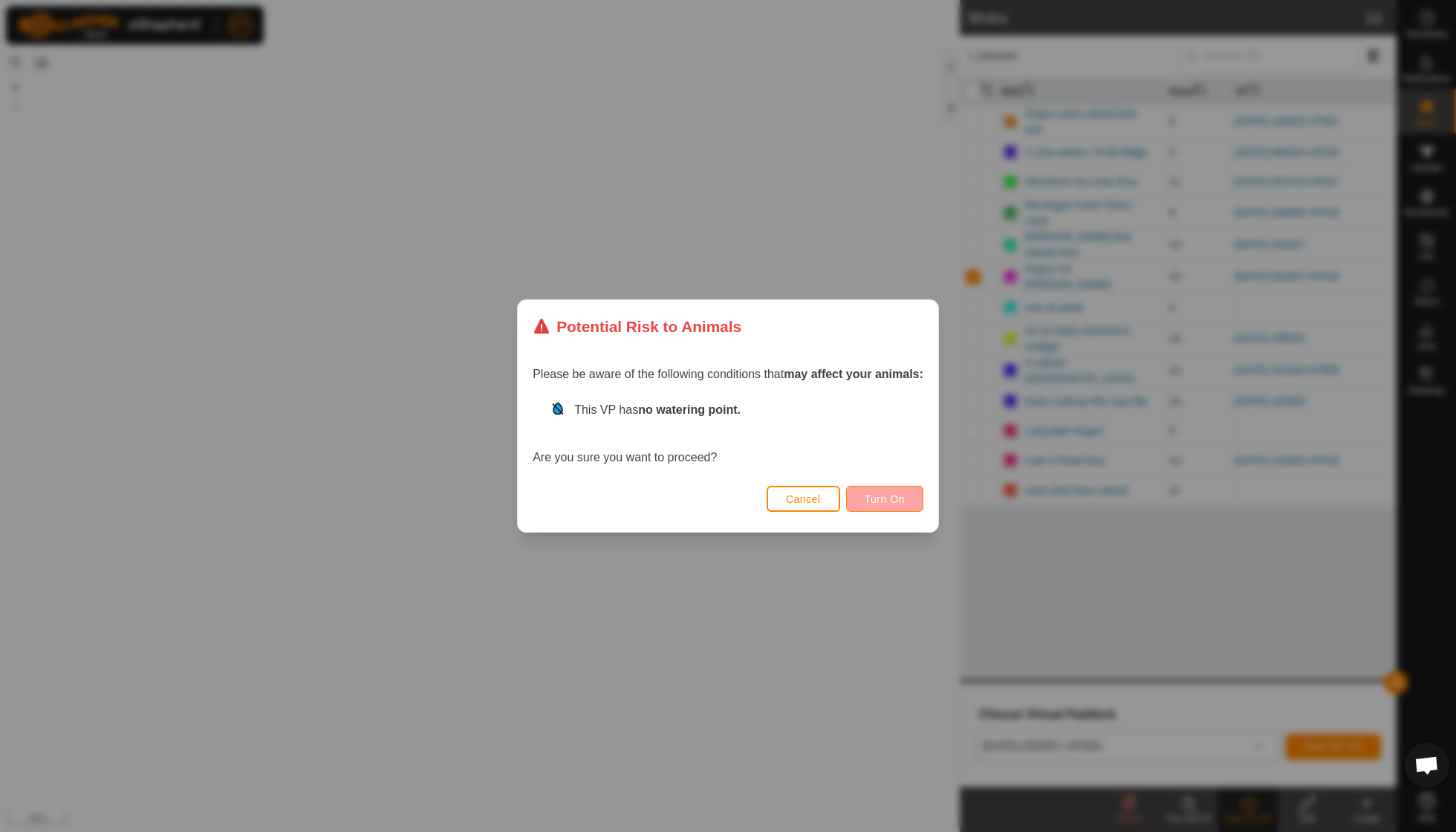
click at [698, 505] on button "Turn On" at bounding box center [884, 499] width 77 height 26
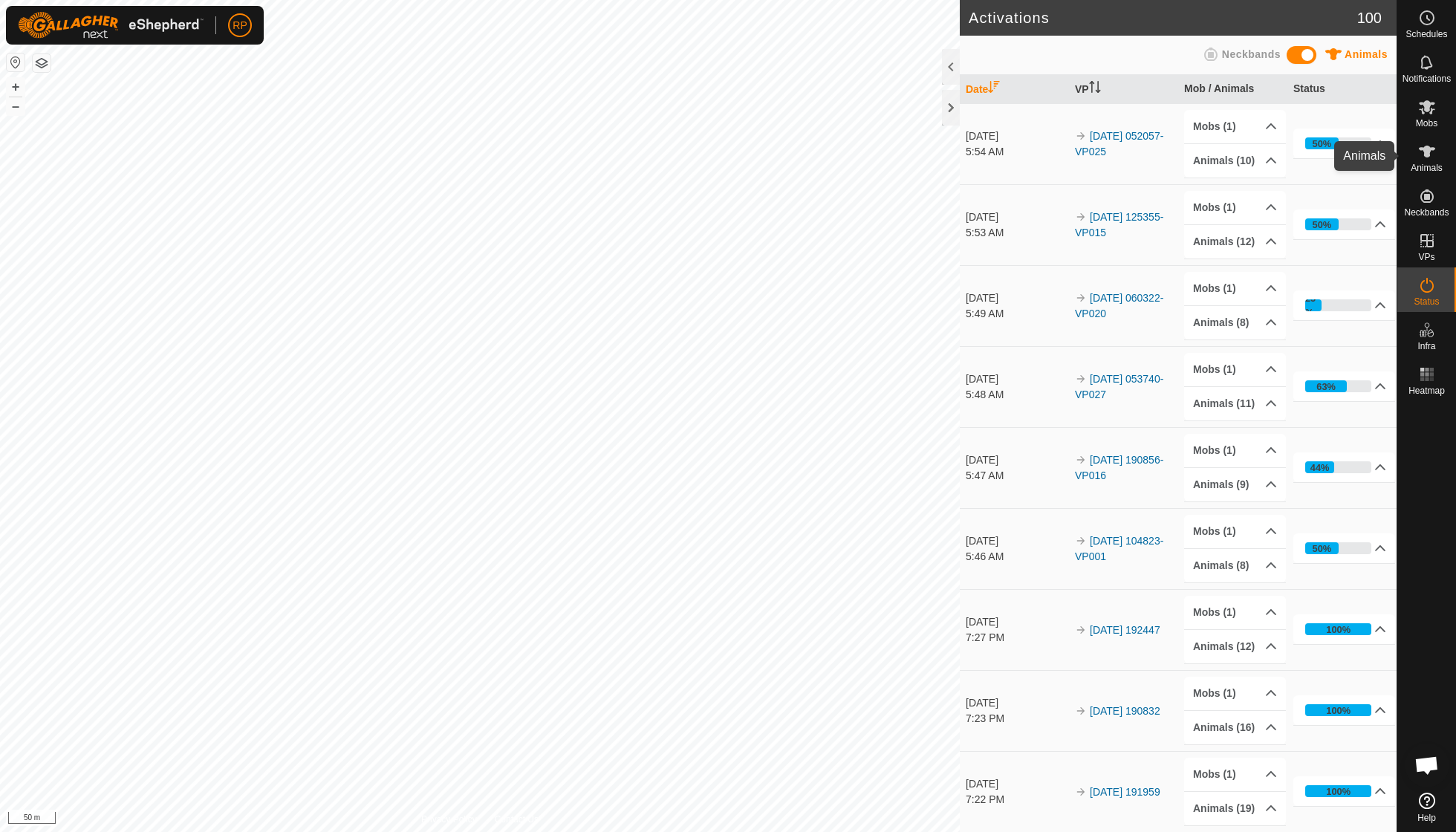
click at [1430, 161] on es-animals-svg-icon at bounding box center [1427, 152] width 26 height 24
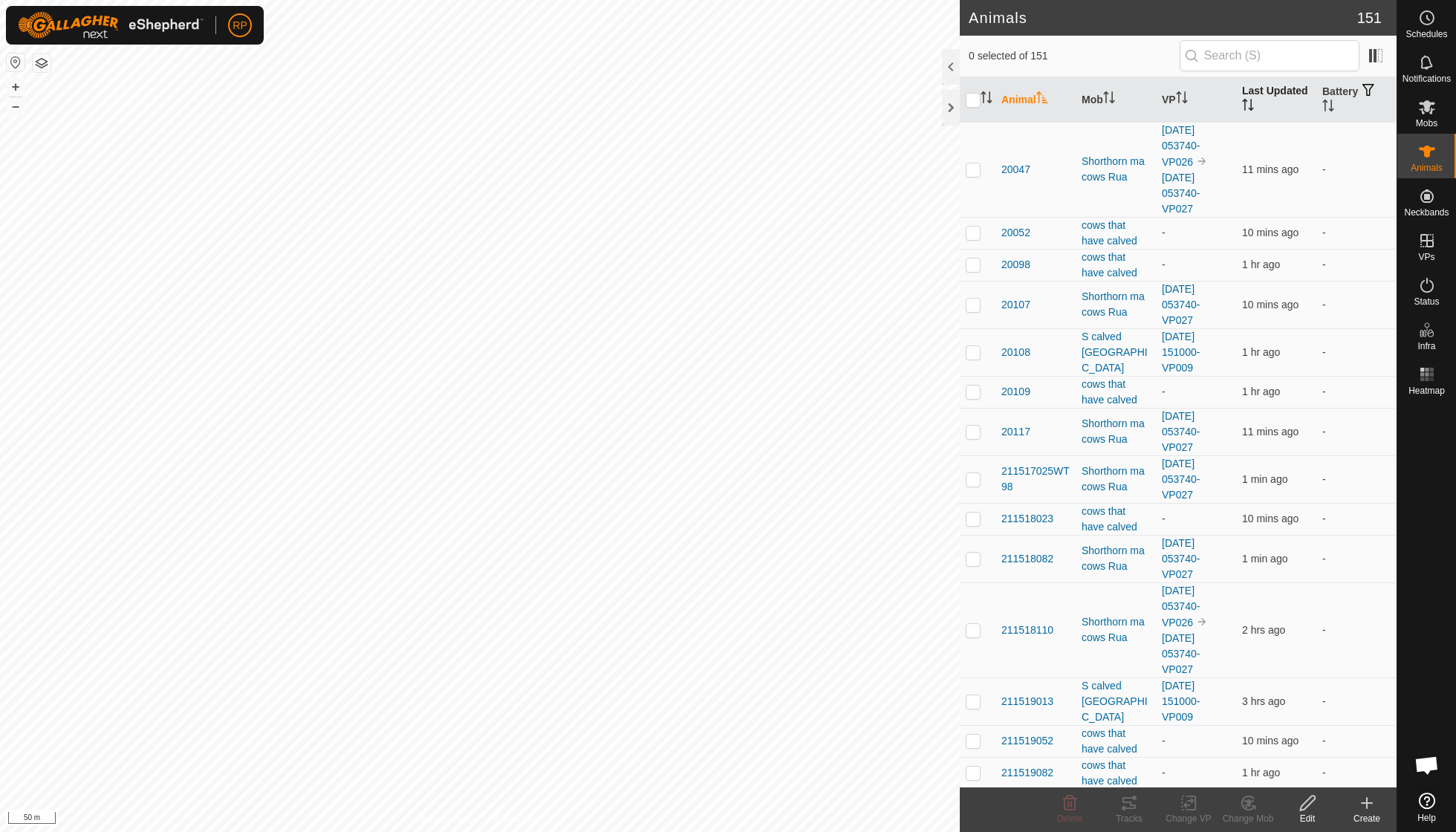
click at [1263, 104] on th "Last Updated" at bounding box center [1276, 100] width 80 height 45
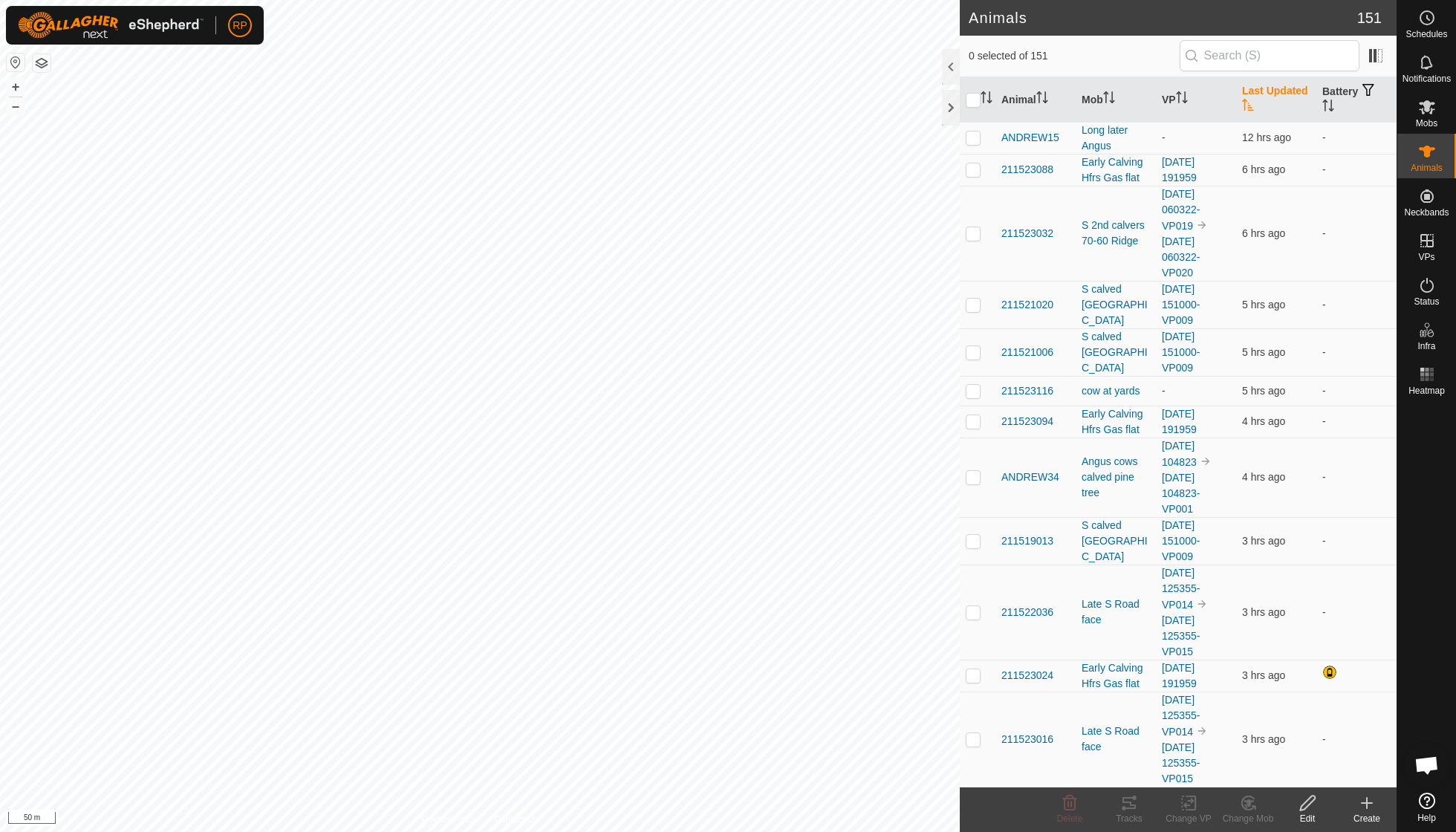
click at [1273, 111] on th "Last Updated" at bounding box center [1276, 100] width 80 height 45
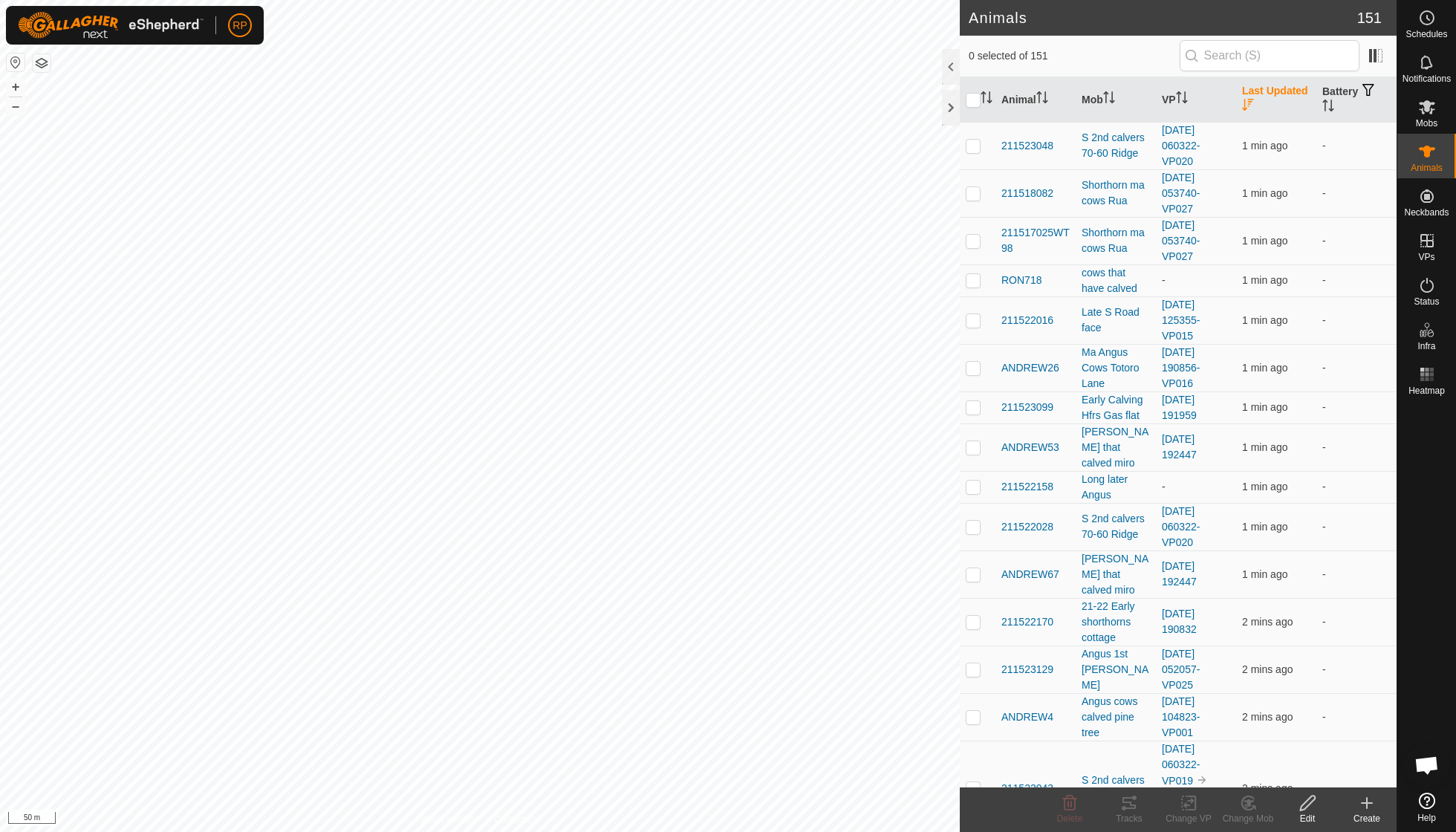
click at [1273, 111] on th "Last Updated" at bounding box center [1276, 100] width 80 height 45
